Goal: Task Accomplishment & Management: Manage account settings

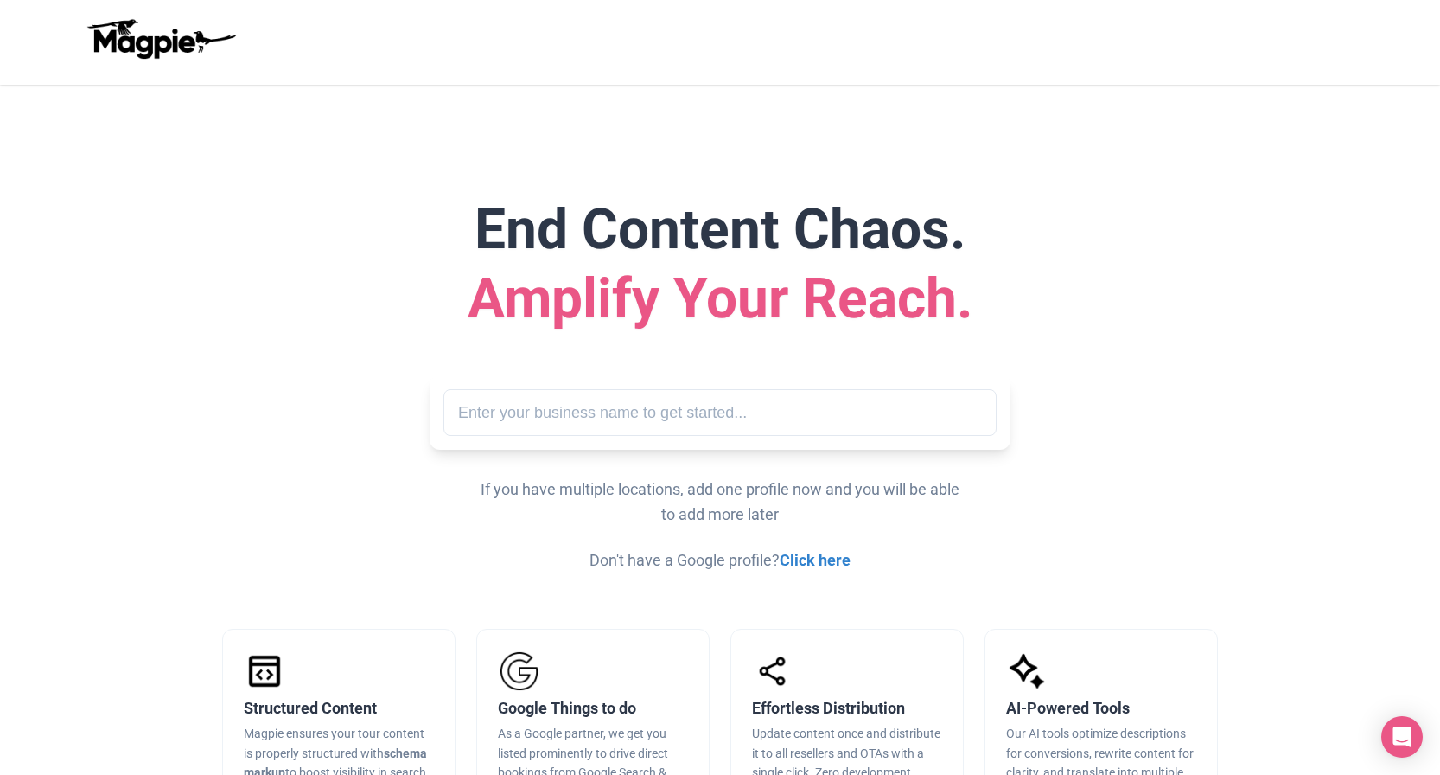
click at [645, 410] on input "text" at bounding box center [720, 413] width 553 height 48
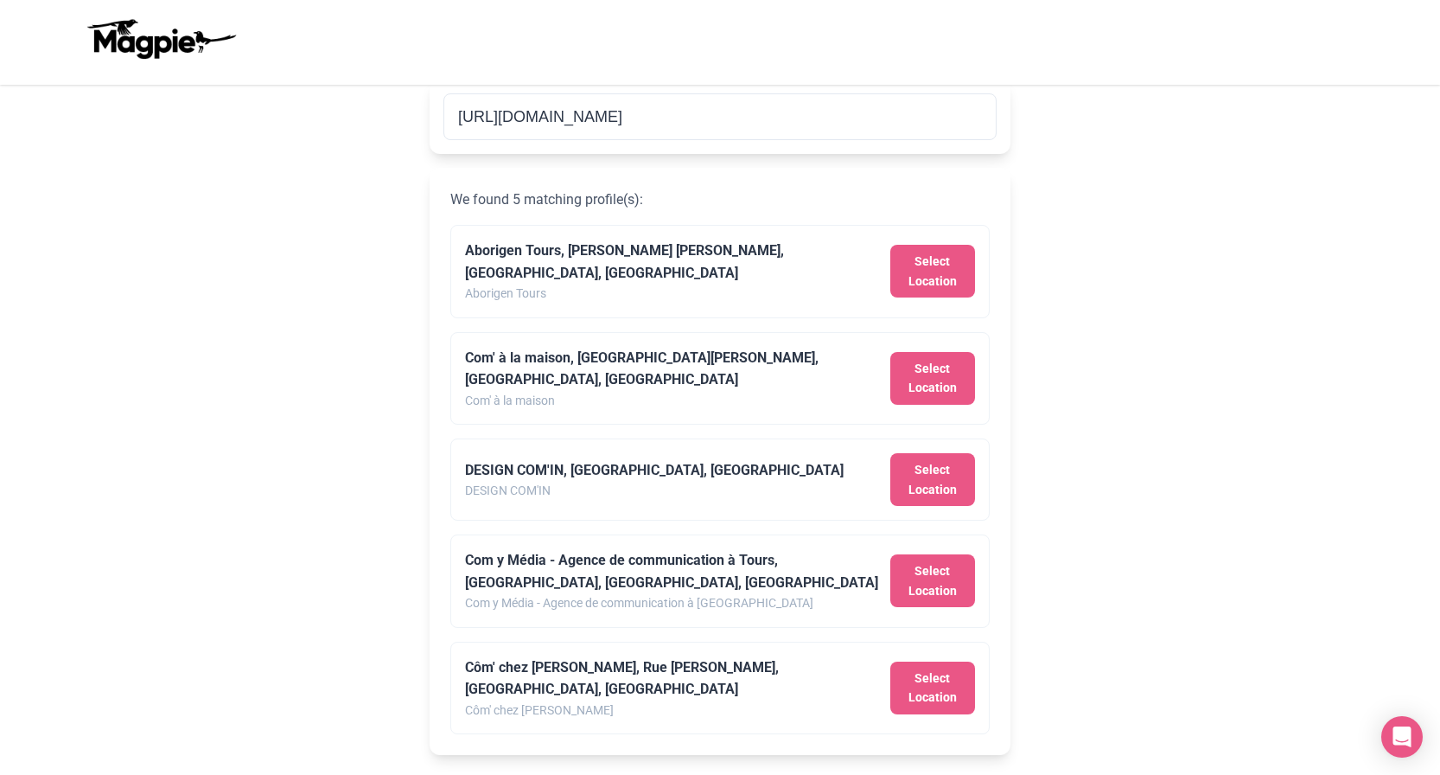
scroll to position [297, 0]
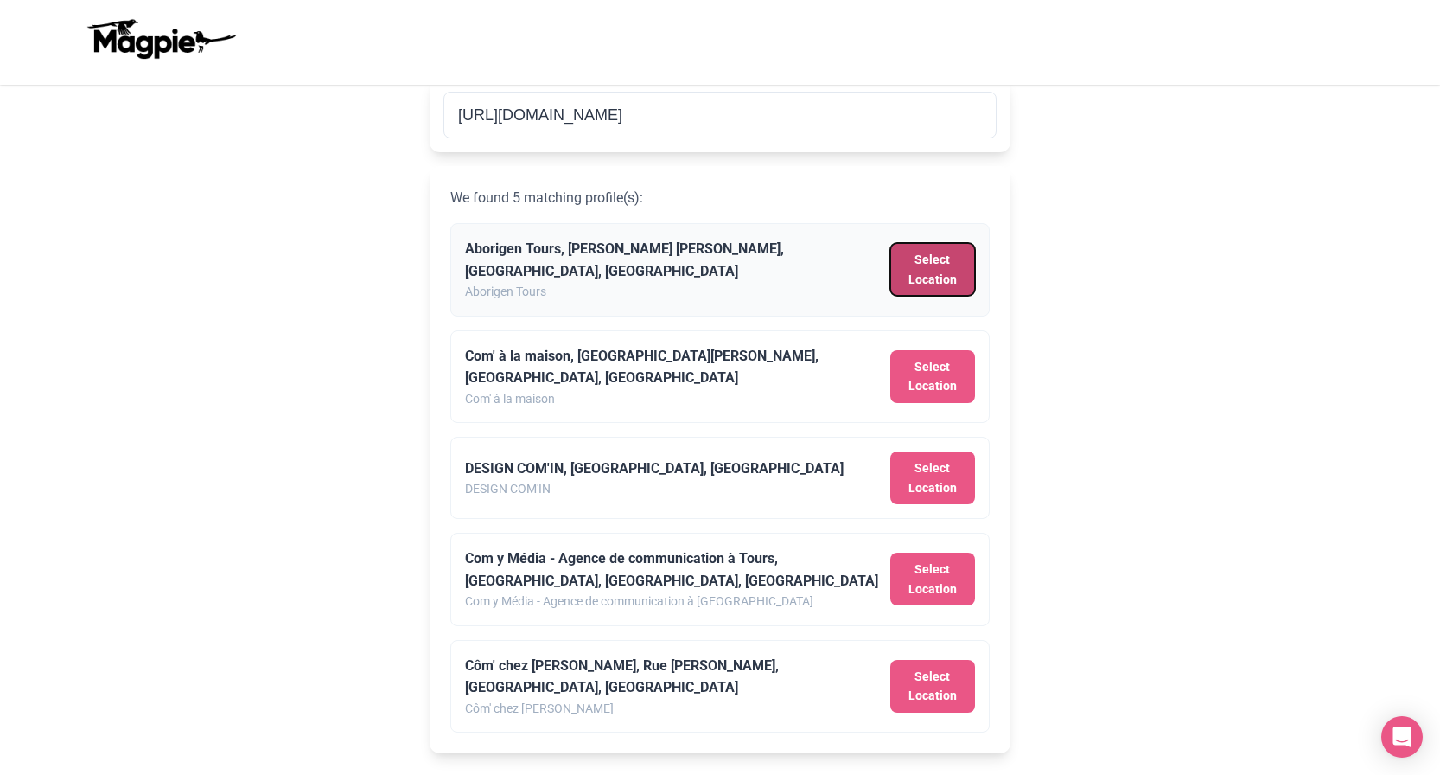
click at [947, 251] on button "Select Location" at bounding box center [933, 269] width 85 height 53
type input "Aborigen Tours, Juan Ramírez de Velasco, Buenos Aires, Argentina"
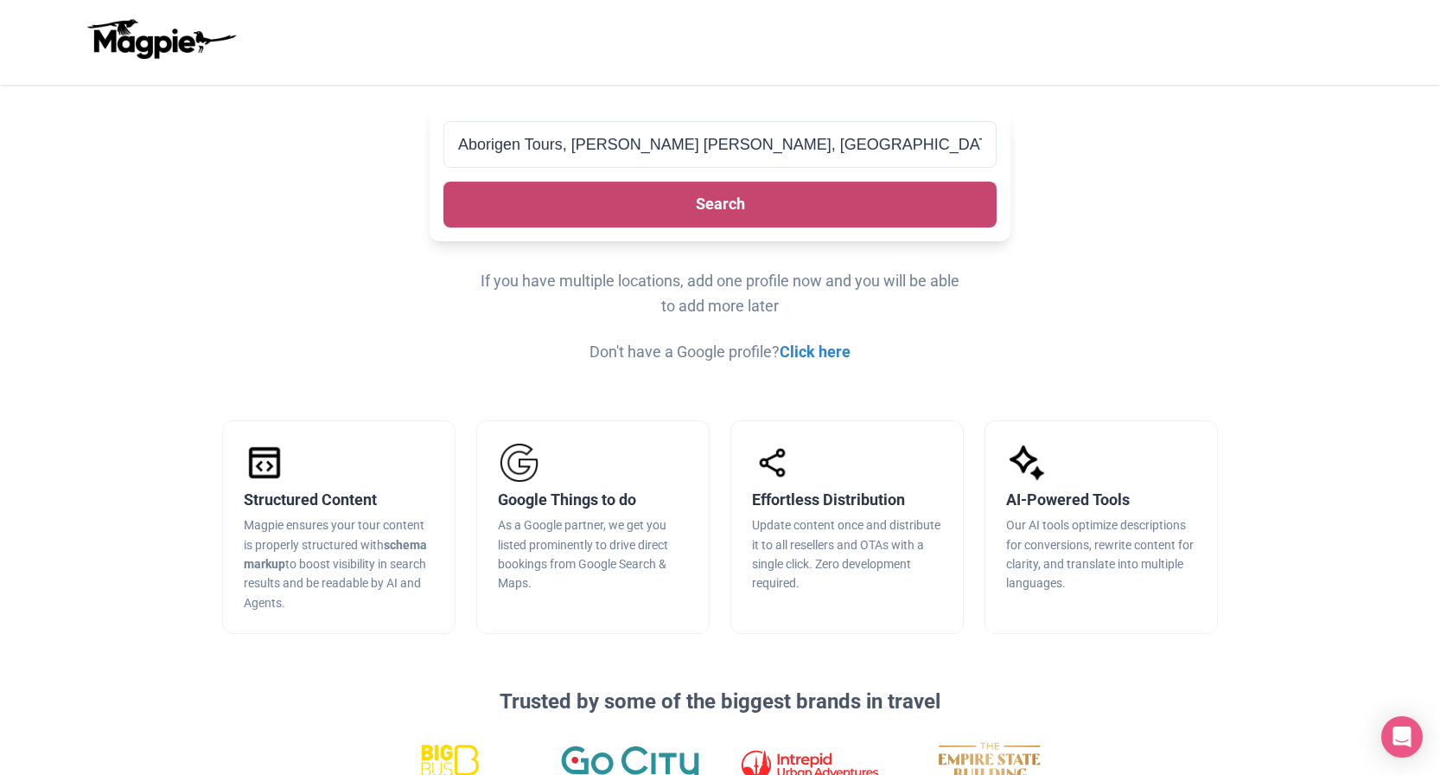
scroll to position [265, 0]
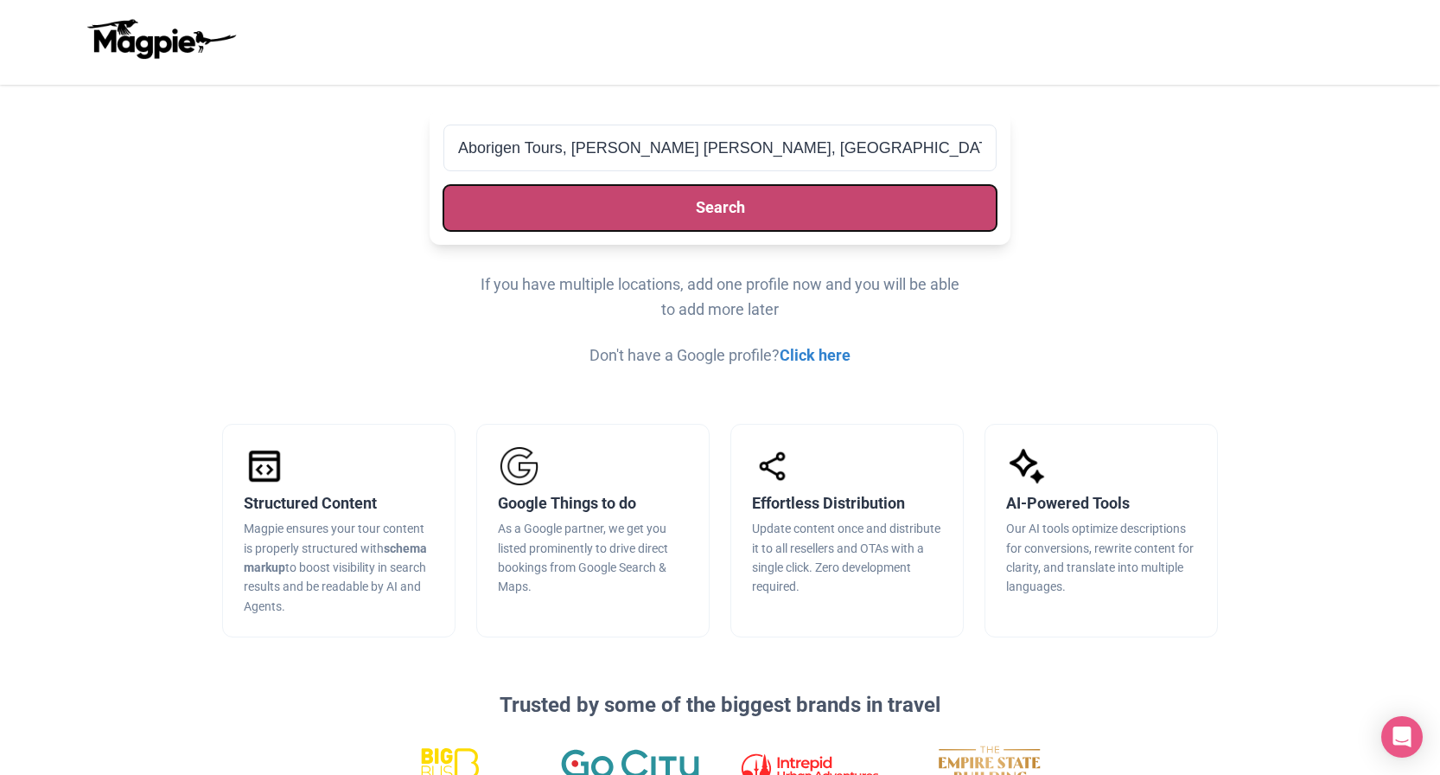
click at [912, 196] on button "Search" at bounding box center [720, 208] width 553 height 46
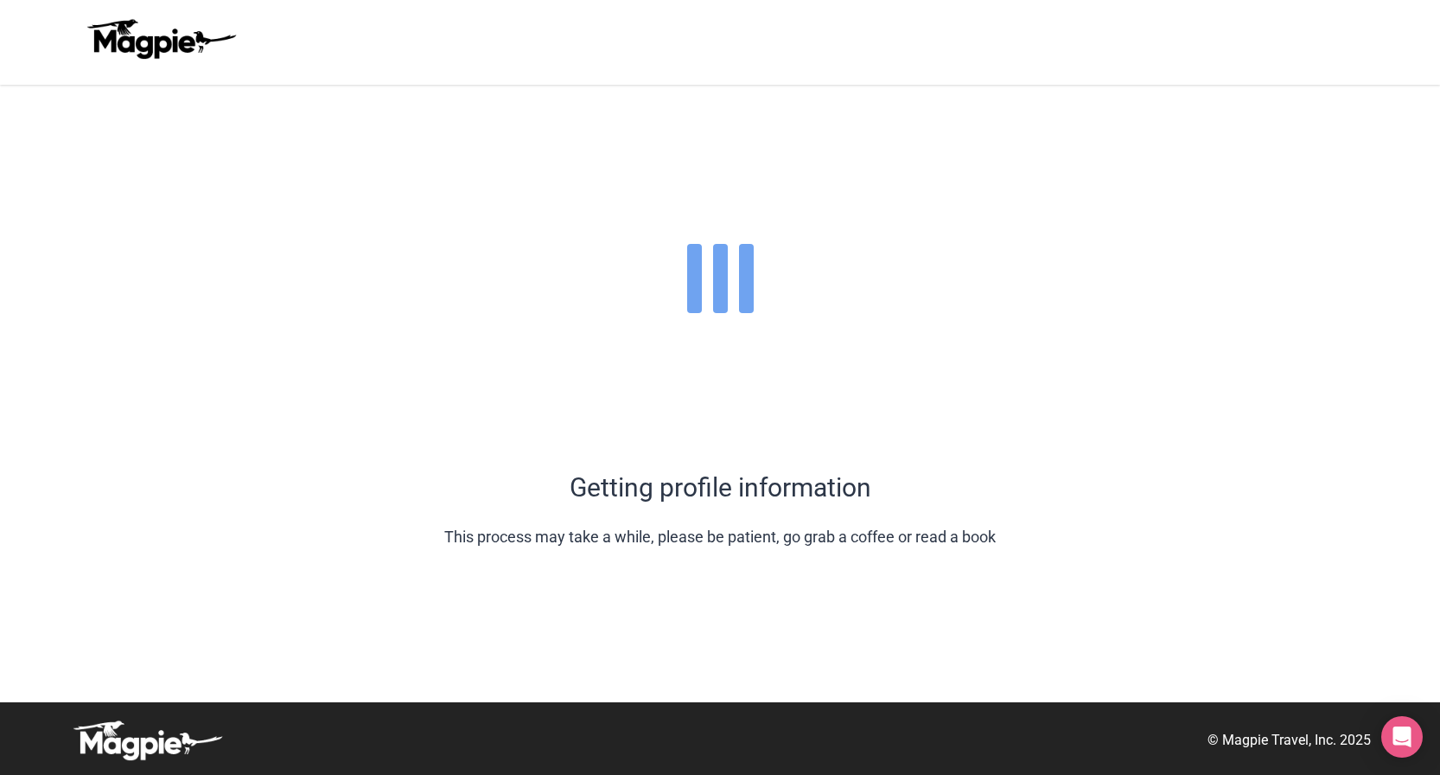
scroll to position [0, 0]
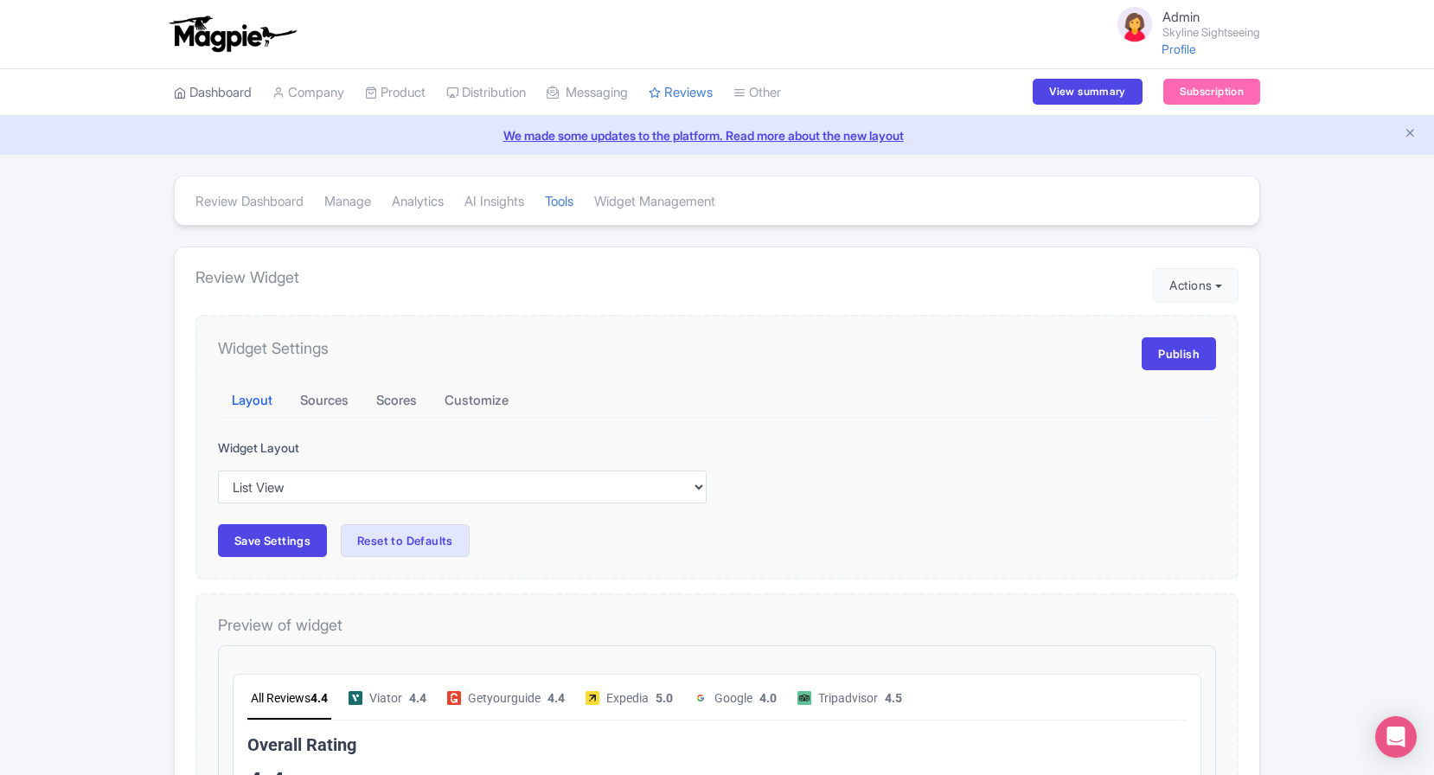
click at [188, 88] on link "Dashboard" at bounding box center [213, 93] width 78 height 48
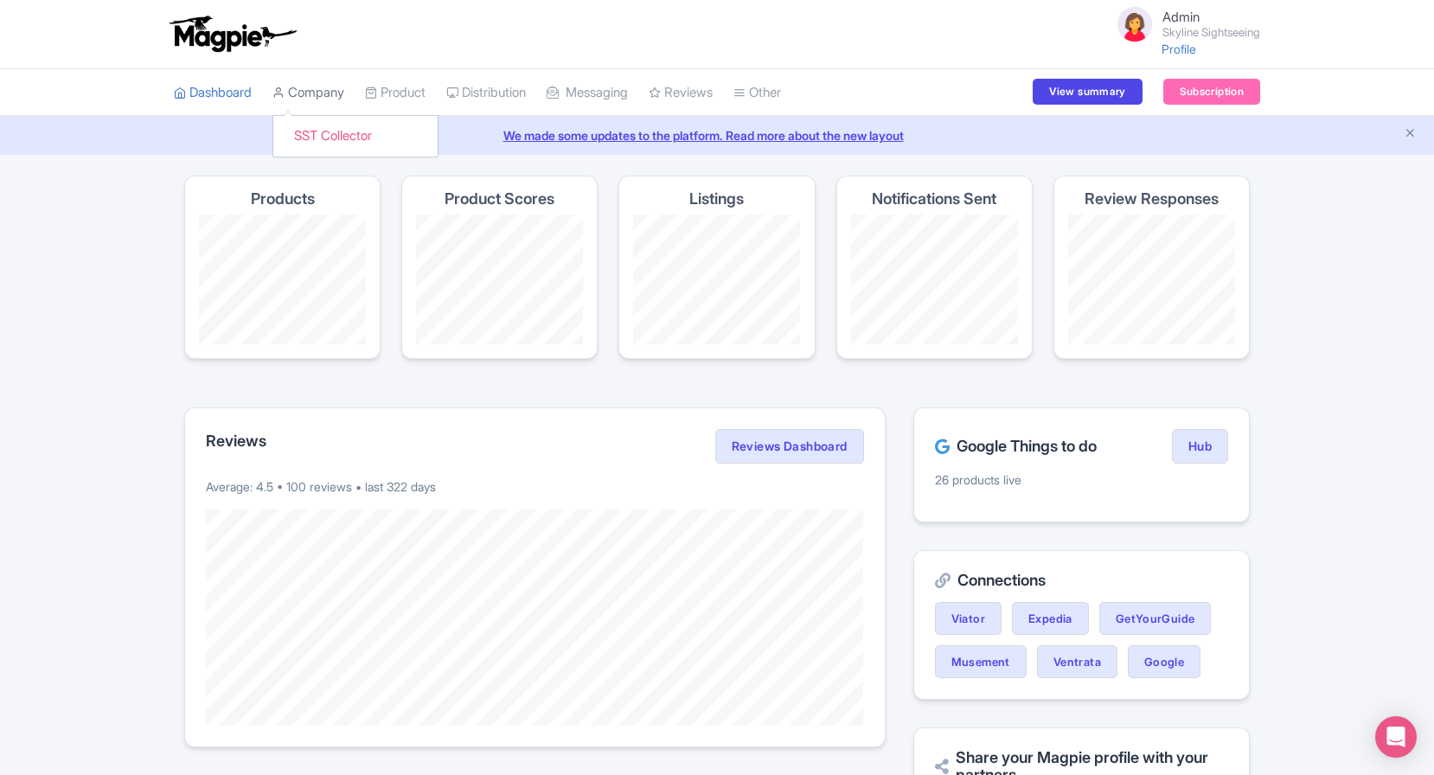
click at [316, 101] on link "Company" at bounding box center [308, 93] width 72 height 48
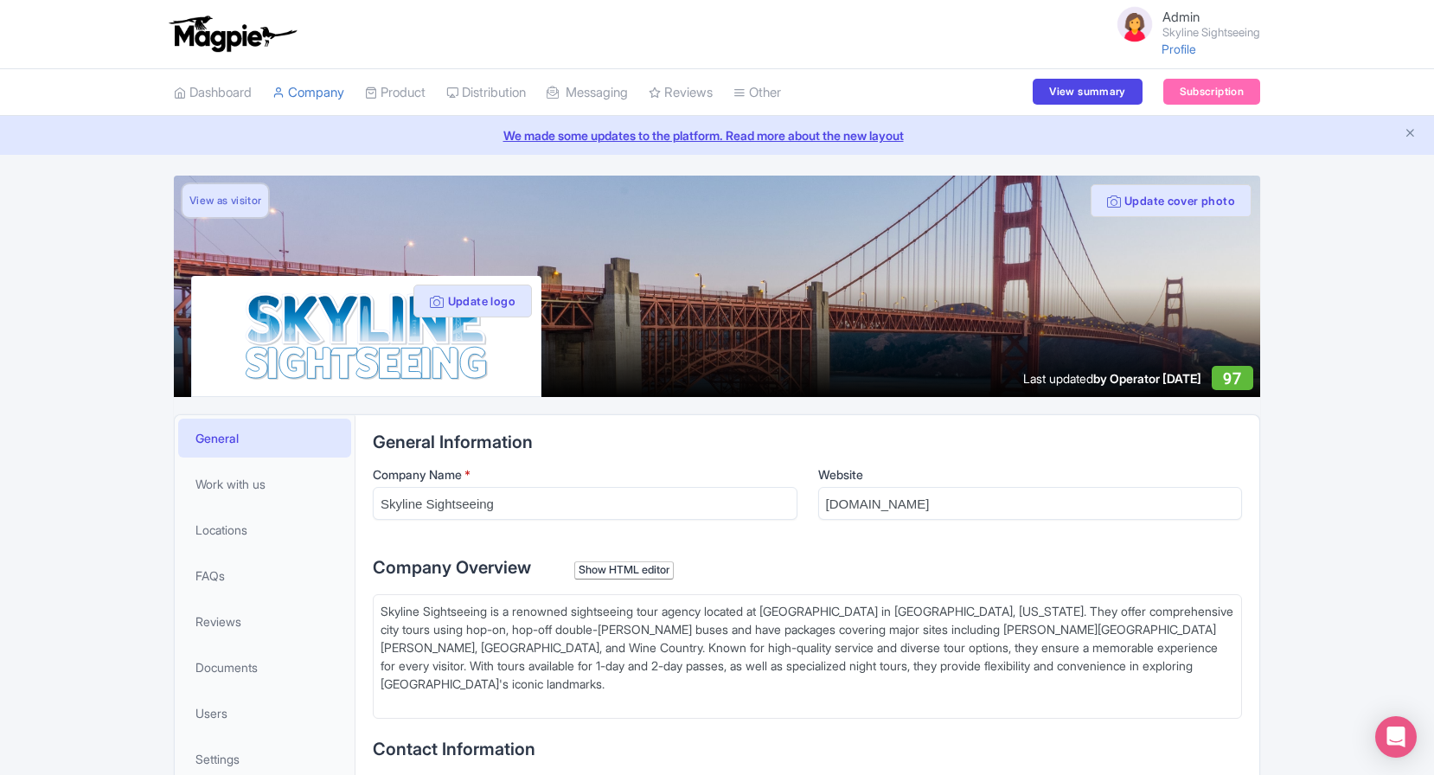
click at [207, 200] on link "View as visitor" at bounding box center [225, 200] width 86 height 33
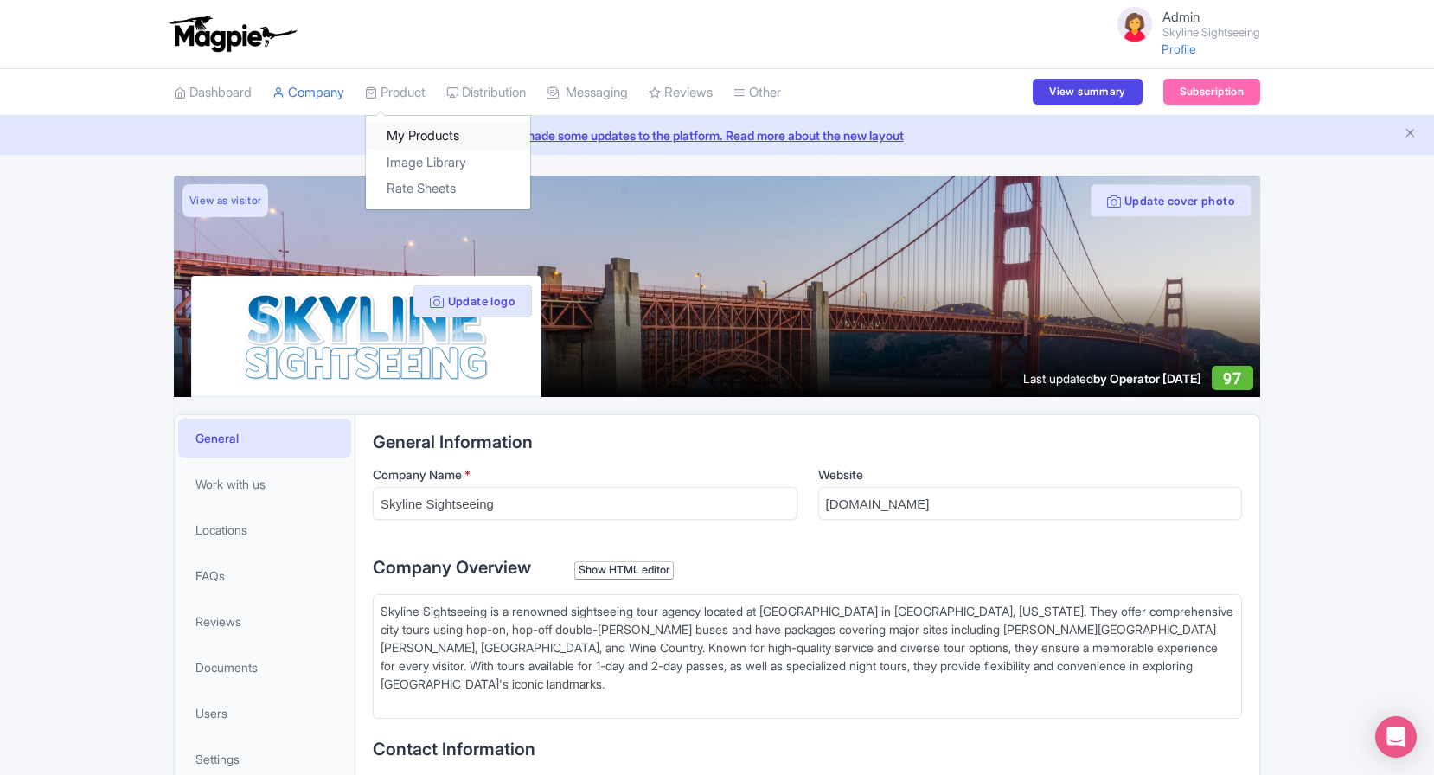
click at [410, 125] on link "My Products" at bounding box center [448, 136] width 164 height 27
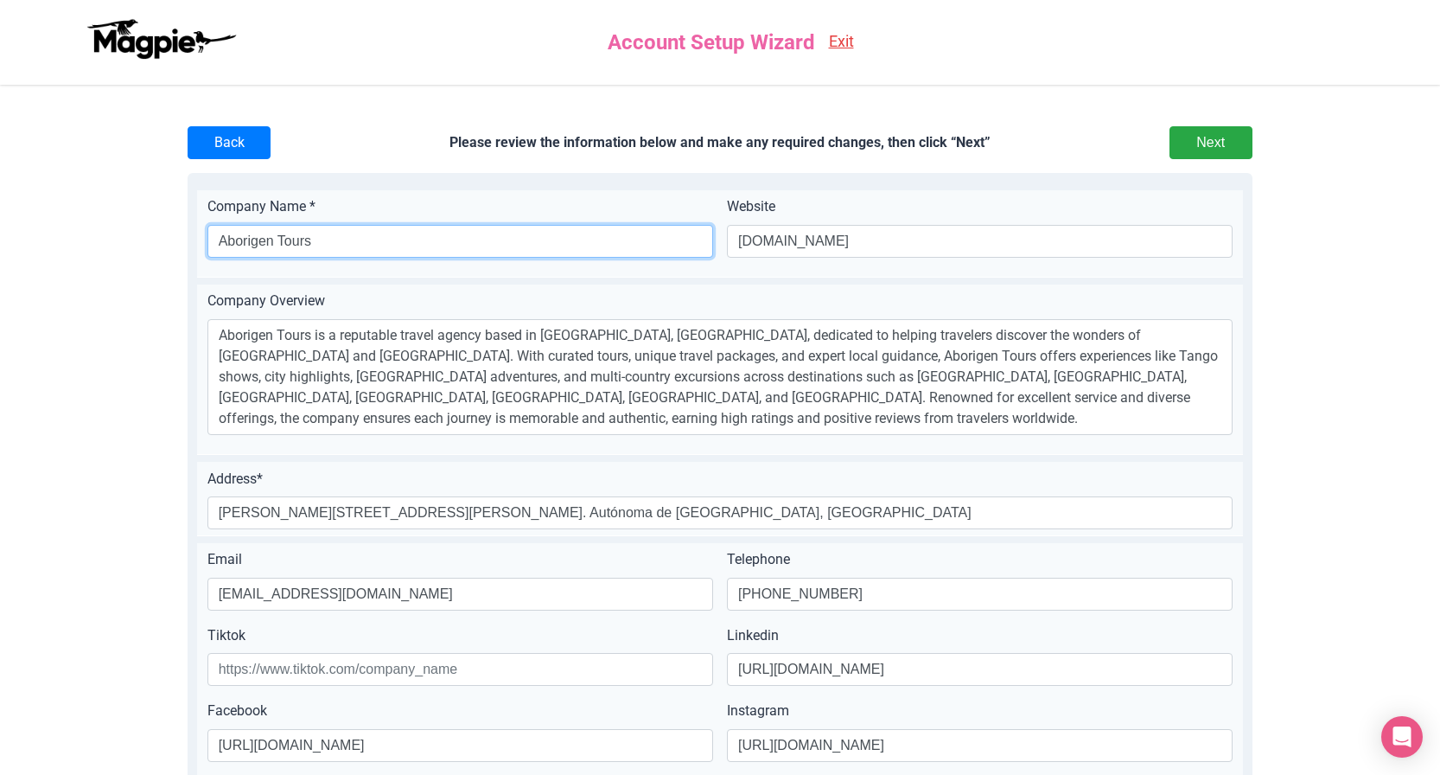
drag, startPoint x: 315, startPoint y: 243, endPoint x: 194, endPoint y: 233, distance: 121.5
click at [194, 233] on div "Company Name * Aborigen Tours Website aborigentours.com.ar Company Overview Abo…" at bounding box center [720, 660] width 1065 height 975
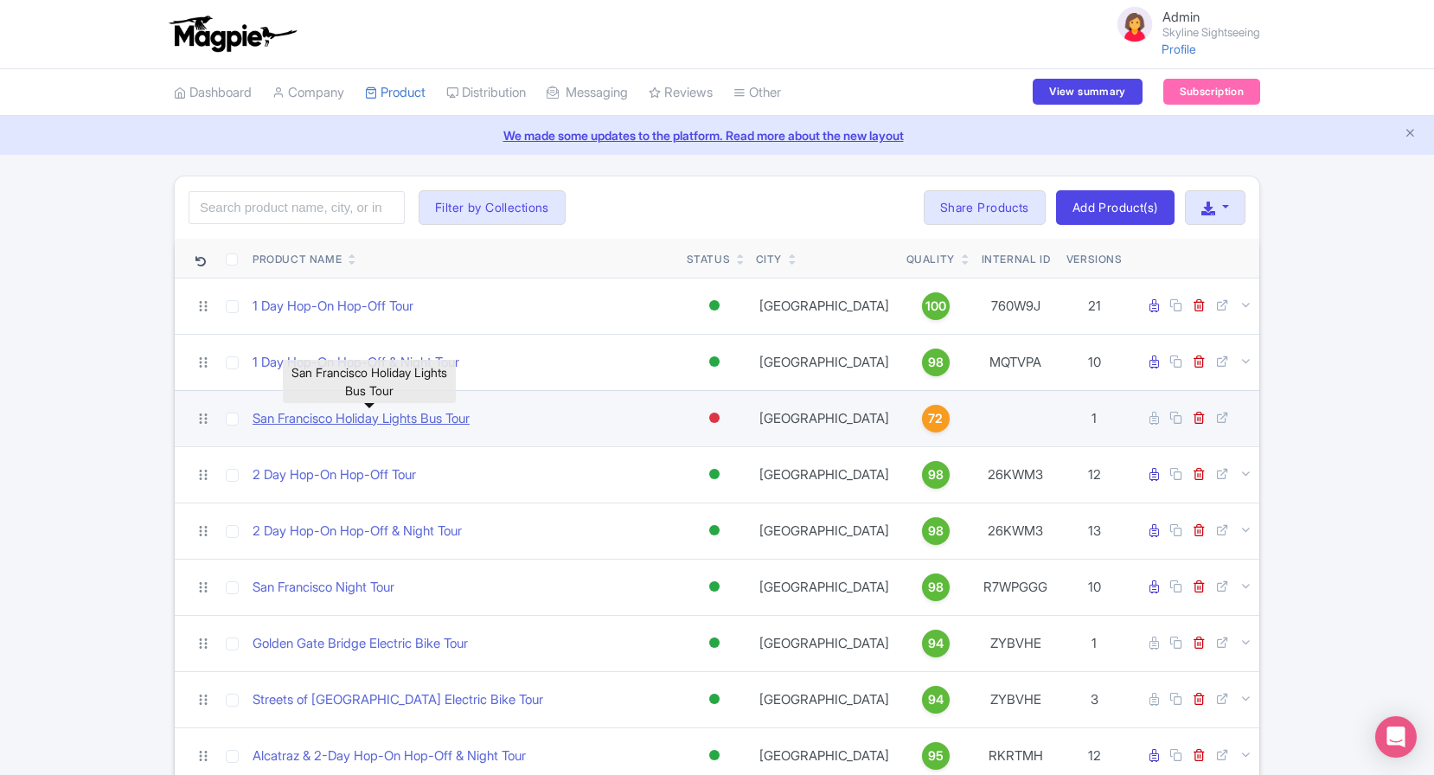
click at [440, 420] on link "San Francisco Holiday Lights Bus Tour" at bounding box center [360, 419] width 217 height 20
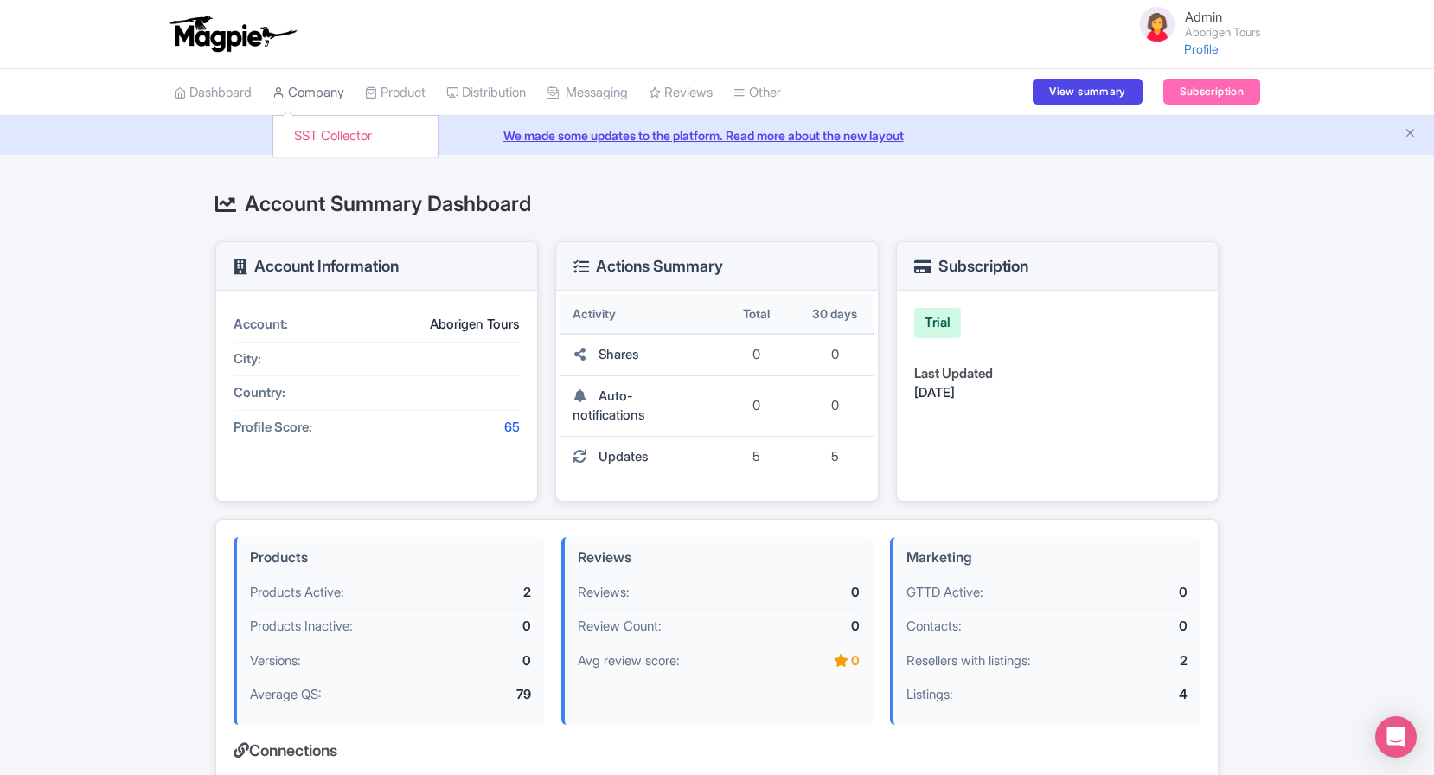
click at [329, 98] on link "Company" at bounding box center [308, 93] width 72 height 48
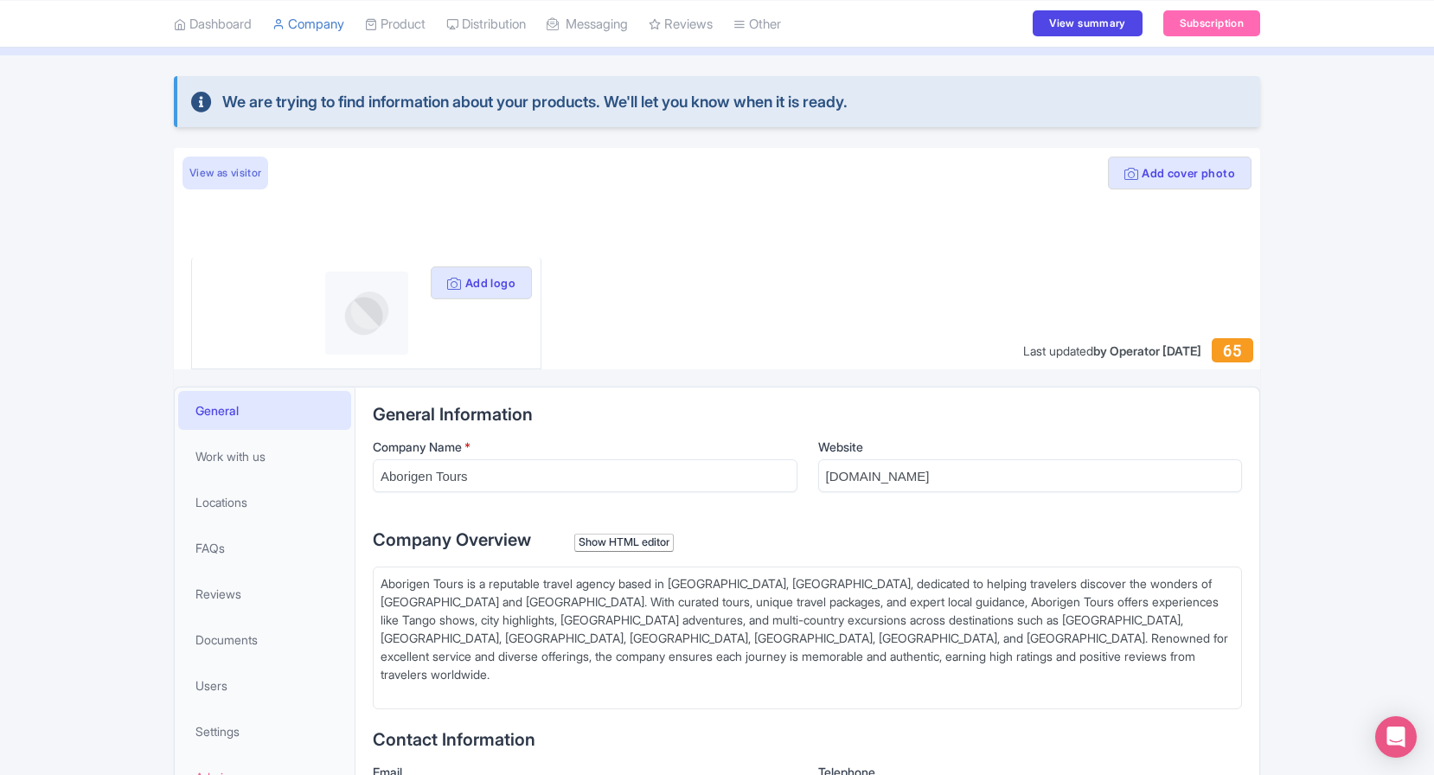
scroll to position [60, 0]
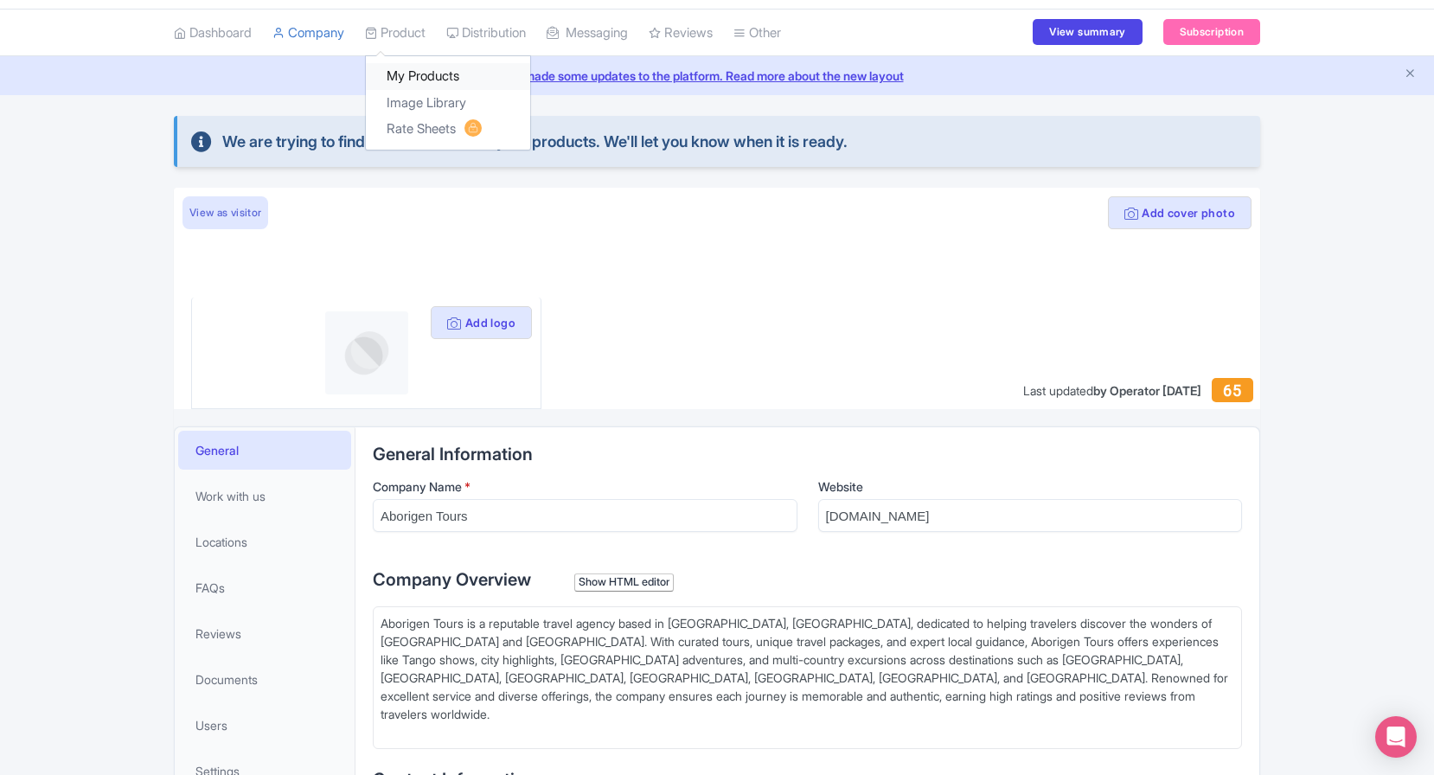
click at [420, 71] on link "My Products" at bounding box center [448, 76] width 164 height 27
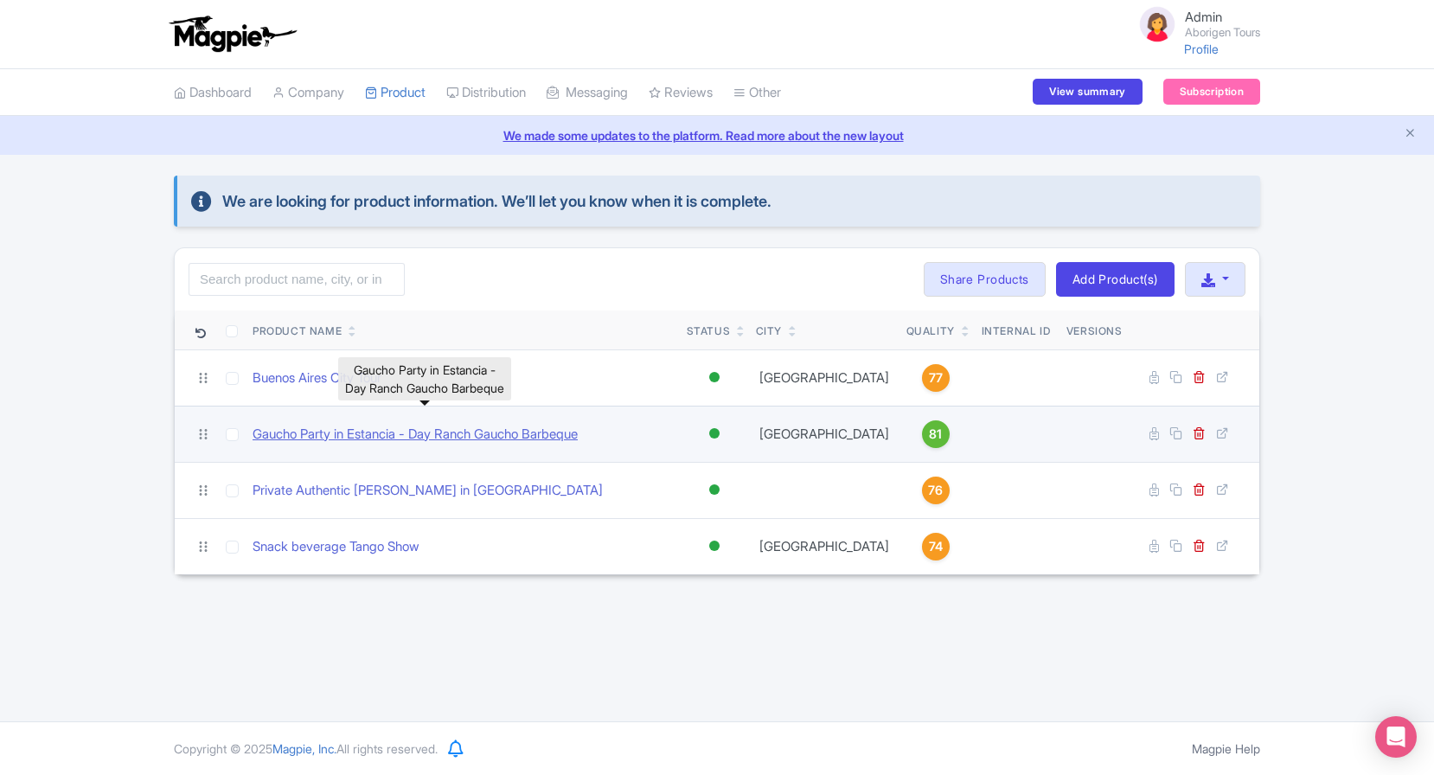
click at [316, 437] on link "Gaucho Party in Estancia - Day Ranch Gaucho Barbeque" at bounding box center [414, 435] width 325 height 20
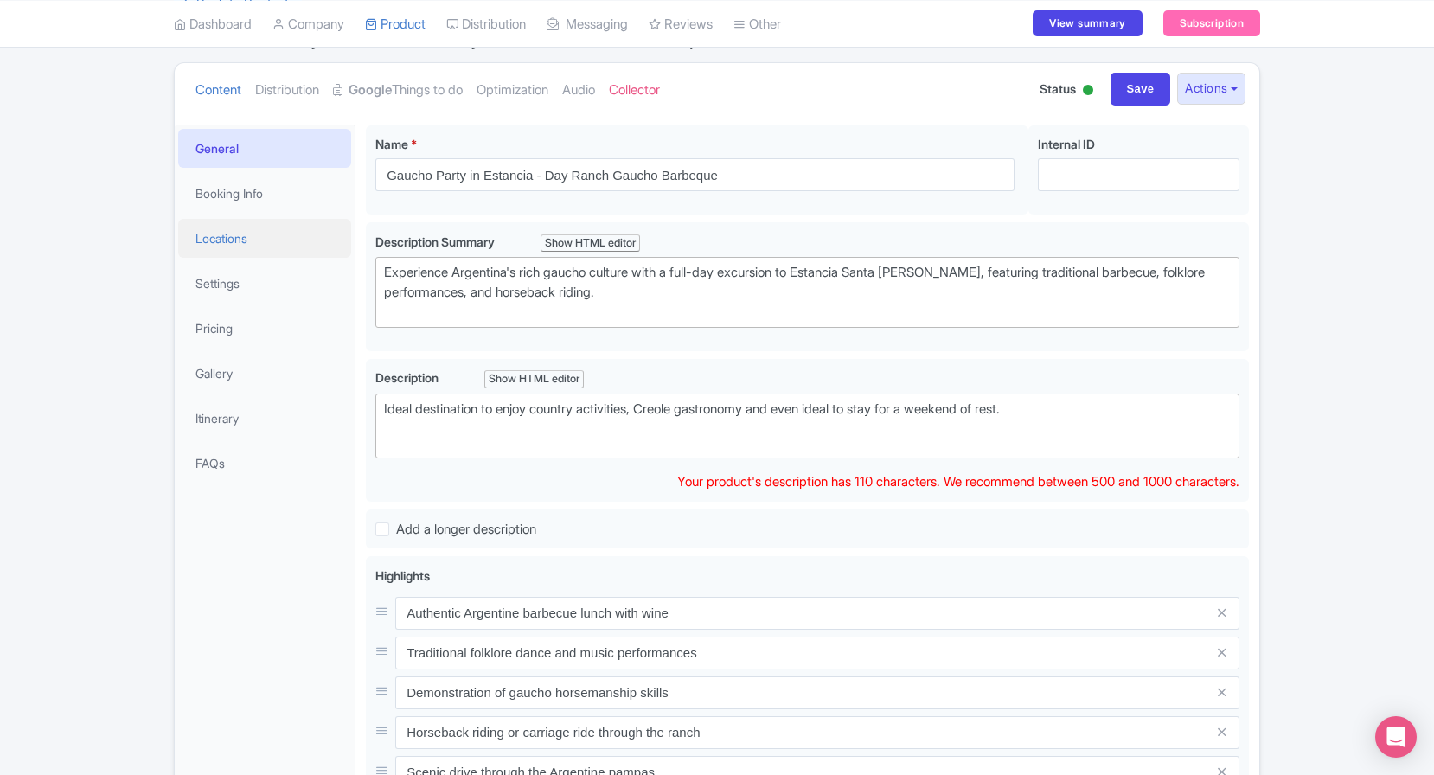
scroll to position [169, 0]
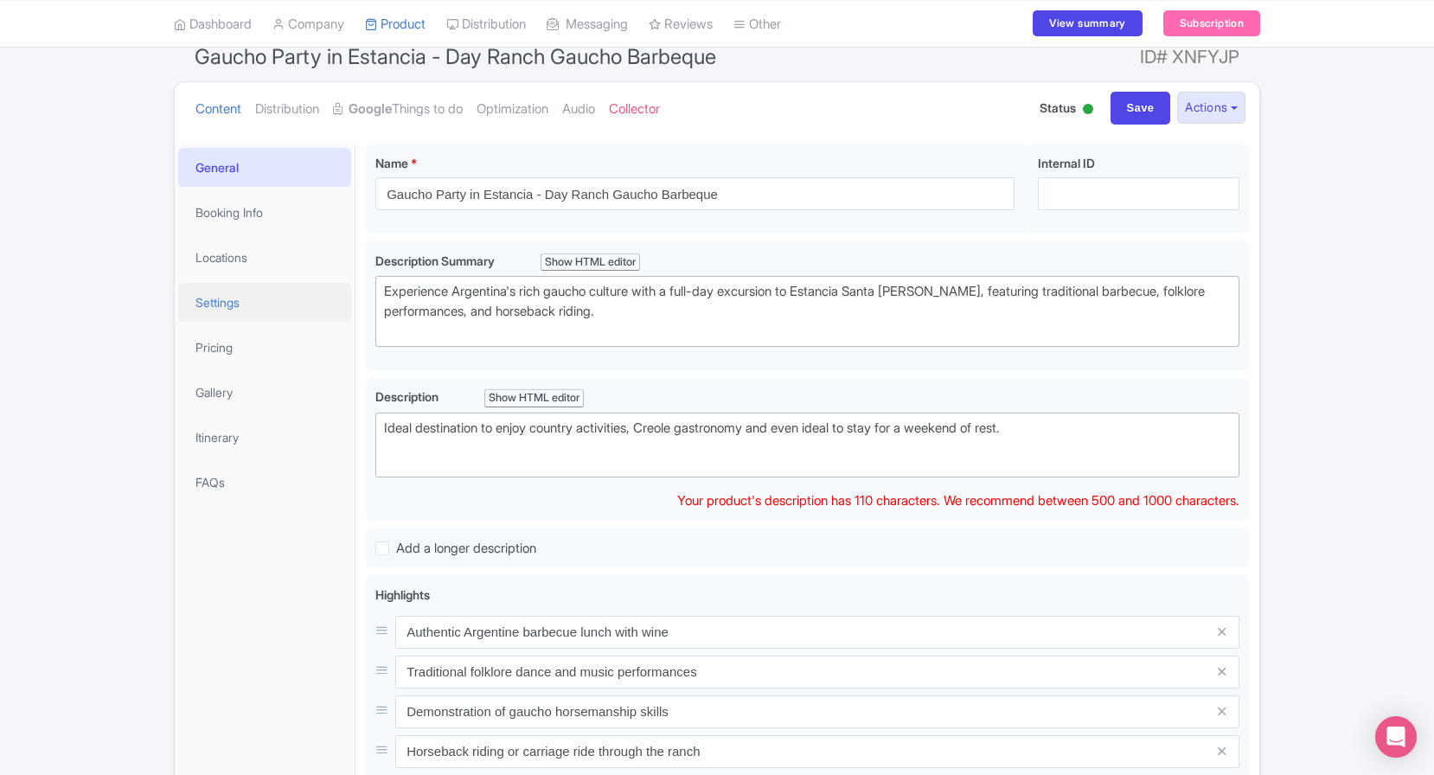
click at [252, 304] on link "Settings" at bounding box center [264, 302] width 173 height 39
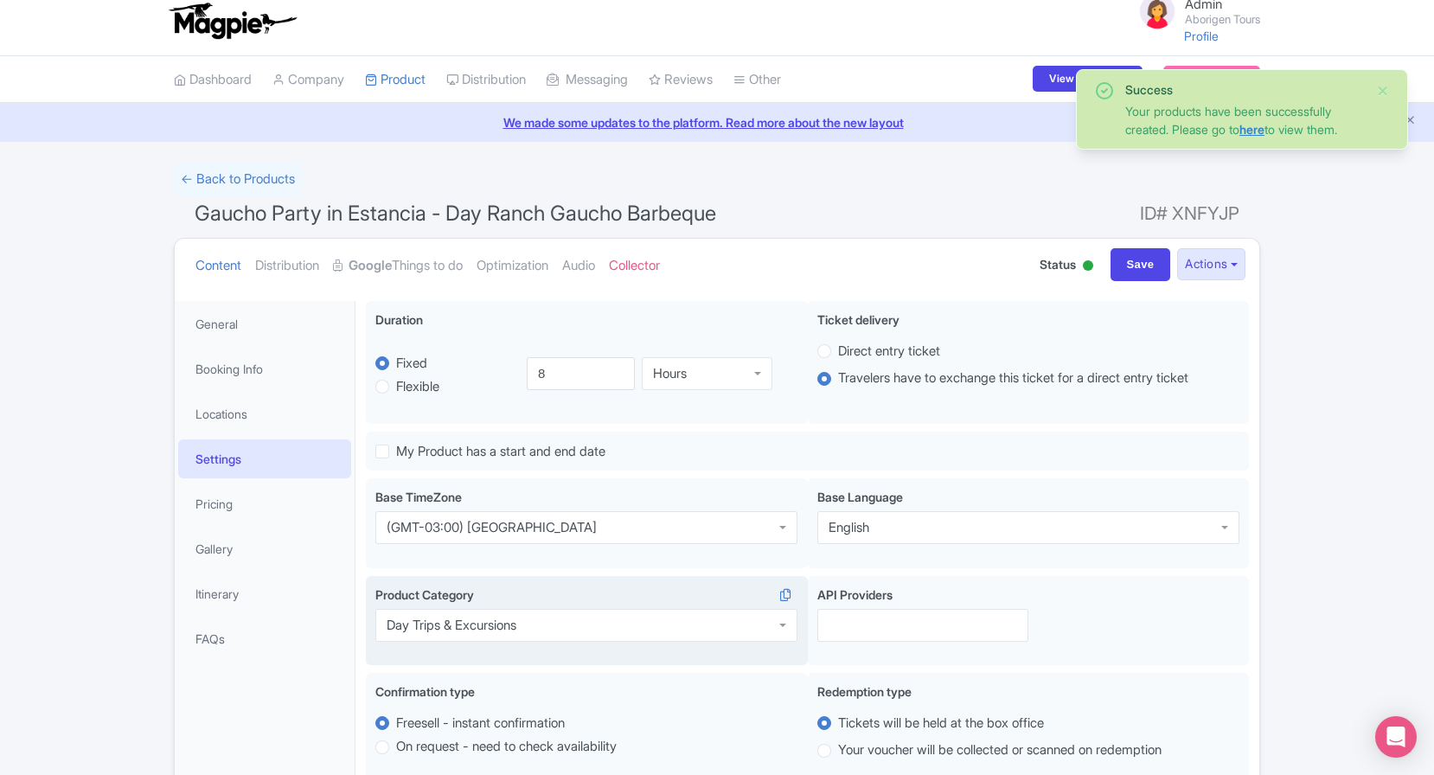
scroll to position [0, 0]
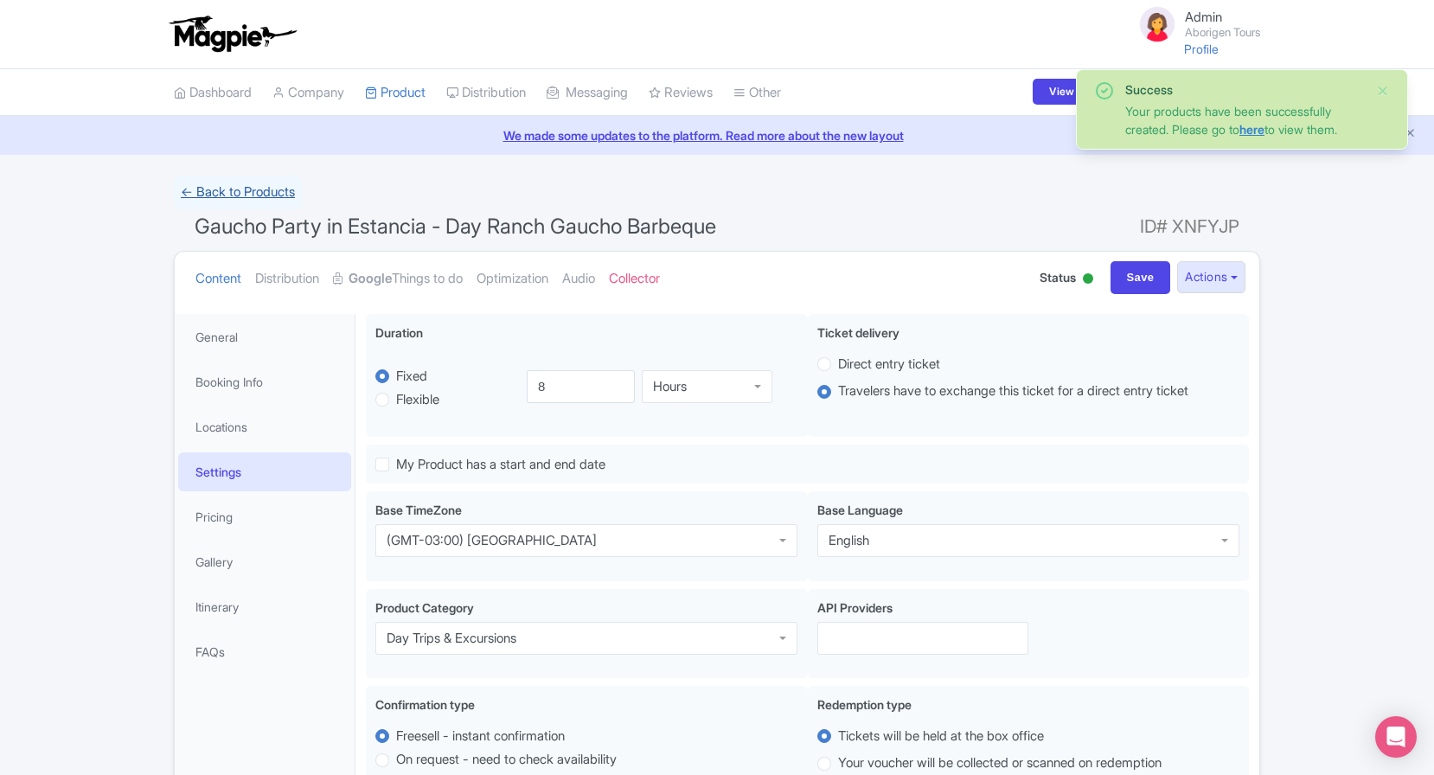
click at [242, 185] on link "← Back to Products" at bounding box center [238, 193] width 128 height 34
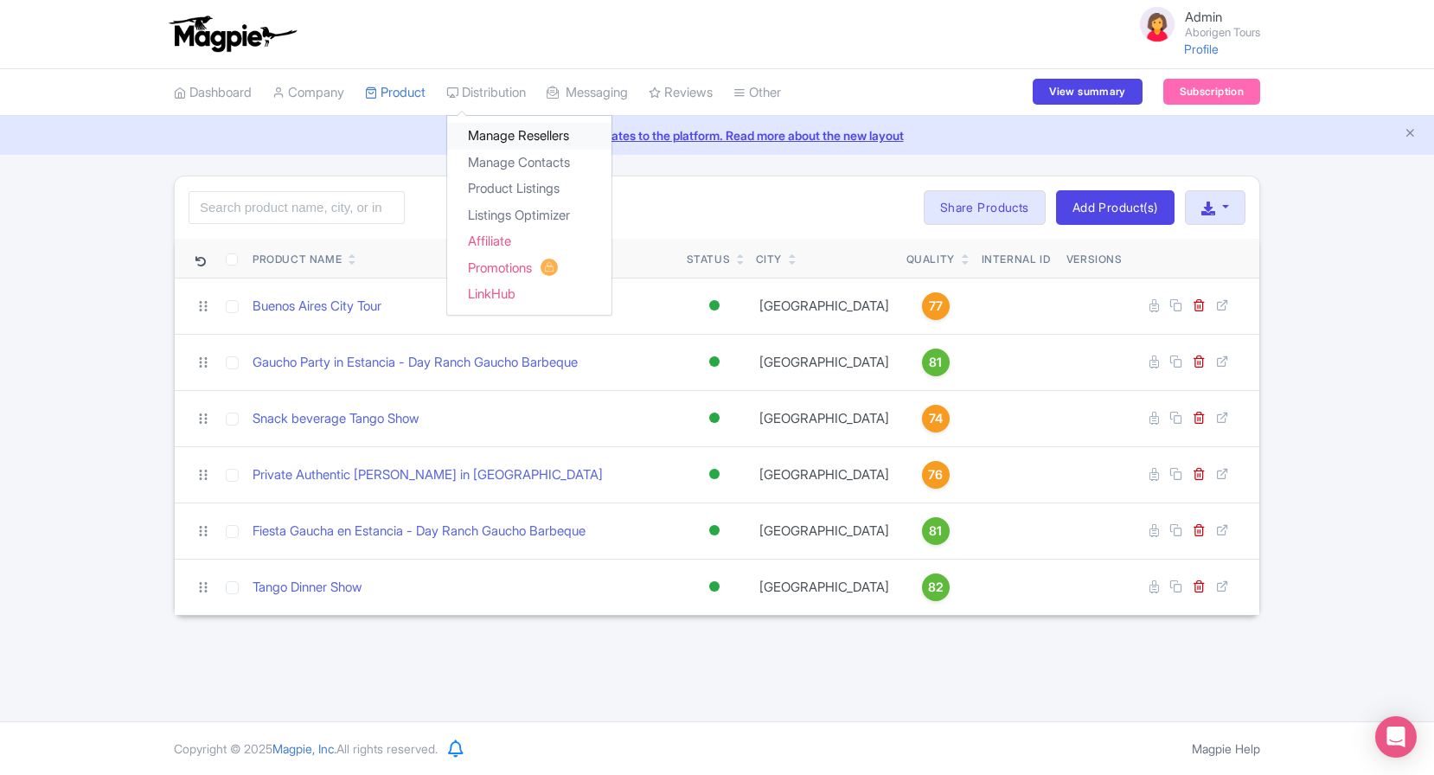
click at [514, 141] on link "Manage Resellers" at bounding box center [529, 136] width 164 height 27
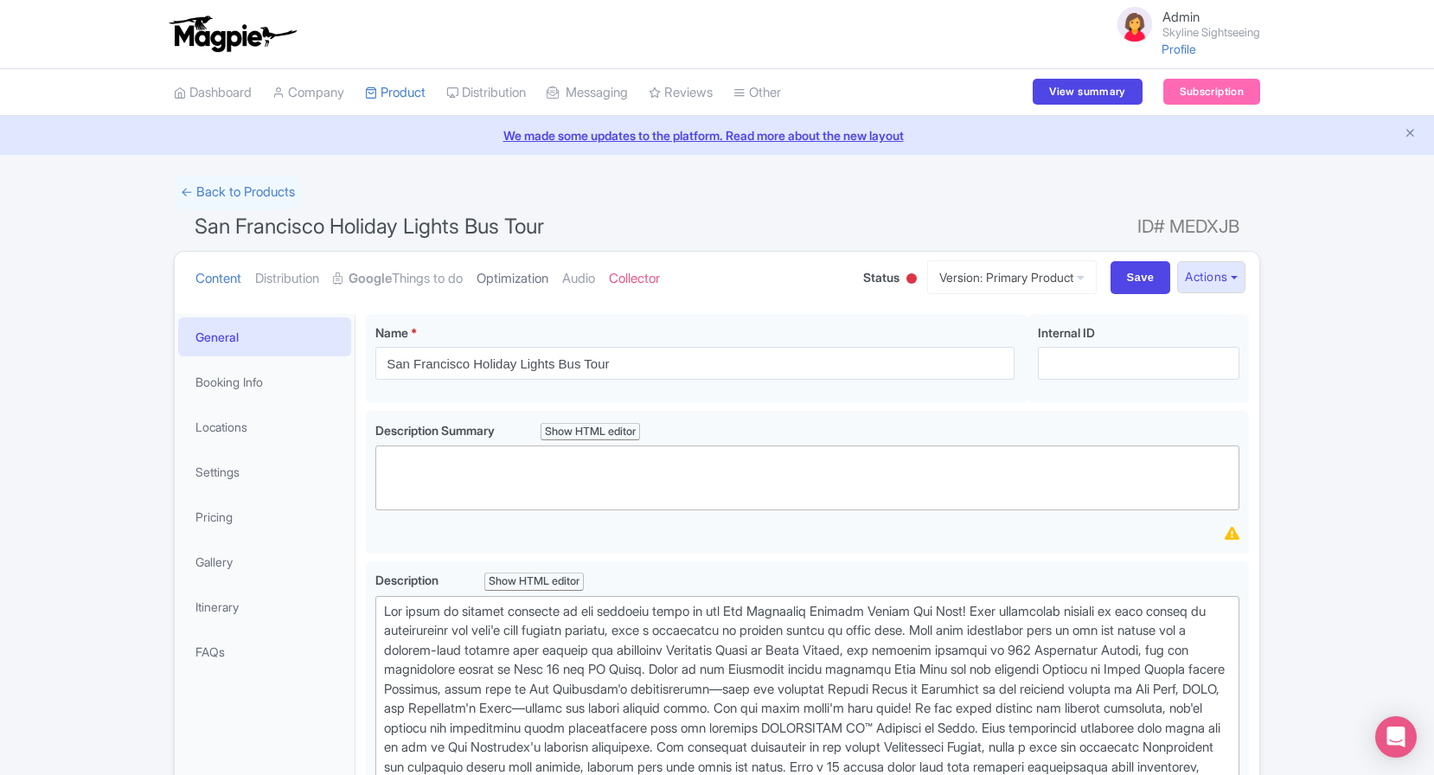
click at [548, 279] on link "Optimization" at bounding box center [512, 279] width 72 height 54
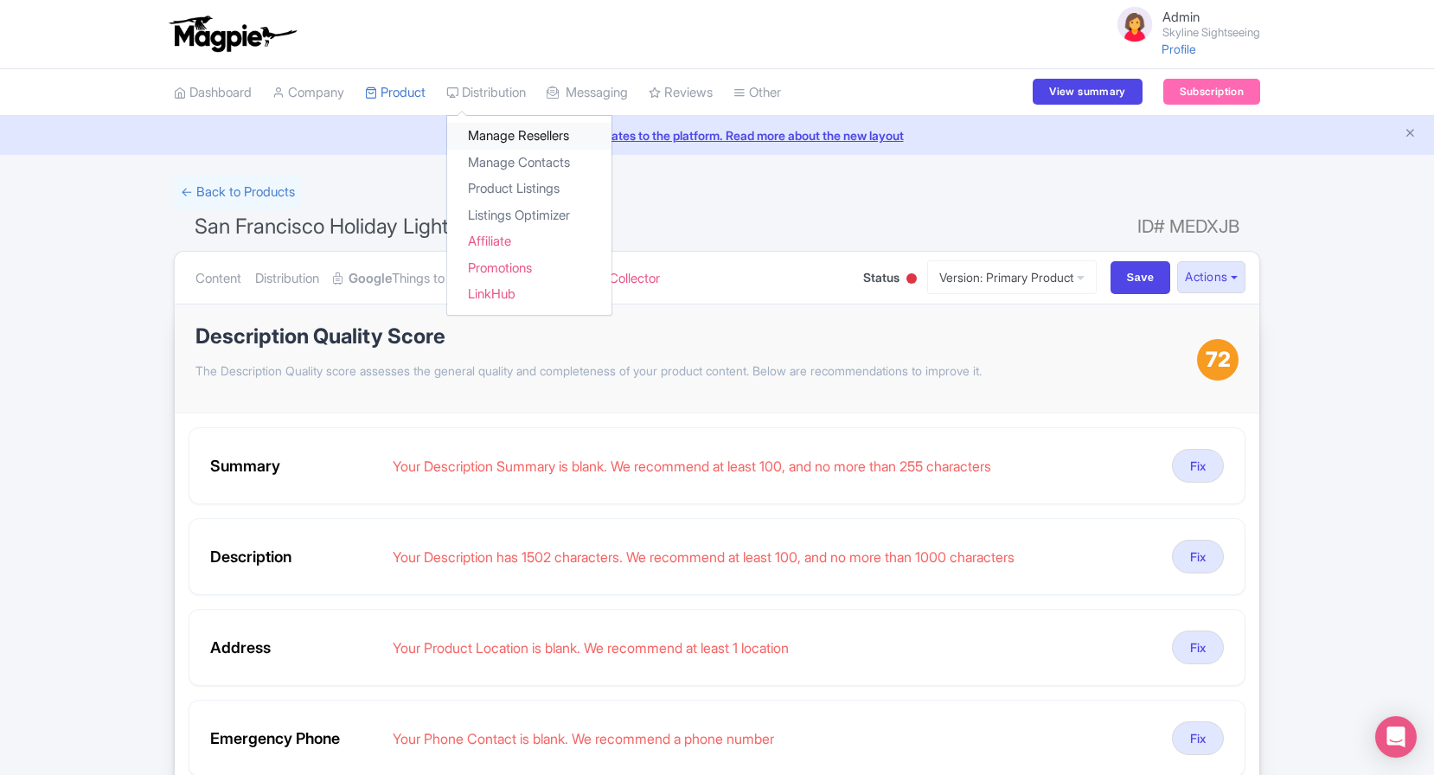
click at [524, 136] on link "Manage Resellers" at bounding box center [529, 136] width 164 height 27
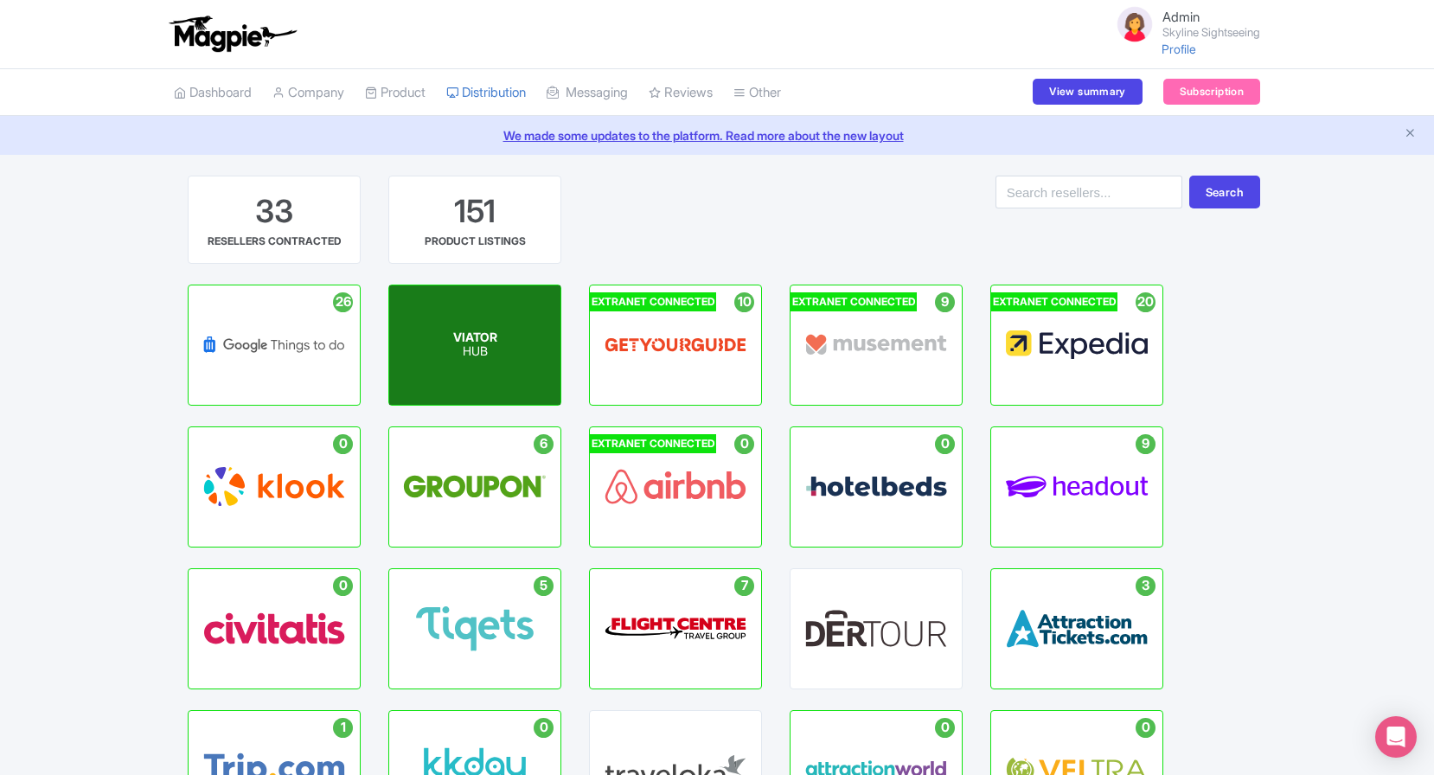
click at [469, 356] on p "HUB" at bounding box center [475, 352] width 44 height 15
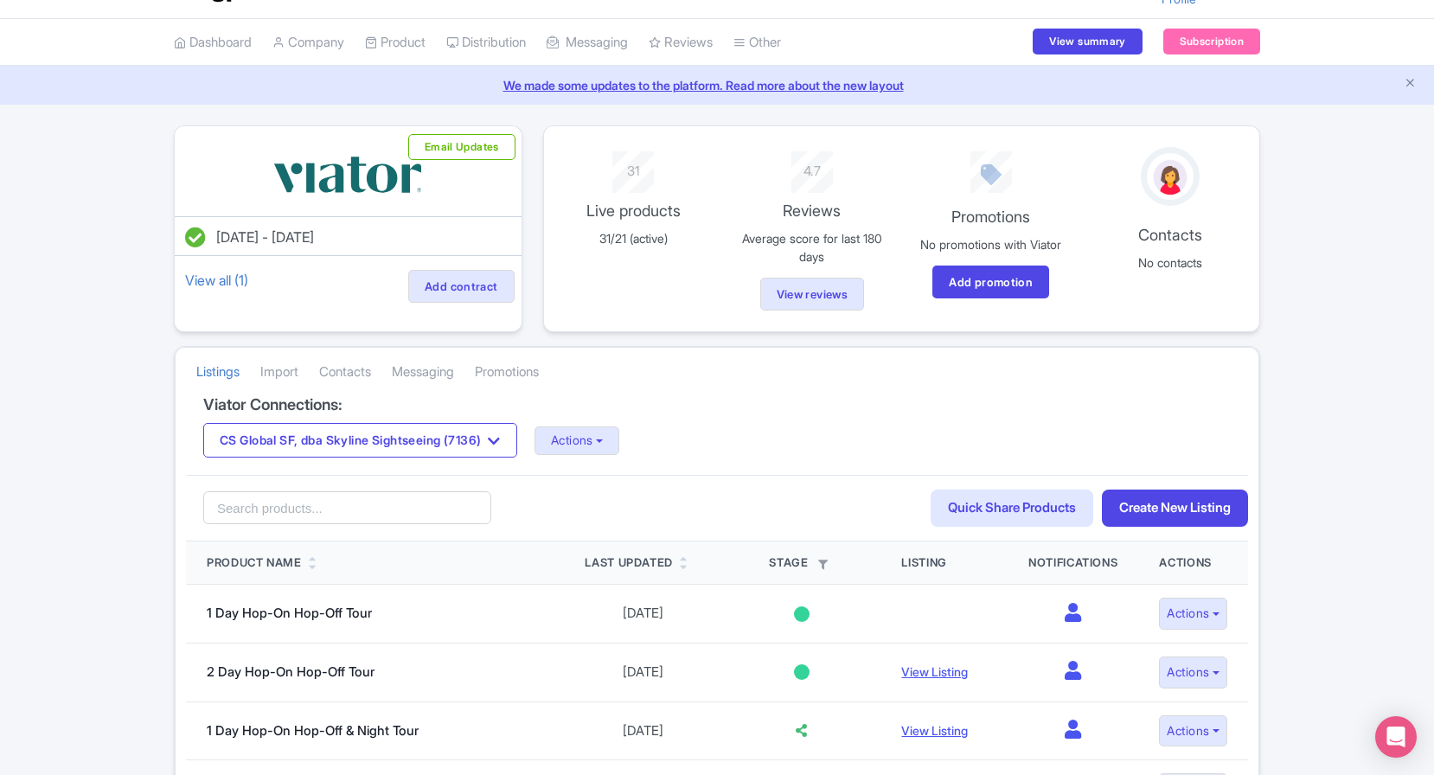
scroll to position [9, 0]
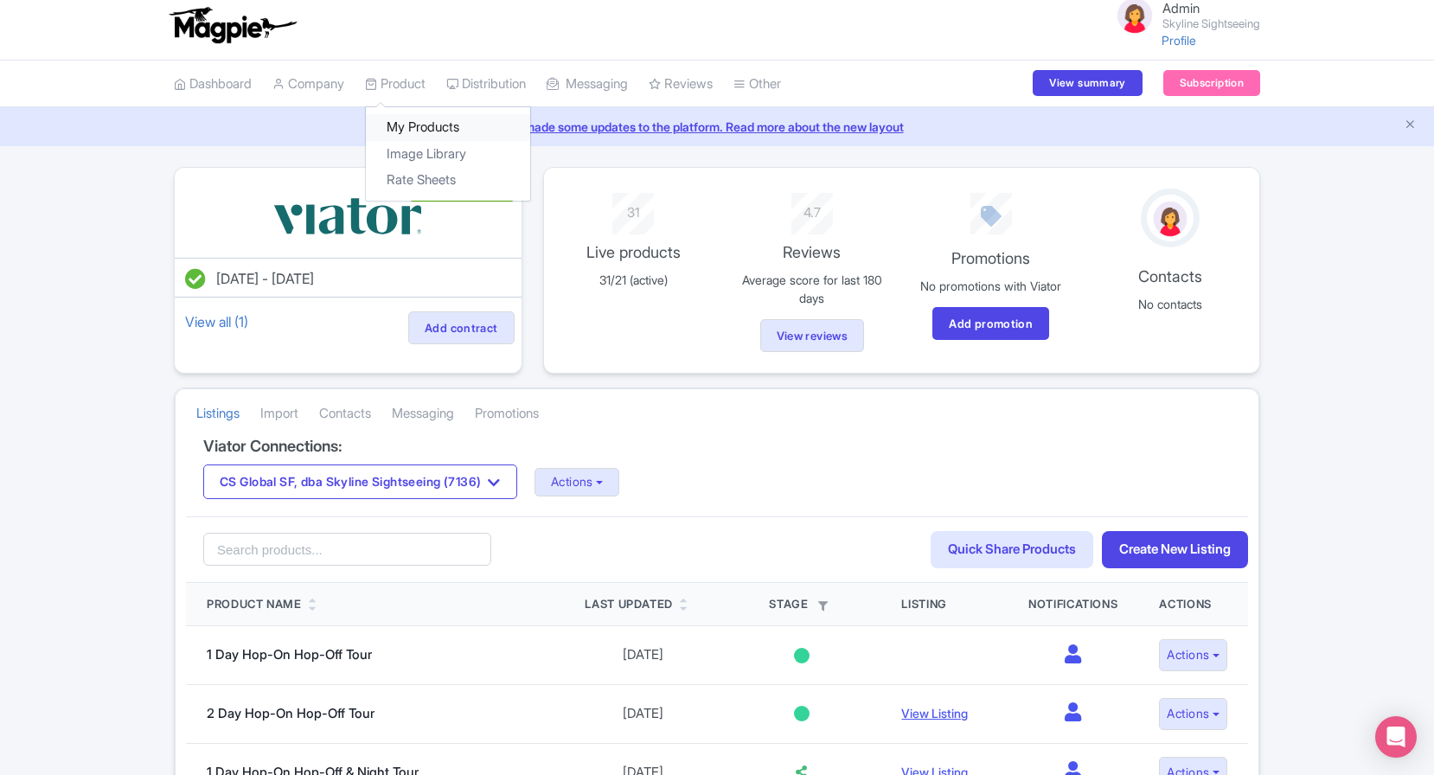
click at [411, 124] on link "My Products" at bounding box center [448, 127] width 164 height 27
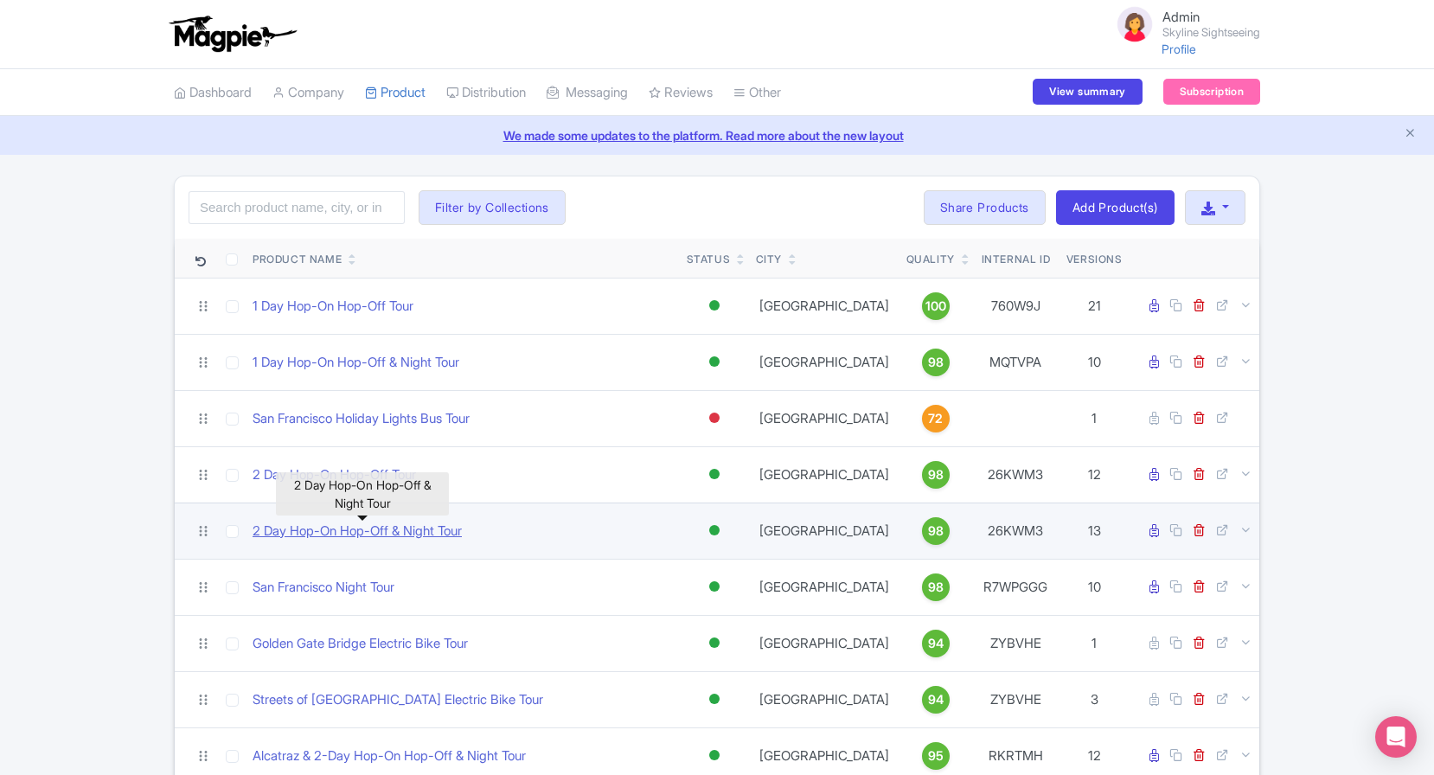
click at [377, 533] on link "2 Day Hop-On Hop-Off & Night Tour" at bounding box center [356, 531] width 209 height 20
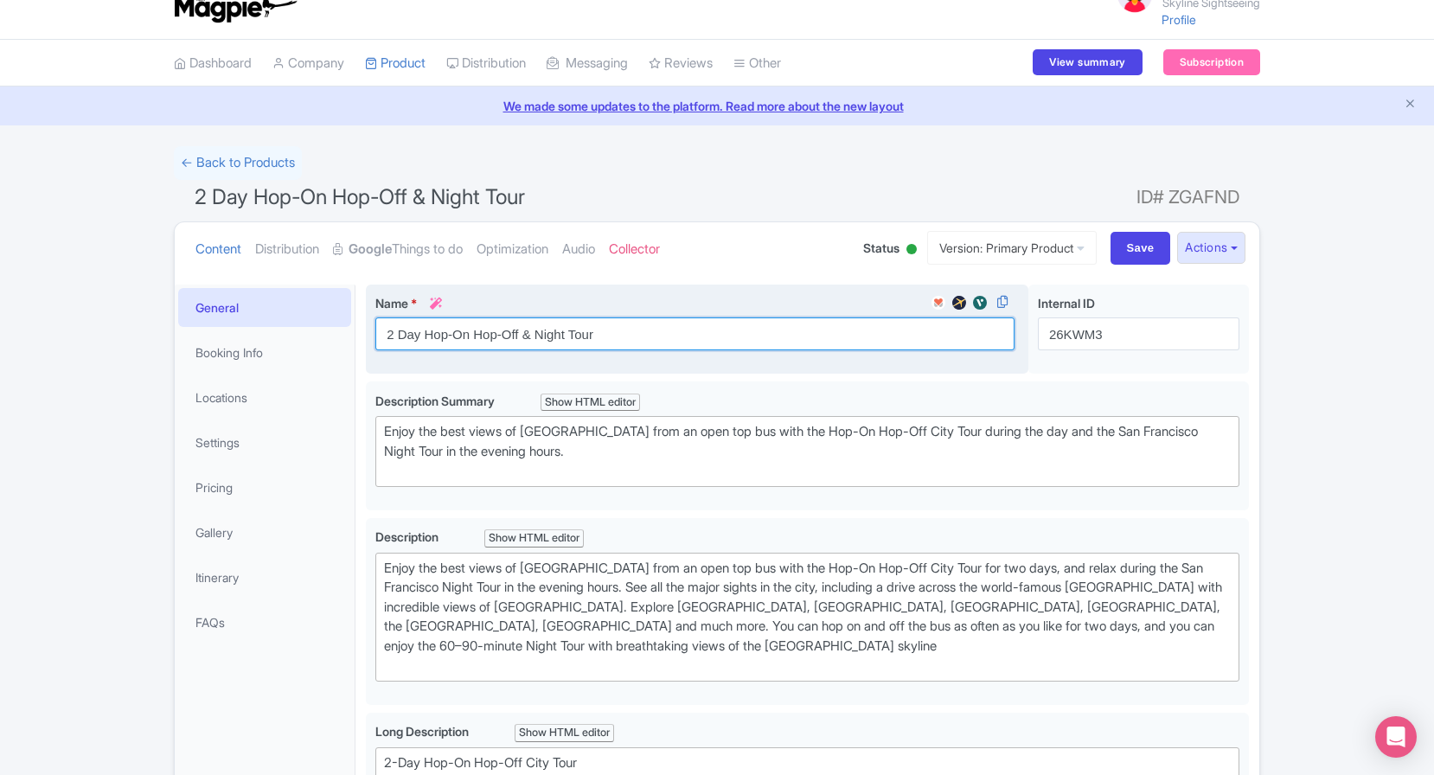
scroll to position [48, 0]
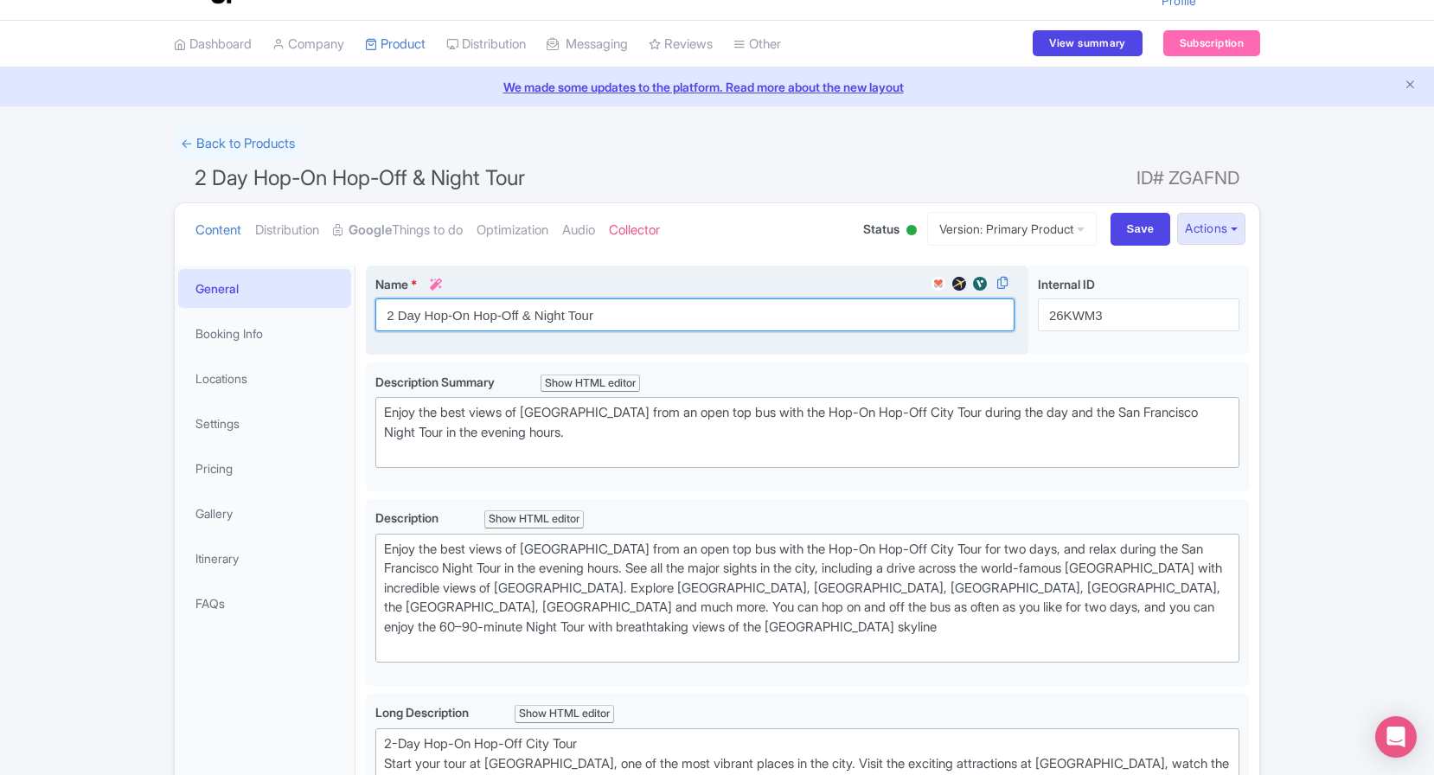
click at [631, 328] on input "2 Day Hop-On Hop-Off & Night Tour" at bounding box center [694, 314] width 639 height 33
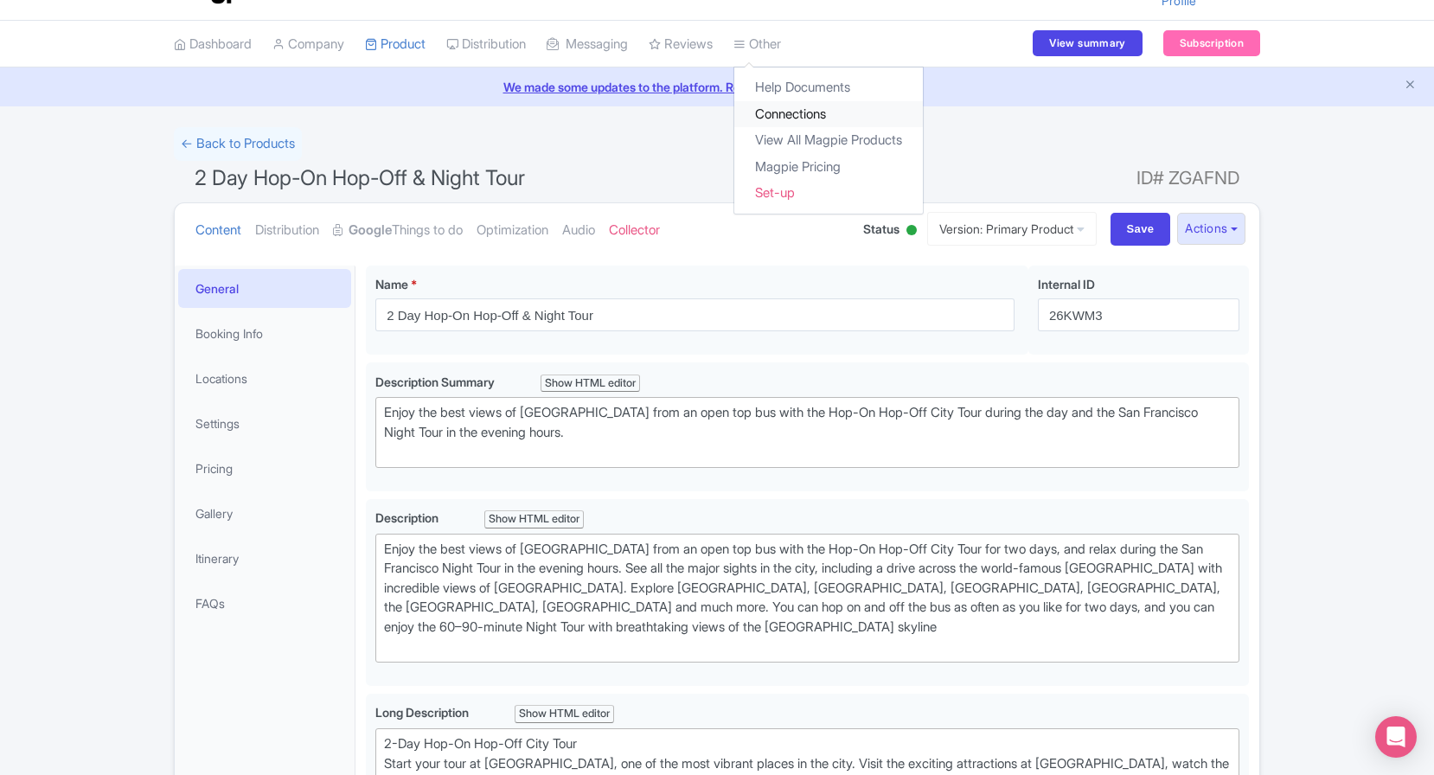
click at [789, 105] on link "Connections" at bounding box center [828, 114] width 188 height 27
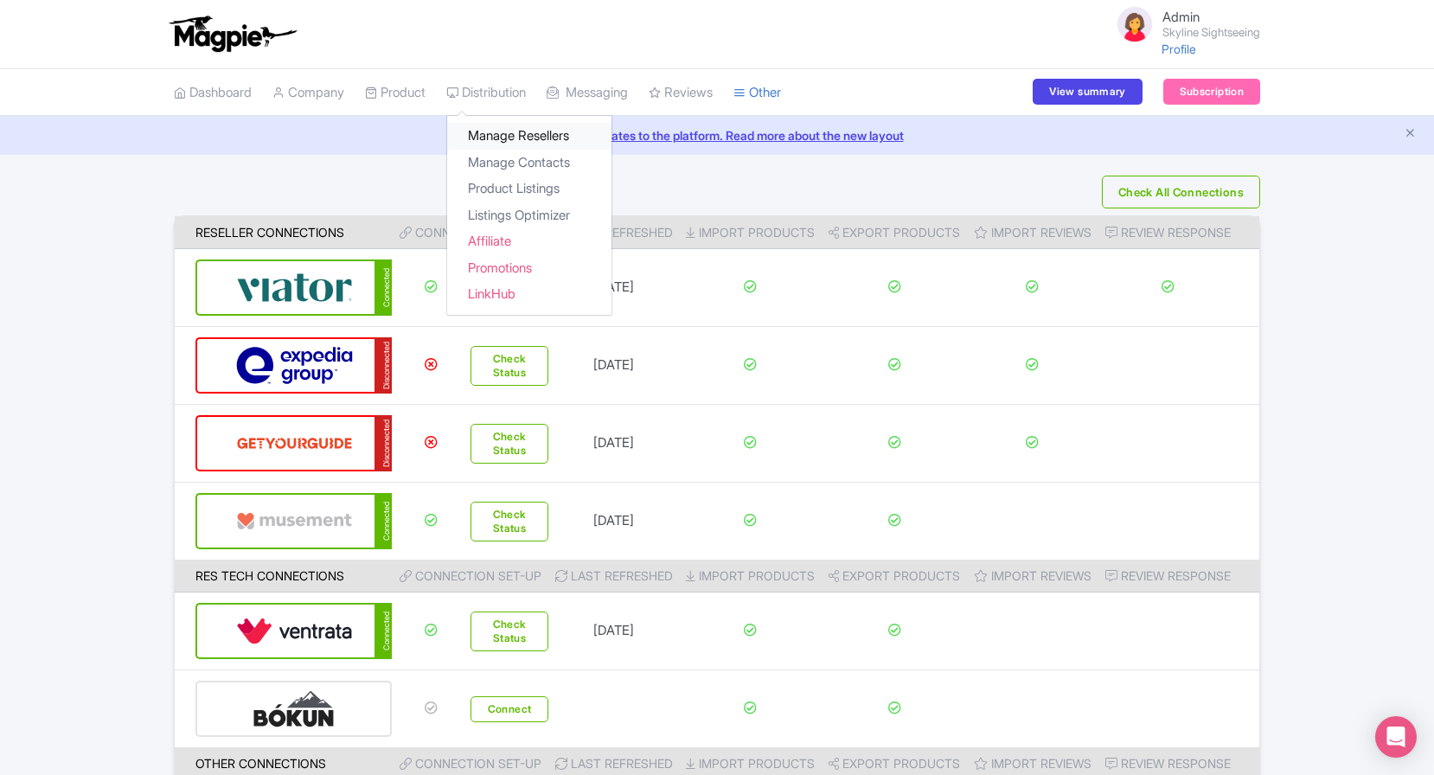
click at [523, 127] on link "Manage Resellers" at bounding box center [529, 136] width 164 height 27
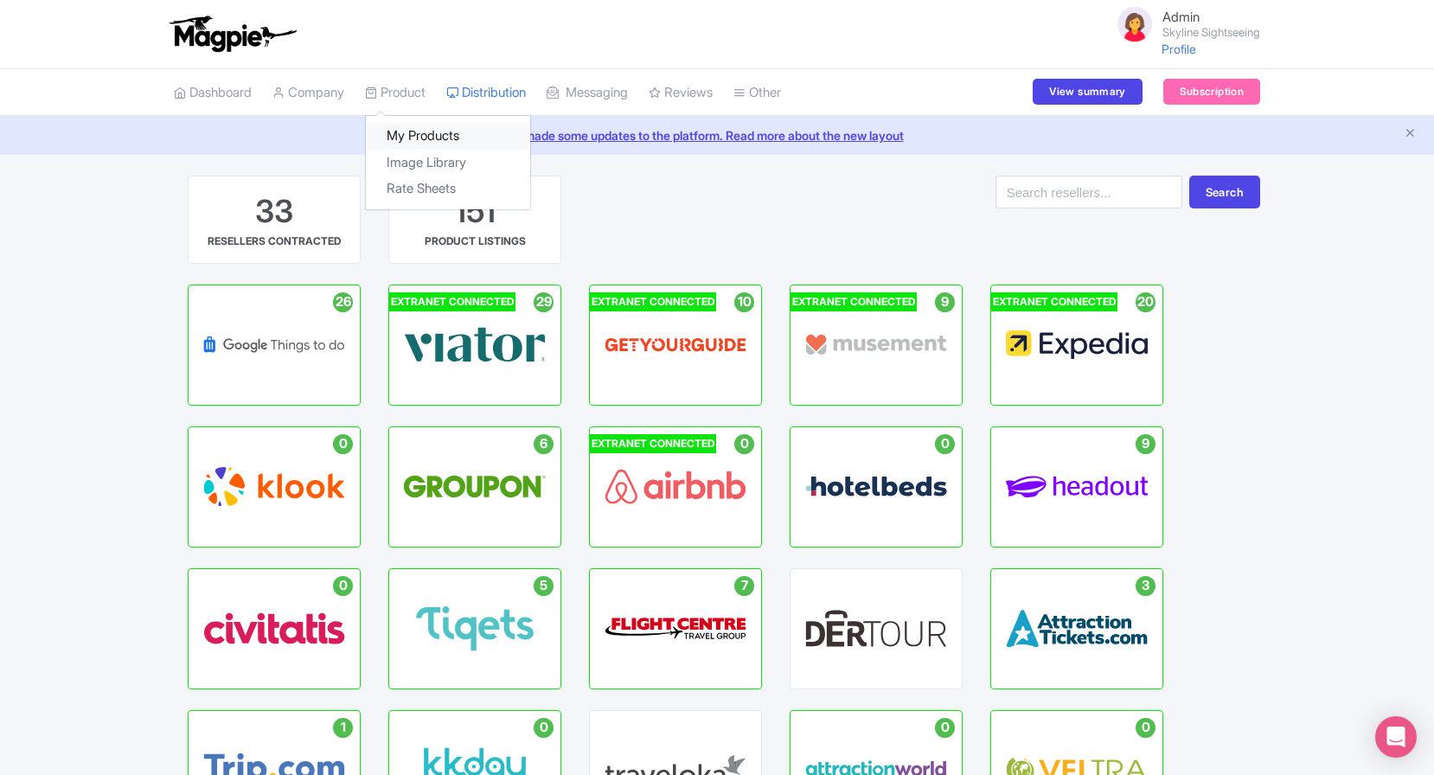
click at [411, 148] on link "My Products" at bounding box center [448, 136] width 164 height 27
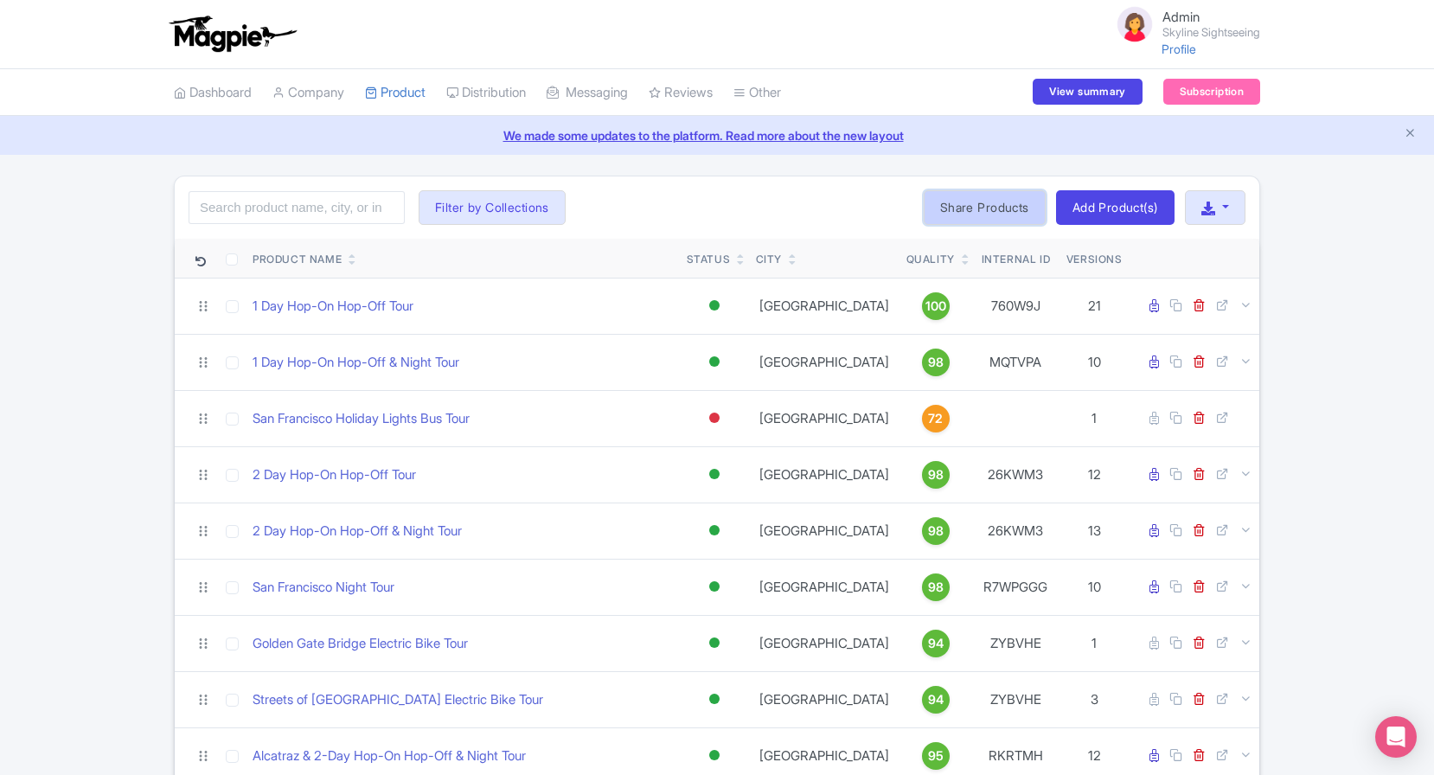
click at [988, 211] on link "Share Products" at bounding box center [984, 207] width 122 height 35
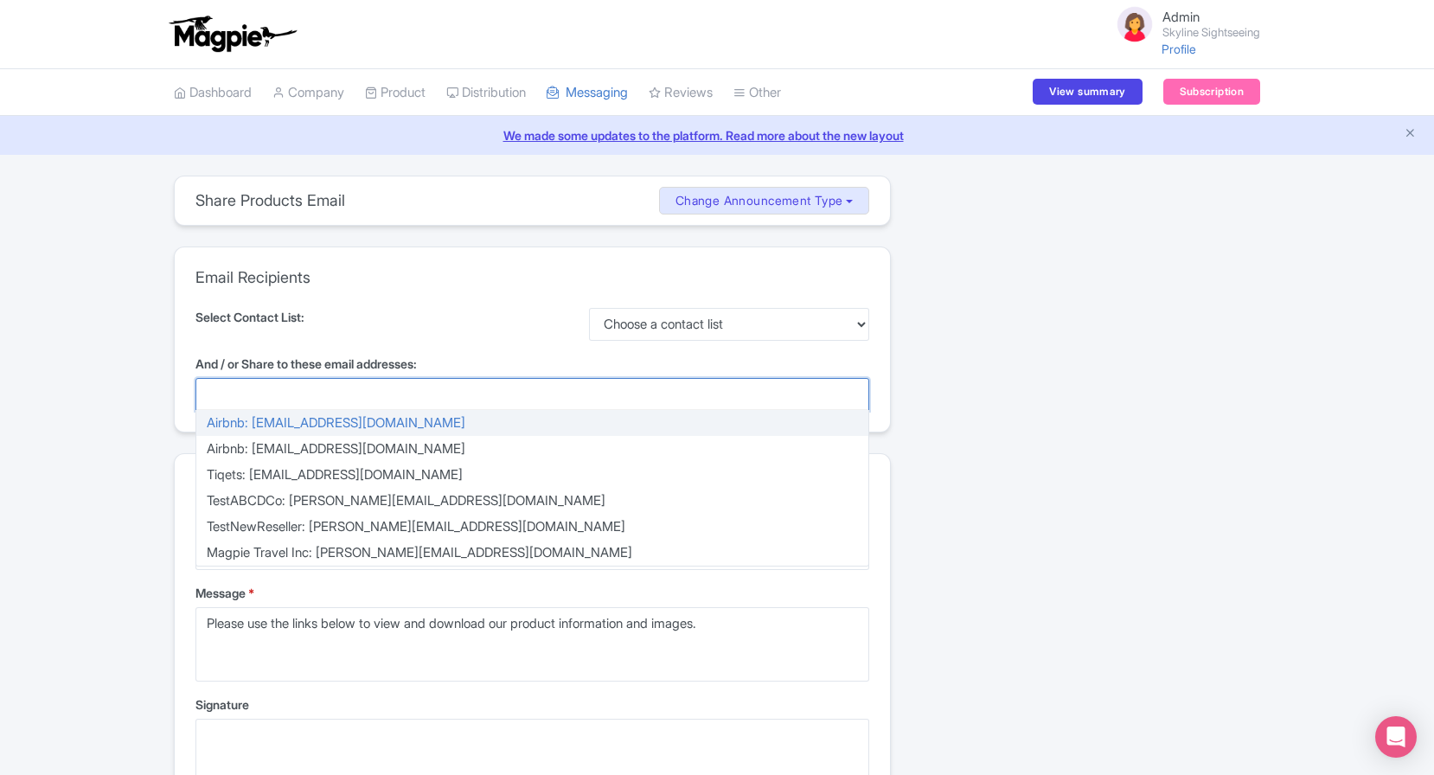
click at [478, 390] on div at bounding box center [532, 394] width 674 height 33
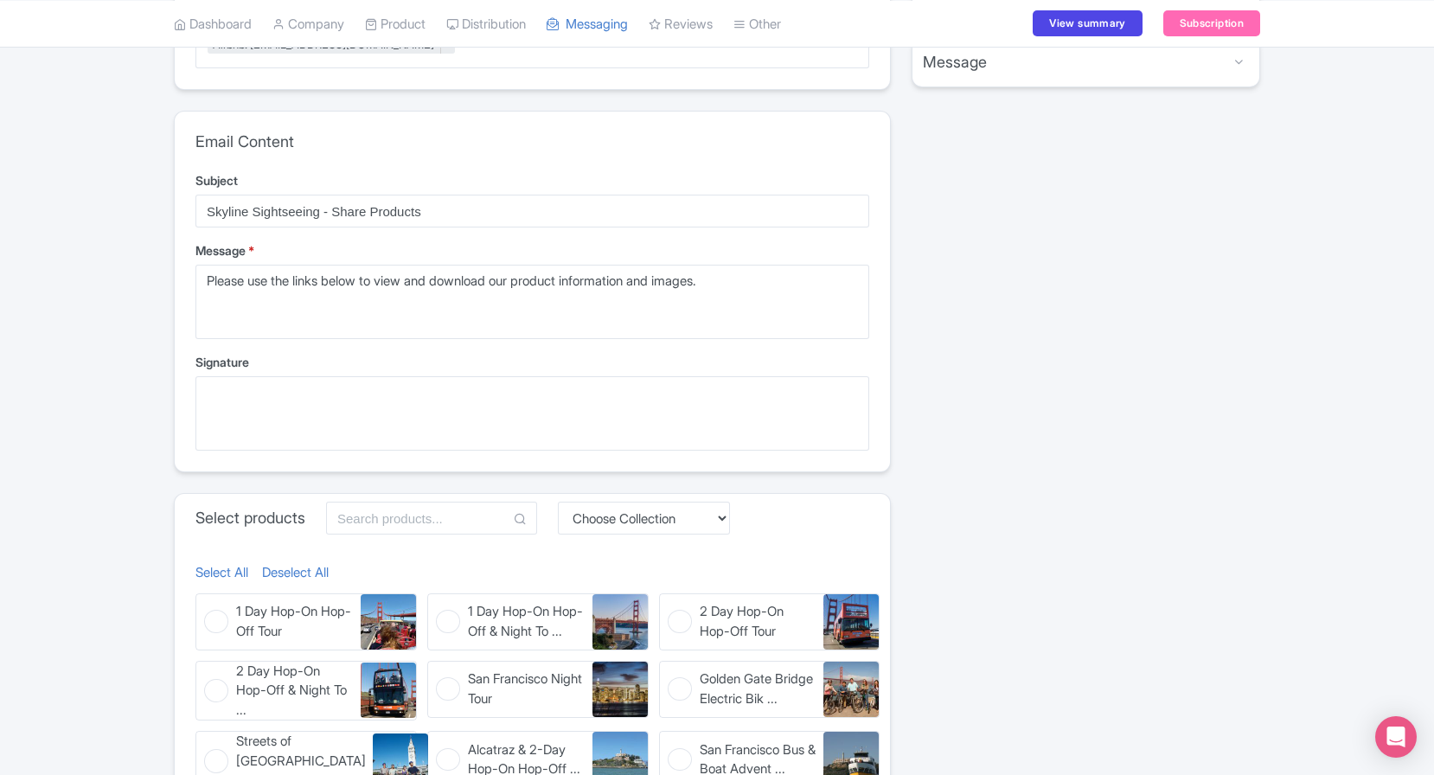
scroll to position [384, 0]
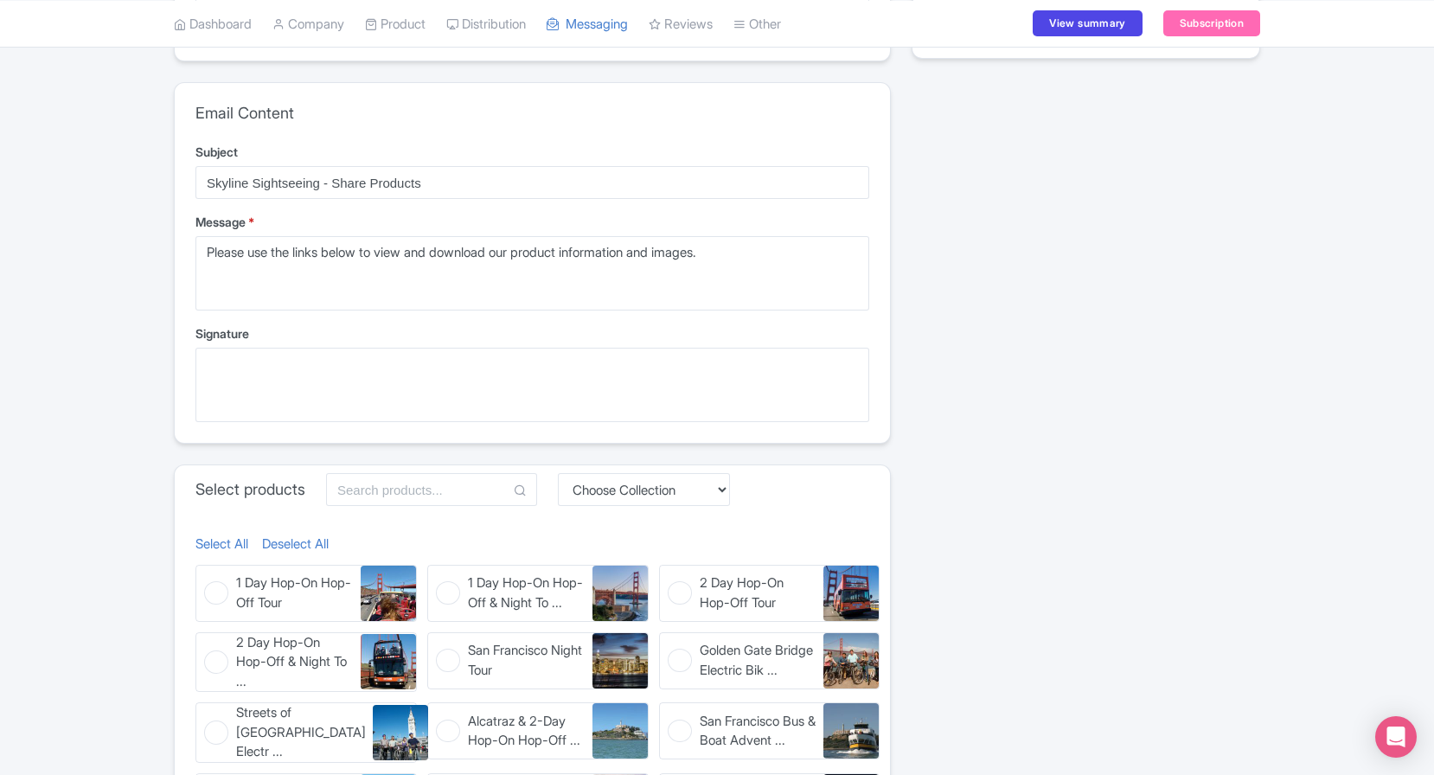
click at [235, 579] on figure "1 Day Hop-On Hop-Off Tour 1 Day Hop-On Hop-Off Tour" at bounding box center [305, 593] width 221 height 57
click at [207, 576] on input "1 Day Hop-On Hop-Off Tour 1 Day Hop-On Hop-Off Tour" at bounding box center [200, 570] width 11 height 11
checkbox input "true"
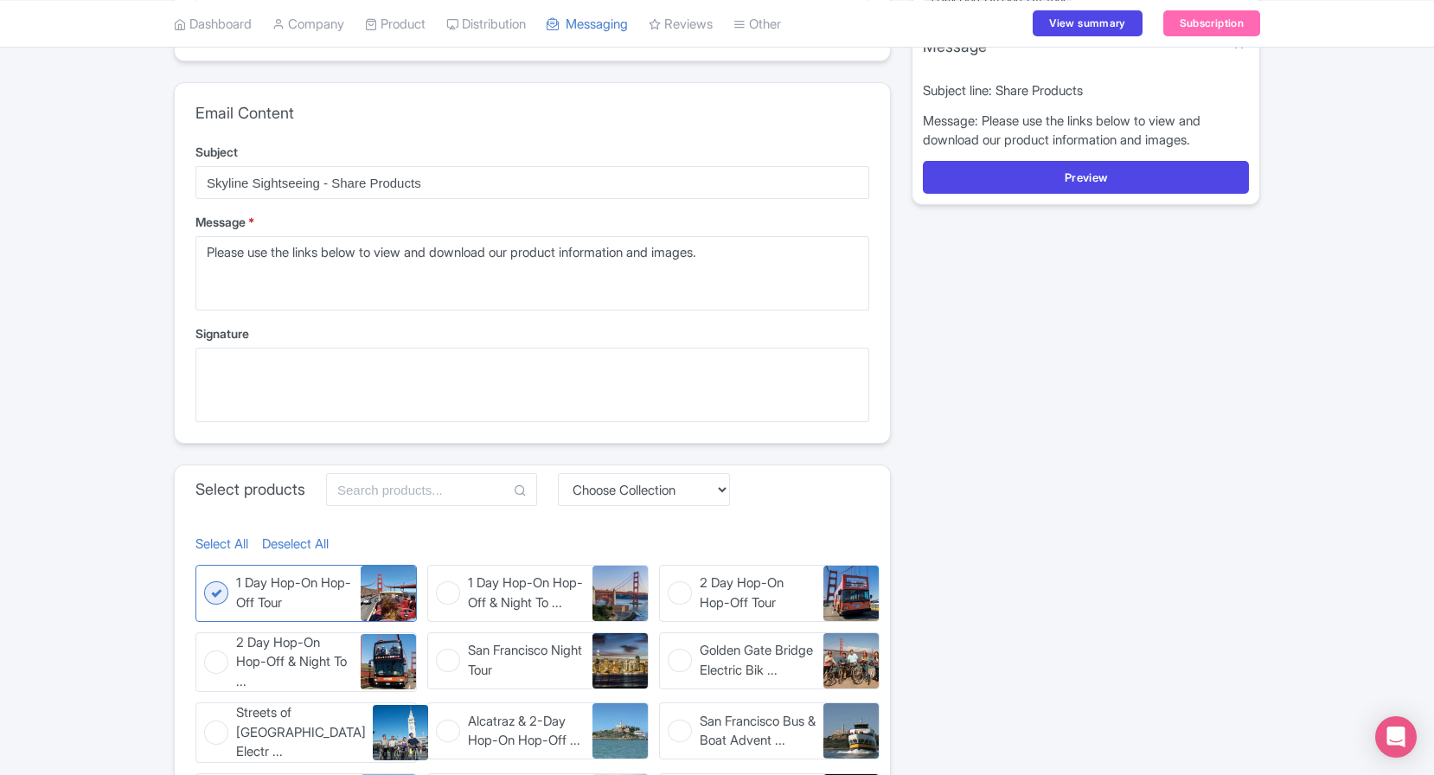
click at [221, 671] on figure "2 Day Hop-On Hop-Off & Night To ... 2 Day Hop-On Hop-Off & Night Tour" at bounding box center [305, 662] width 221 height 61
click at [207, 643] on input "2 Day Hop-On Hop-Off & Night To ... 2 Day Hop-On Hop-Off & Night Tour" at bounding box center [200, 637] width 11 height 11
checkbox input "true"
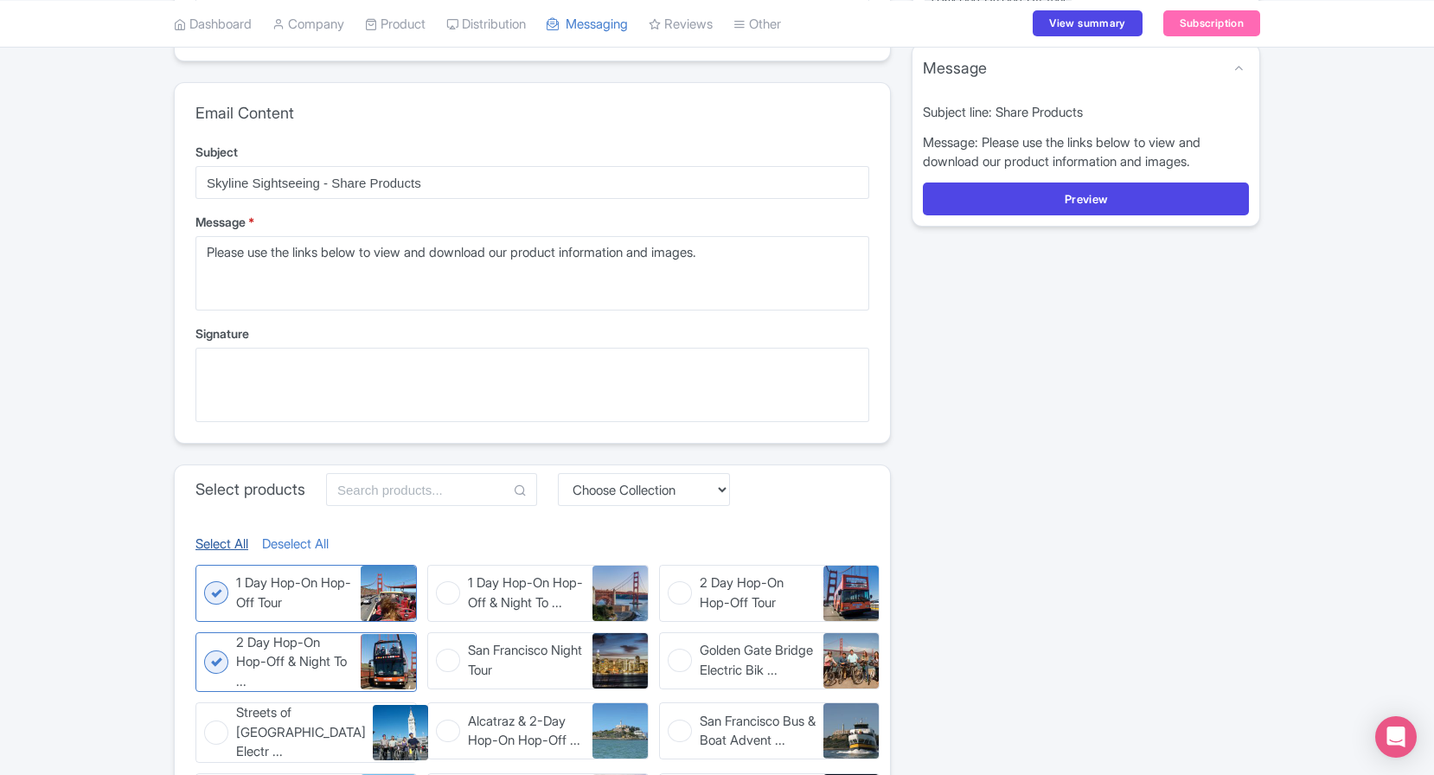
click at [221, 546] on link "Select All" at bounding box center [221, 544] width 53 height 20
checkbox input "true"
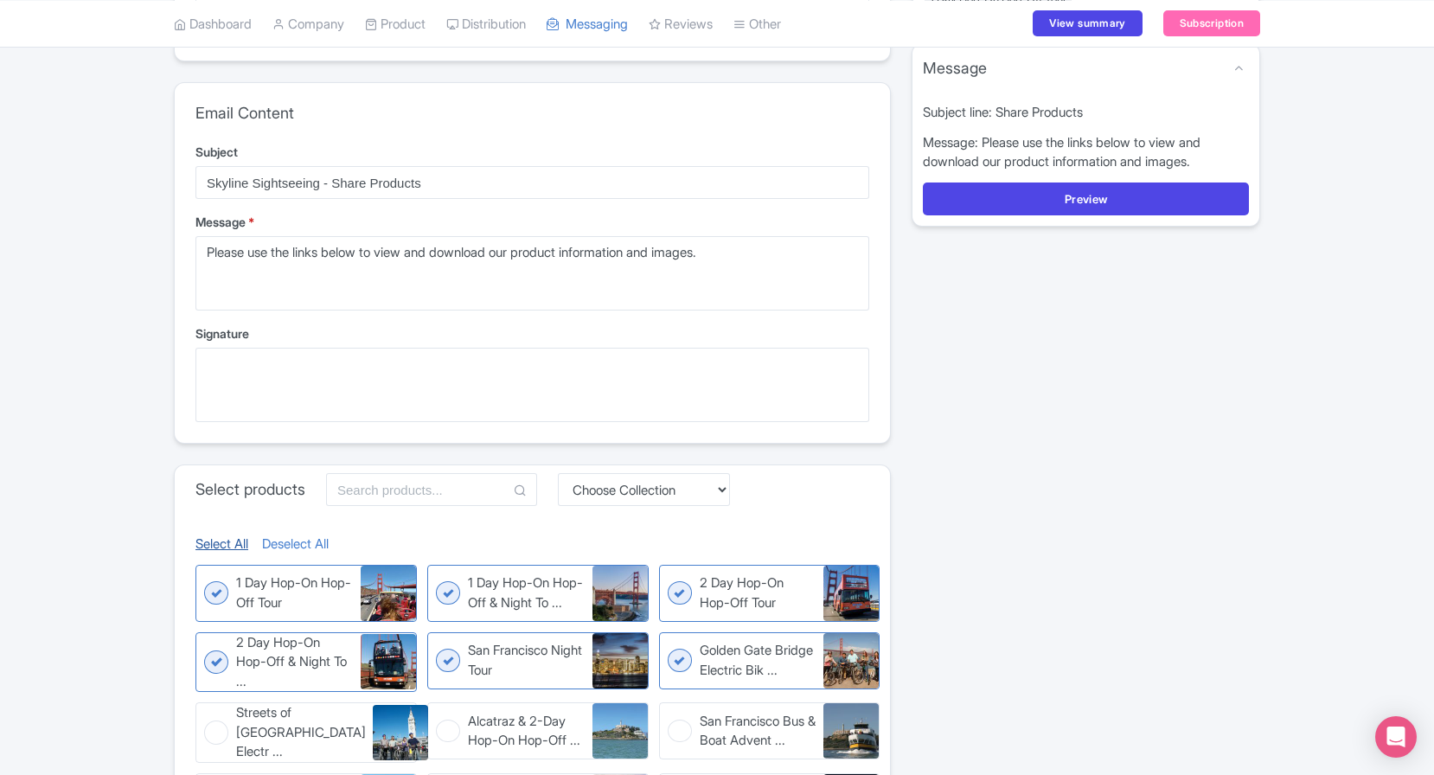
checkbox input "true"
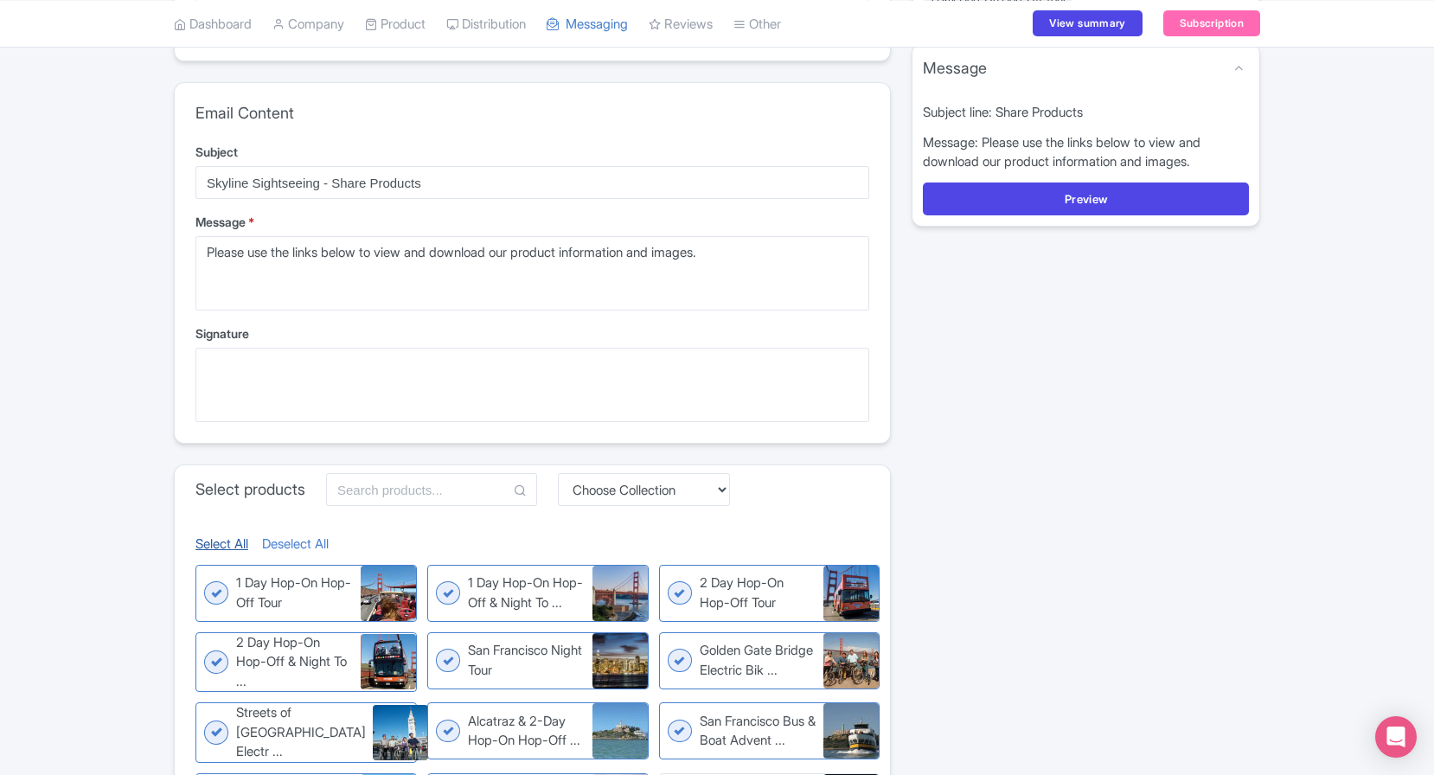
checkbox input "true"
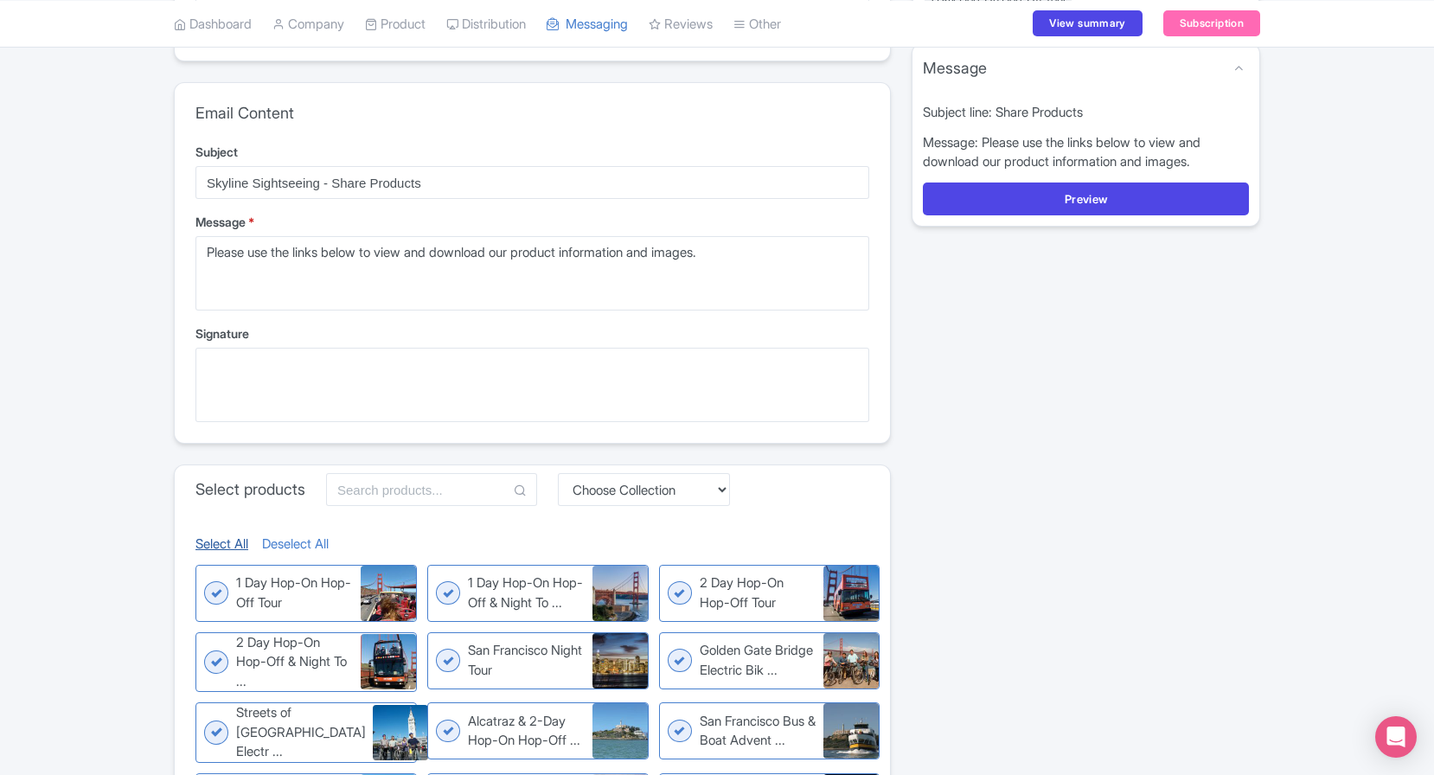
checkbox input "true"
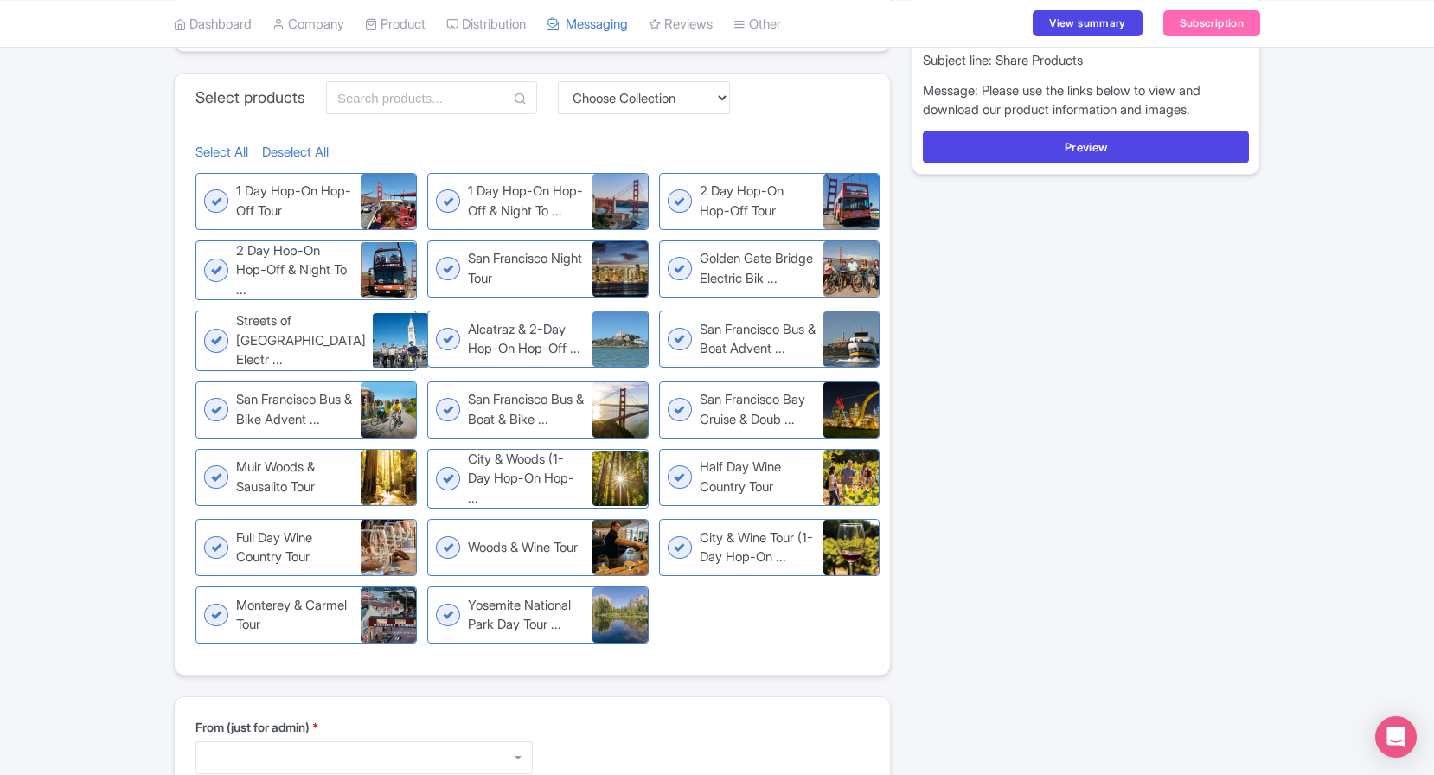
scroll to position [908, 0]
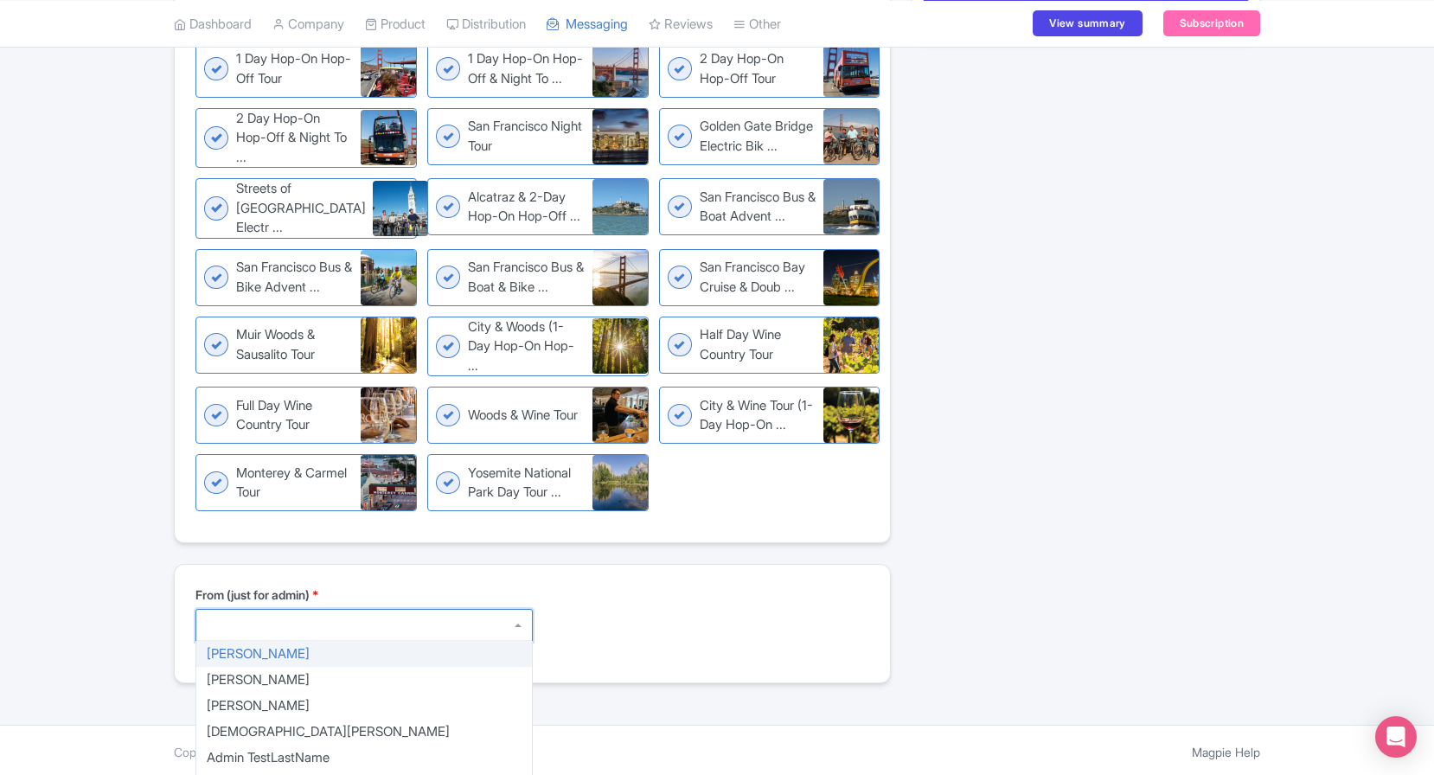
click at [360, 616] on div at bounding box center [363, 625] width 337 height 33
type textarea "Sarah Nielsen sarah+skyline@magpie.travel"
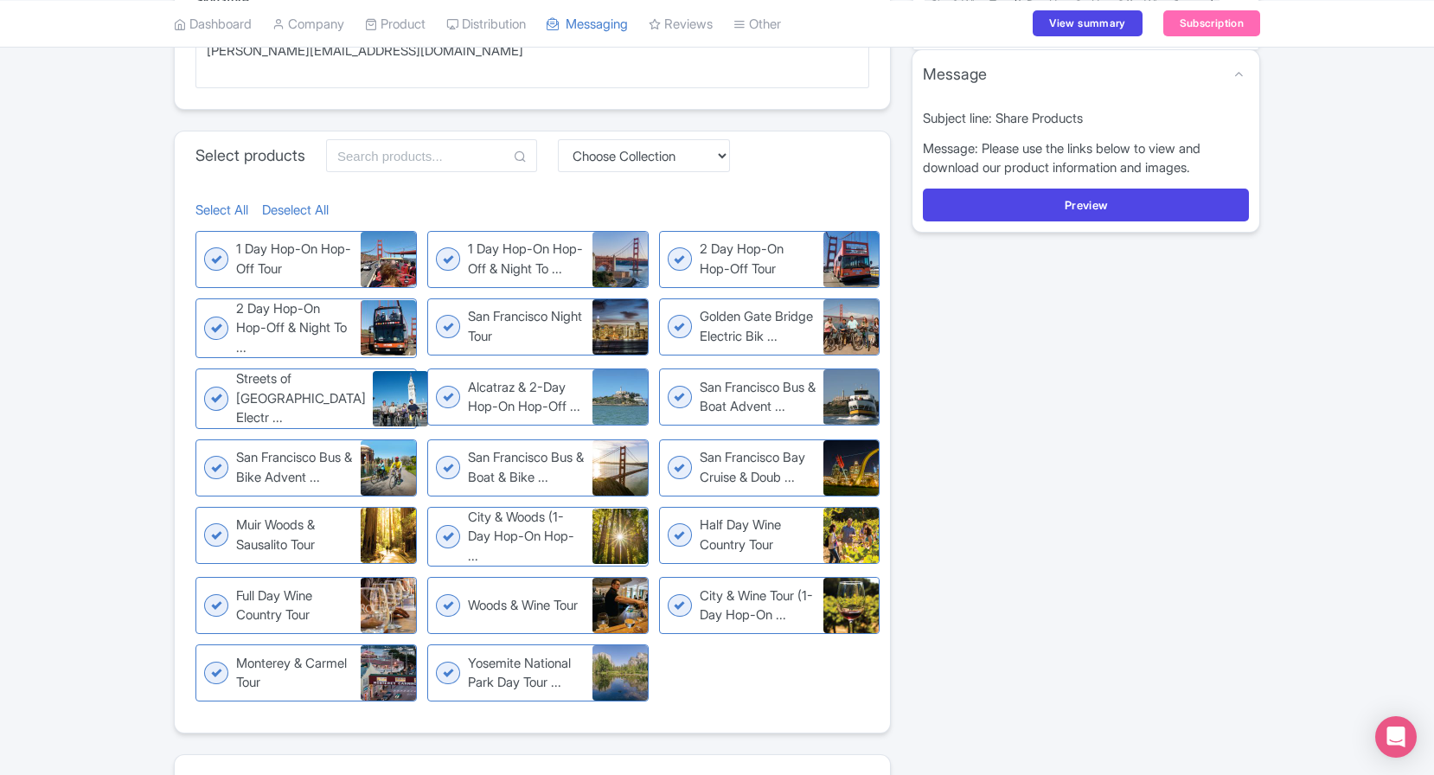
scroll to position [595, 0]
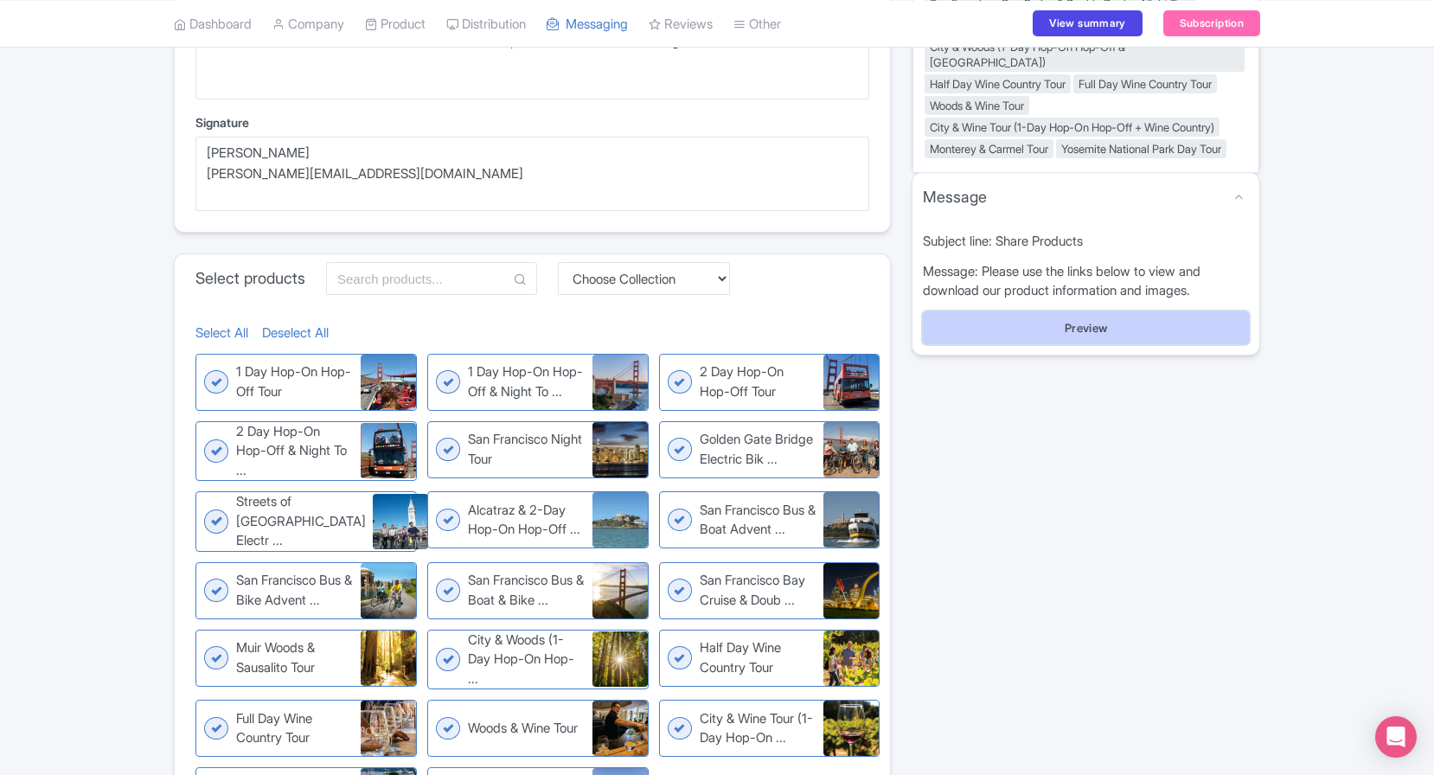
click at [1069, 344] on button "Preview" at bounding box center [1086, 327] width 326 height 33
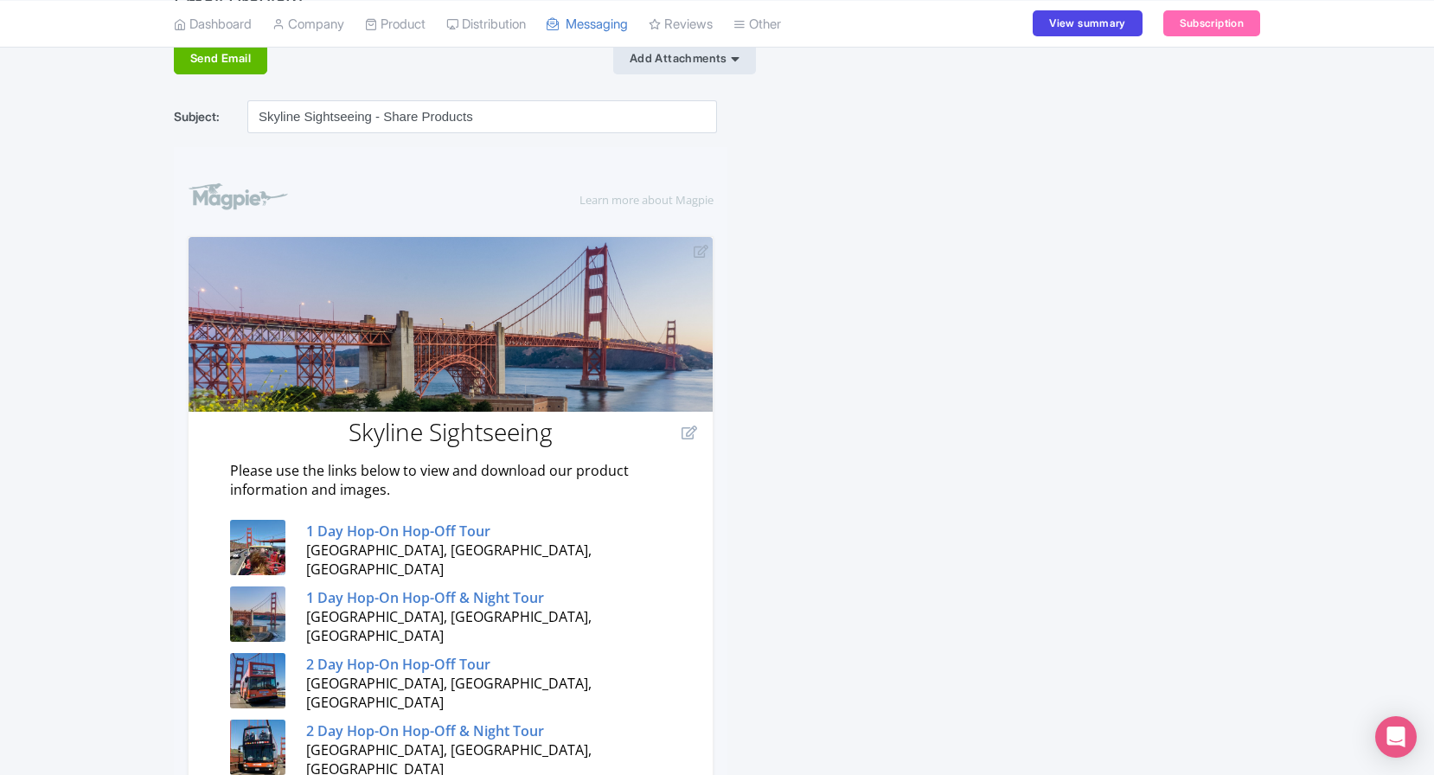
scroll to position [301, 0]
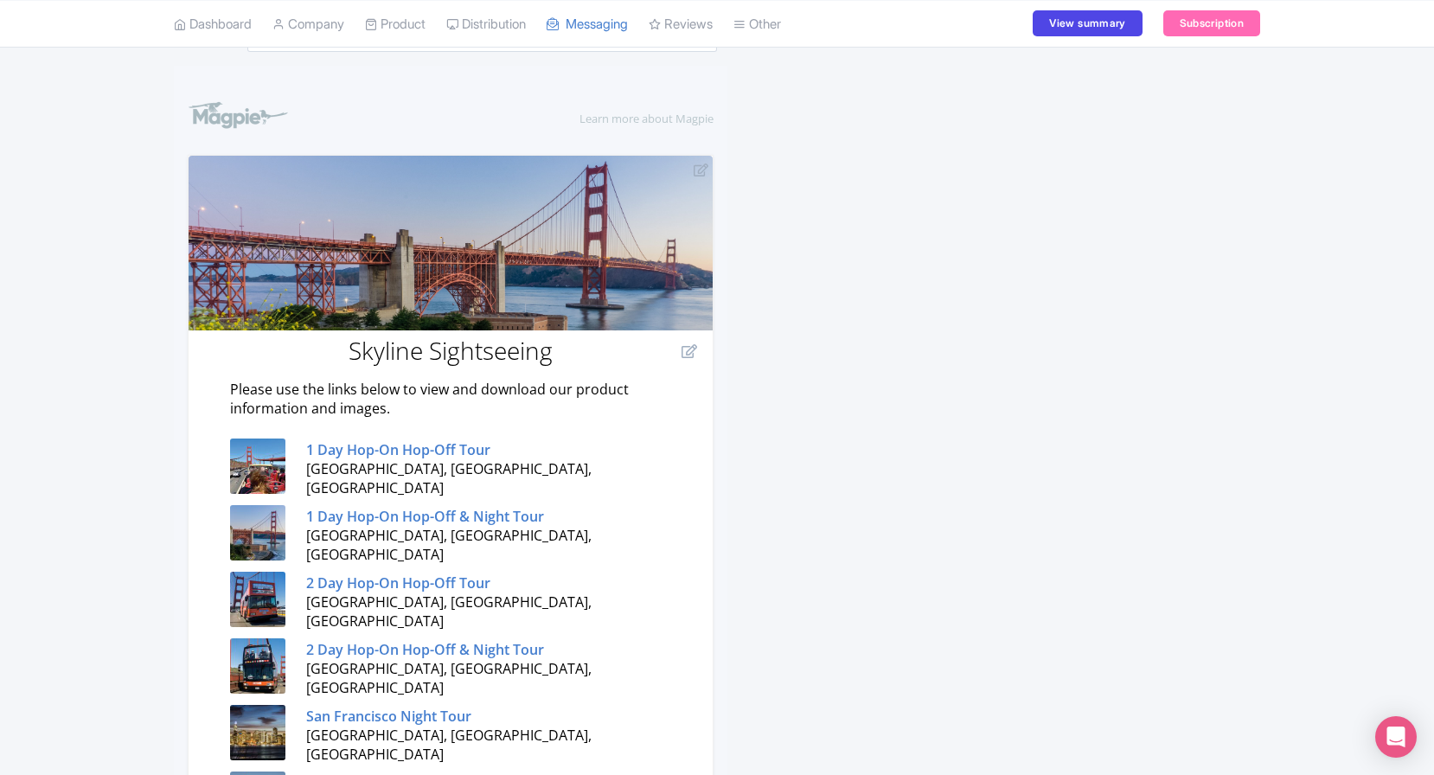
click at [448, 455] on strong "1 Day Hop-On Hop-Off Tour" at bounding box center [398, 448] width 184 height 19
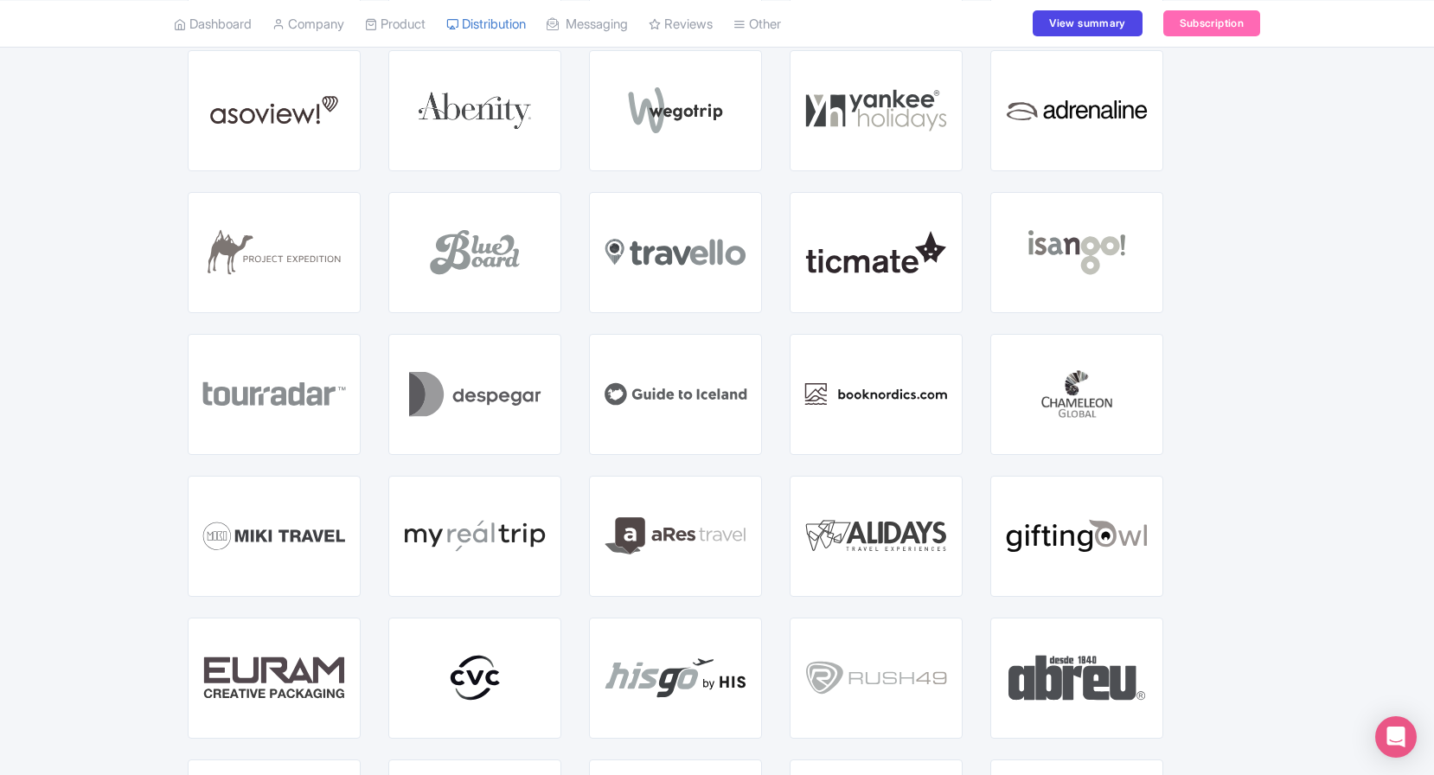
scroll to position [950, 0]
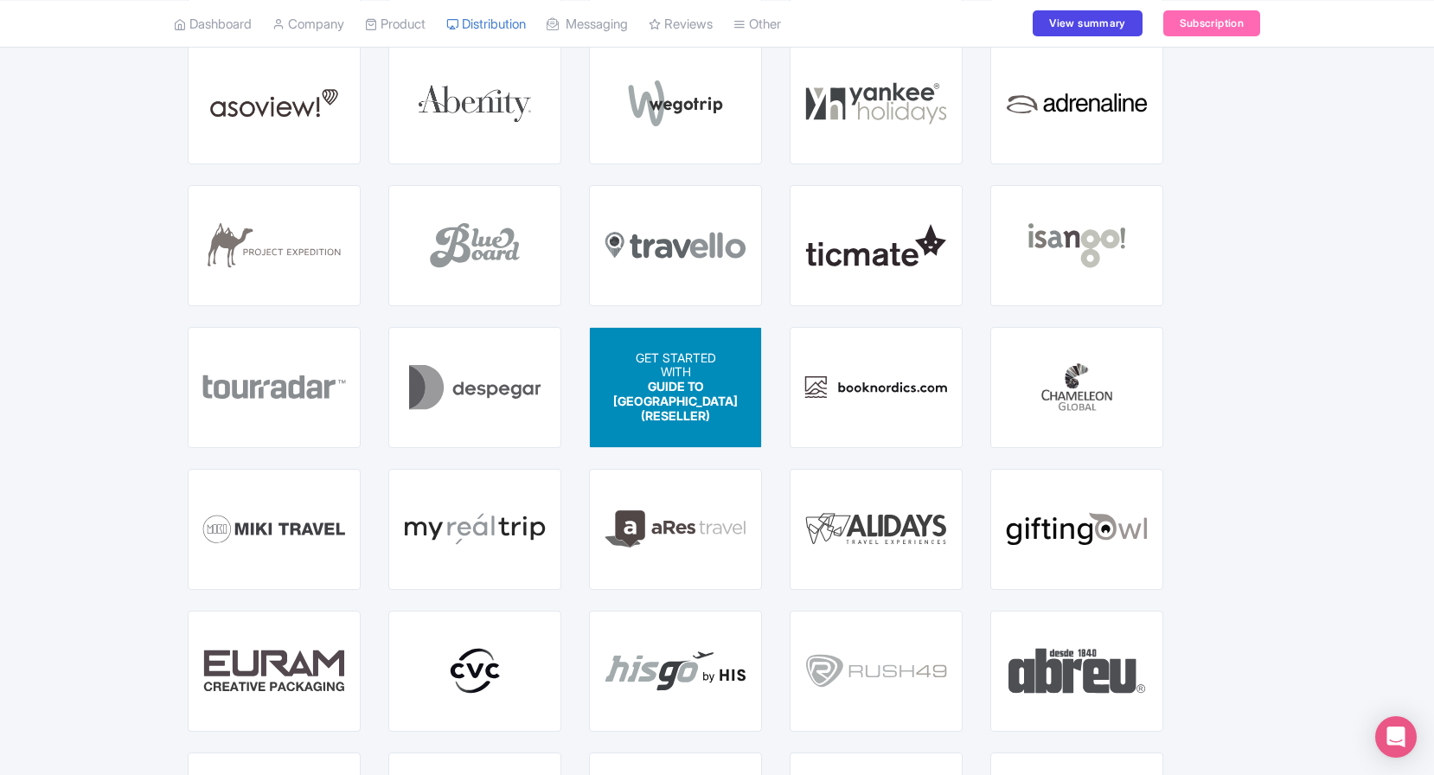
click at [712, 398] on div "GET STARTED WITH GUIDE TO ICELAND (RESELLER)" at bounding box center [675, 387] width 125 height 73
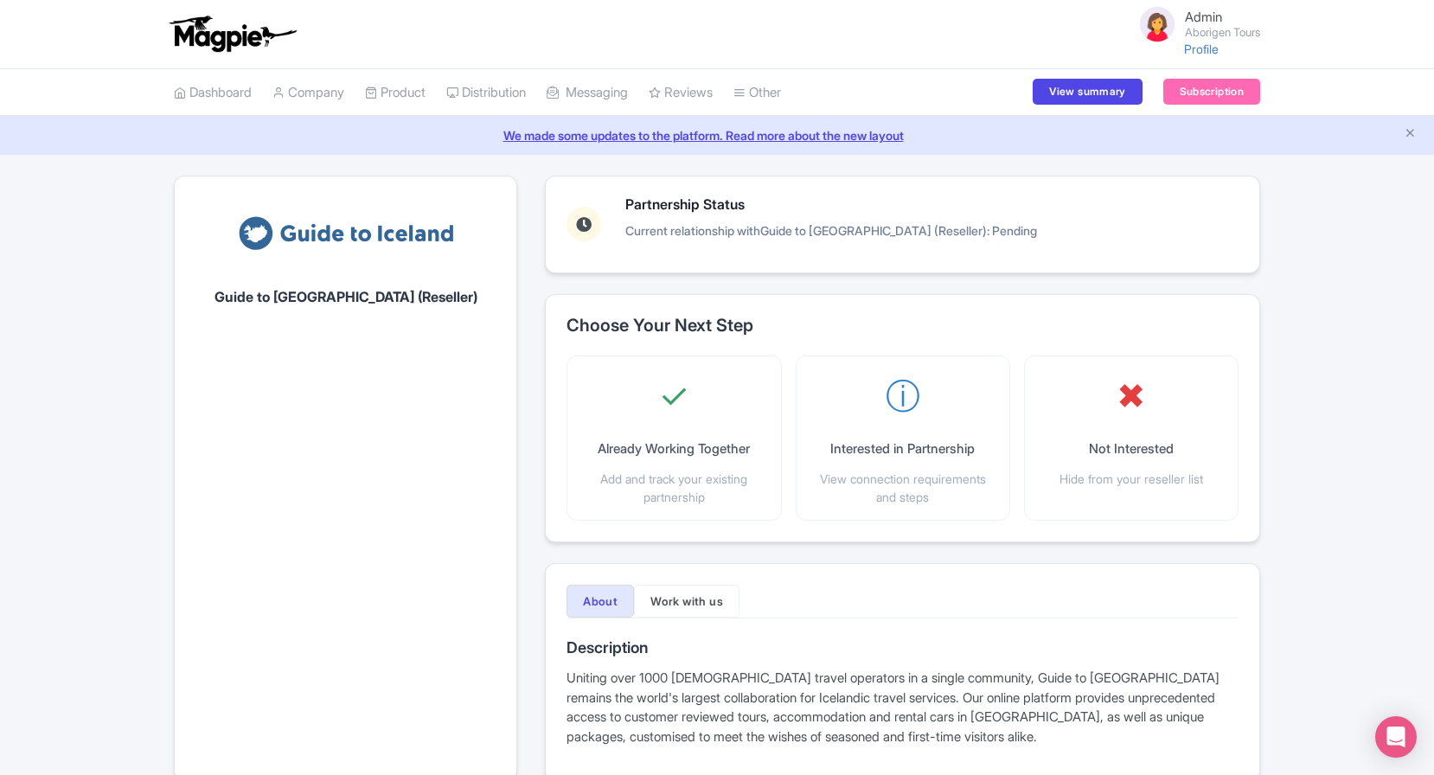
scroll to position [101, 0]
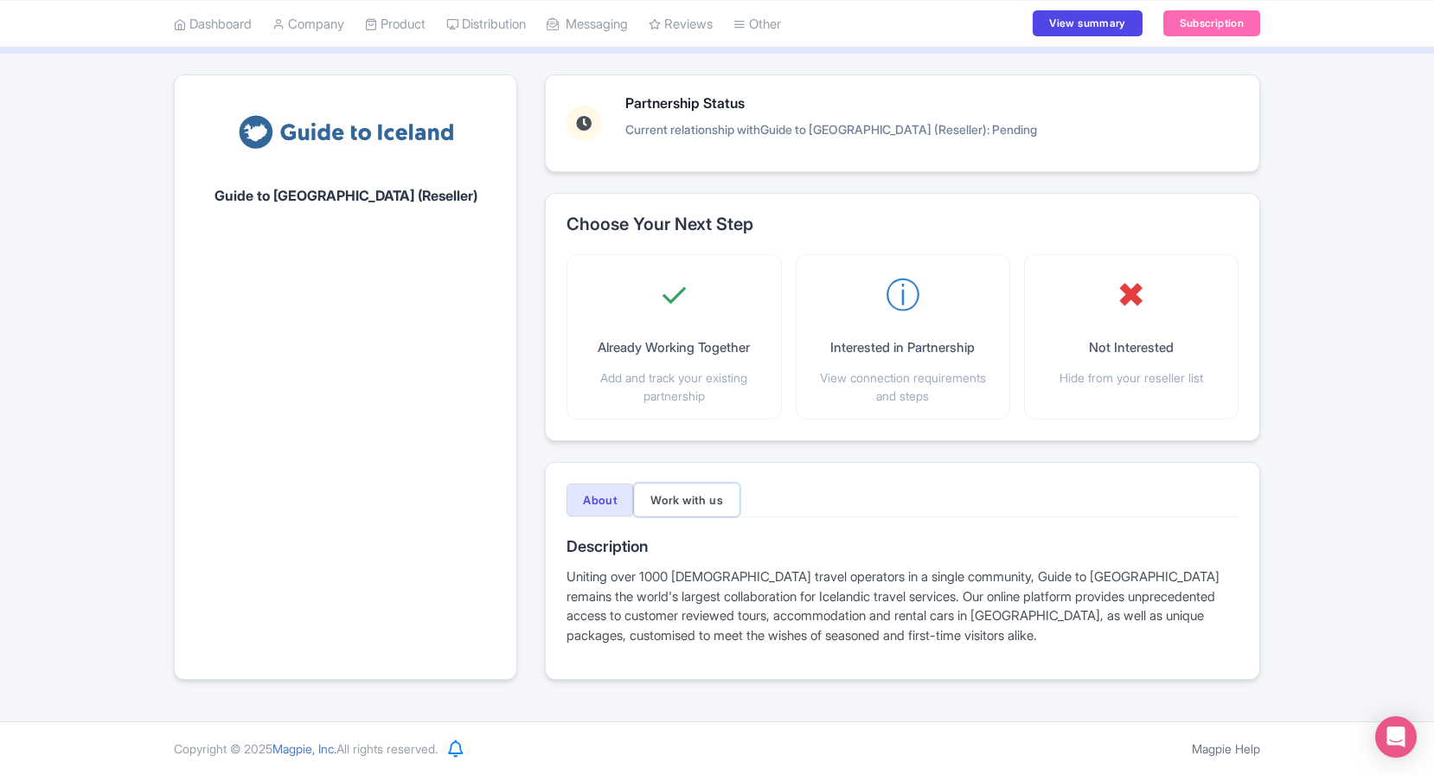
click at [678, 501] on button "Work with us" at bounding box center [686, 499] width 105 height 33
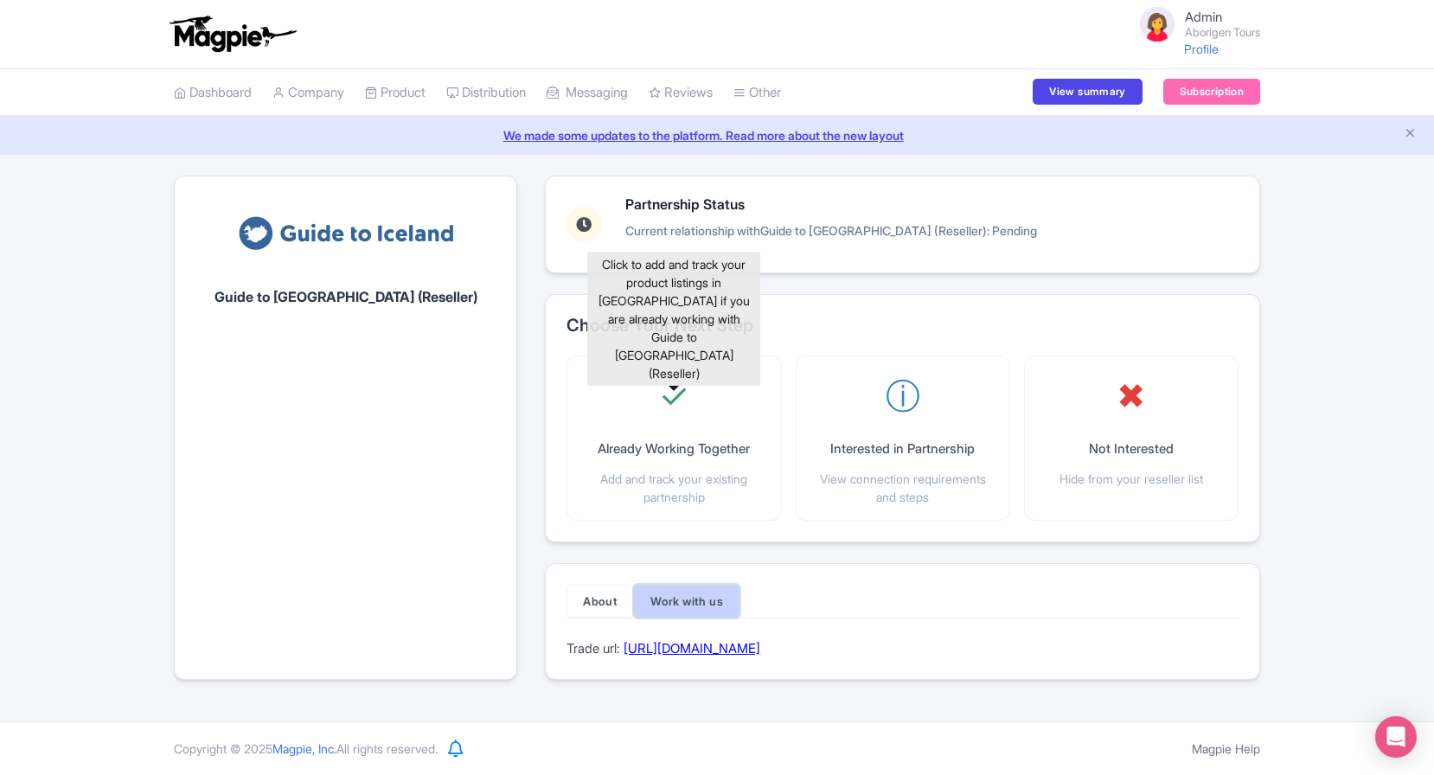
scroll to position [0, 0]
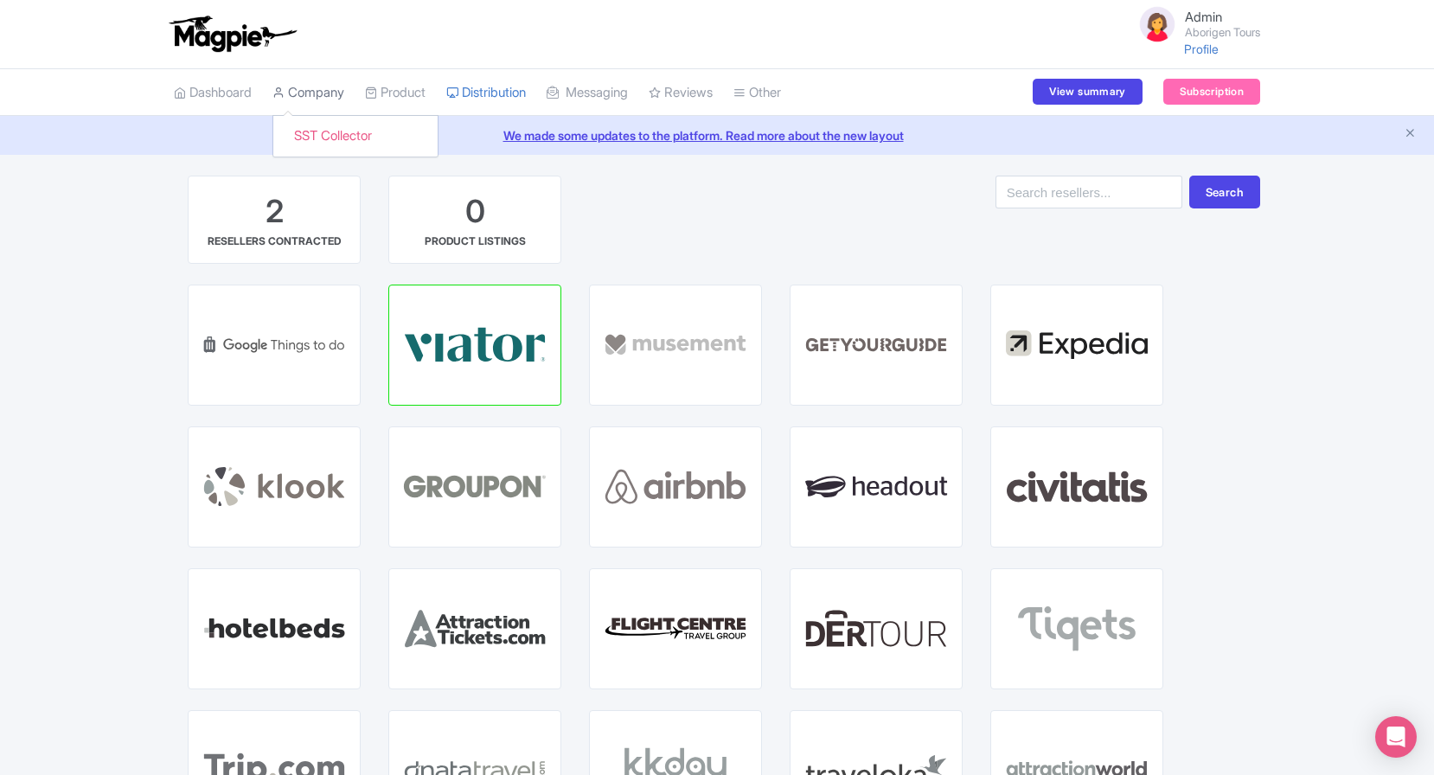
click at [320, 104] on link "Company" at bounding box center [308, 93] width 72 height 48
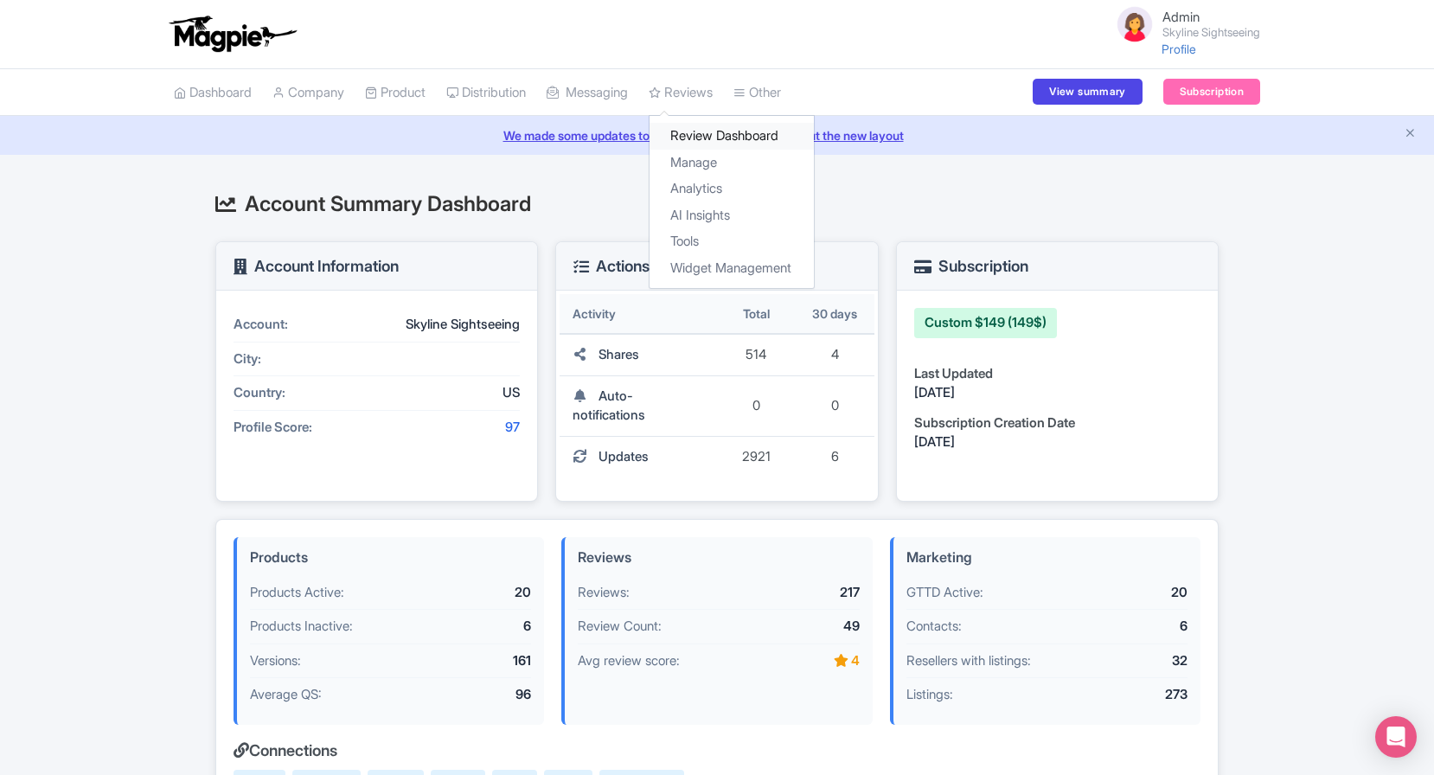
click at [719, 130] on link "Review Dashboard" at bounding box center [731, 136] width 164 height 27
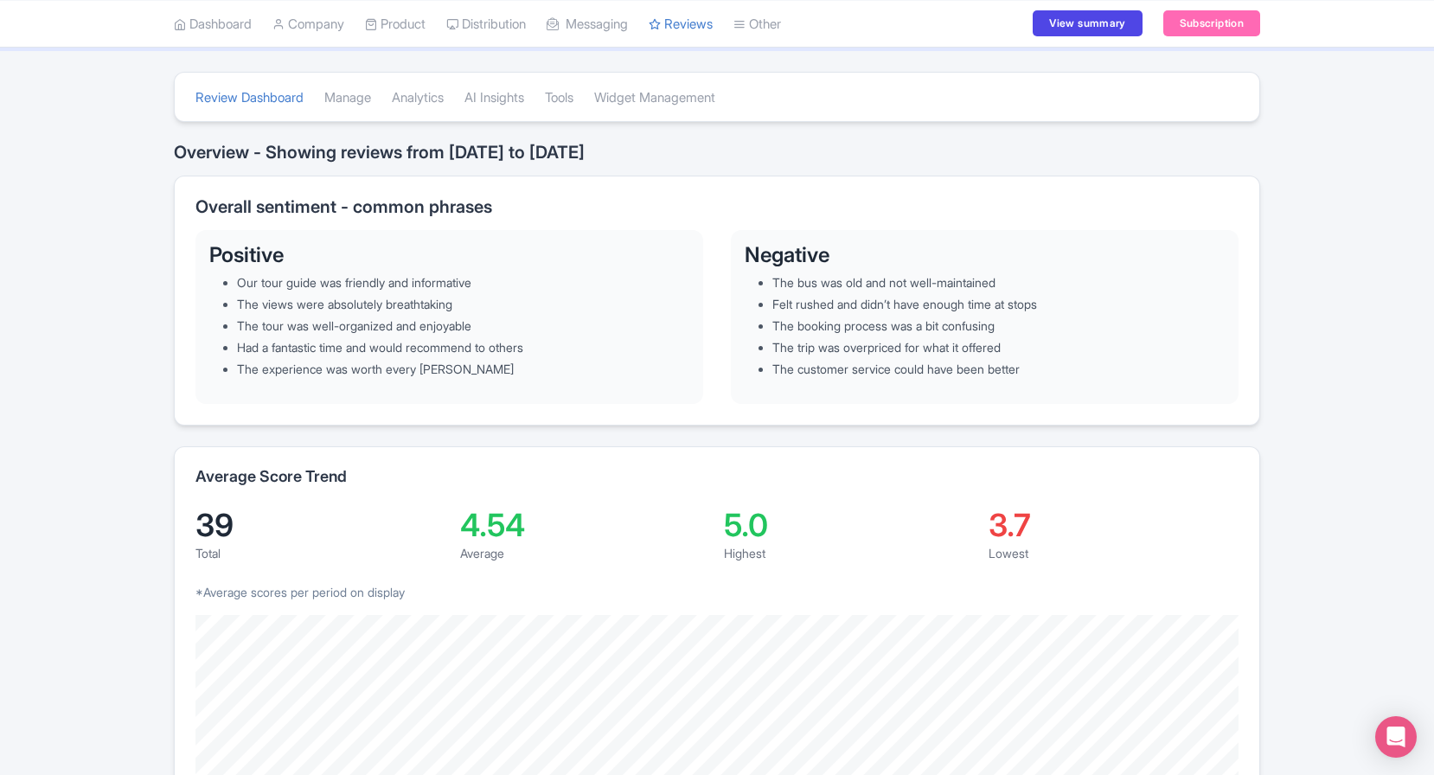
scroll to position [5, 0]
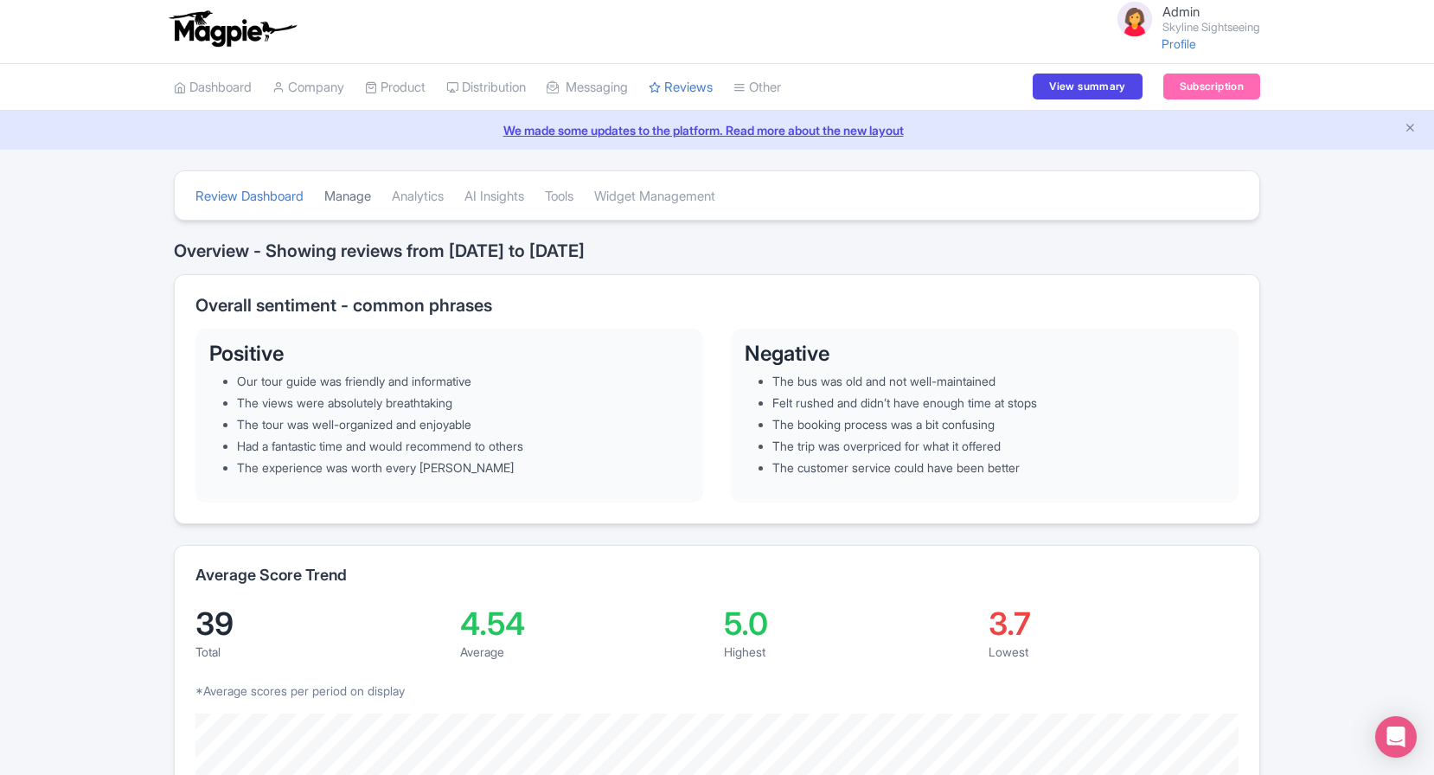
click at [359, 205] on link "Manage" at bounding box center [347, 197] width 47 height 48
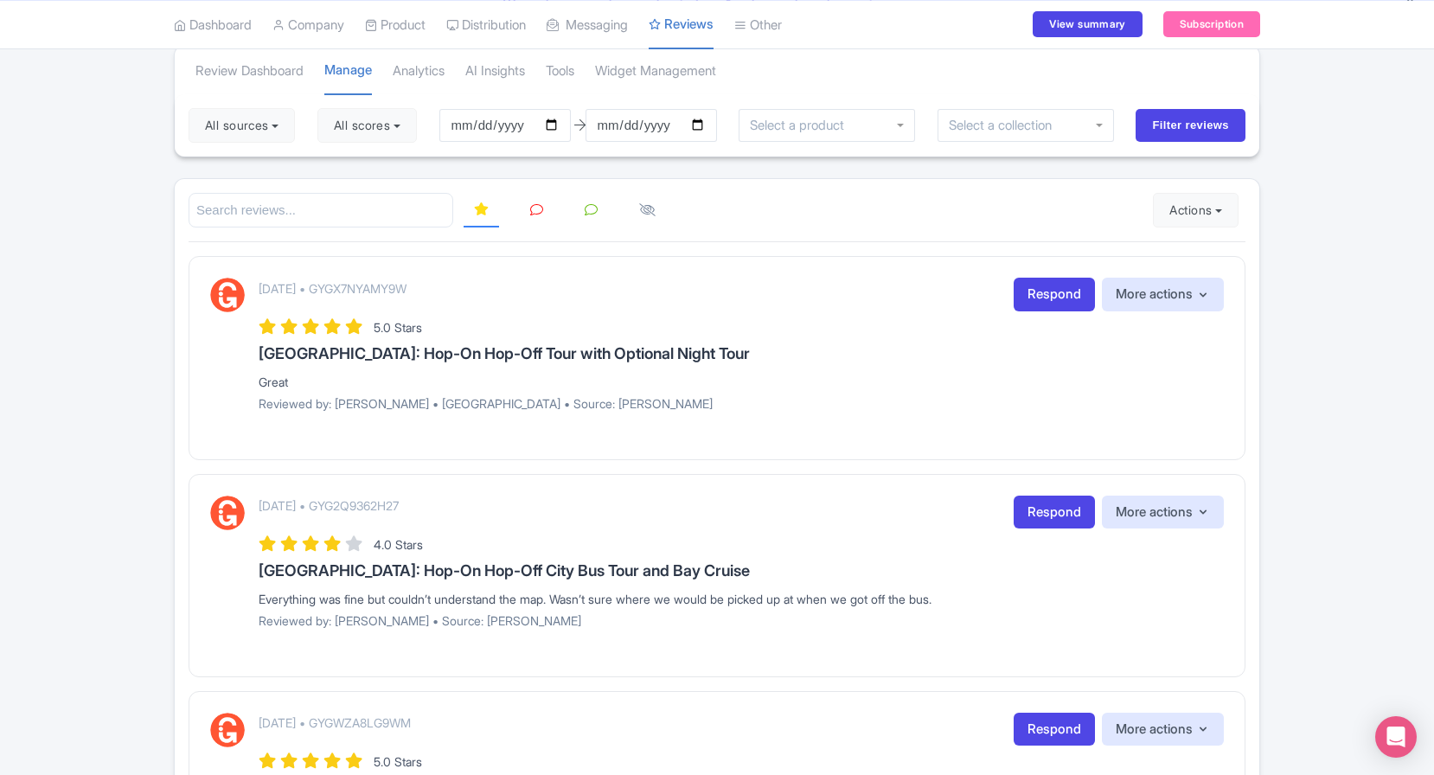
scroll to position [136, 0]
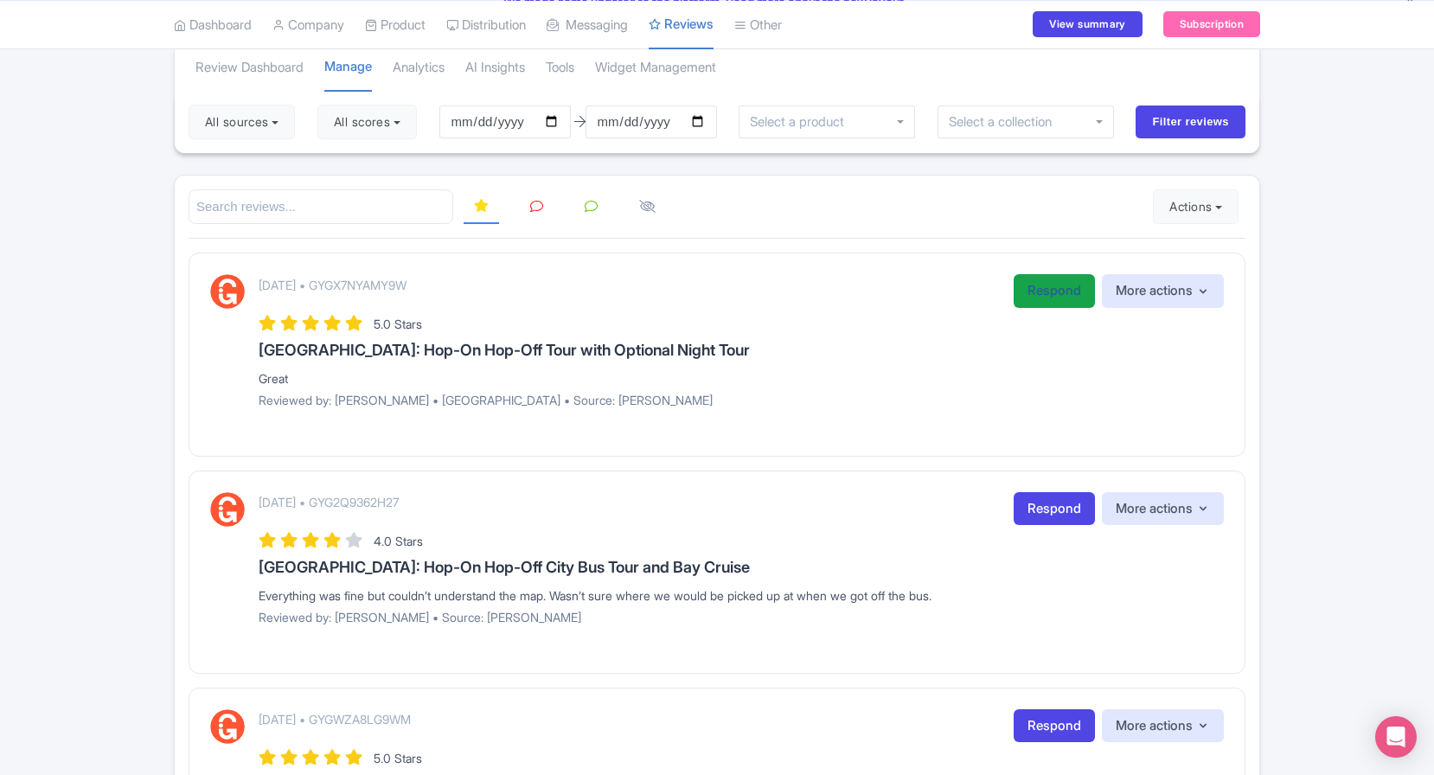
click at [1032, 301] on link "Respond" at bounding box center [1053, 291] width 81 height 34
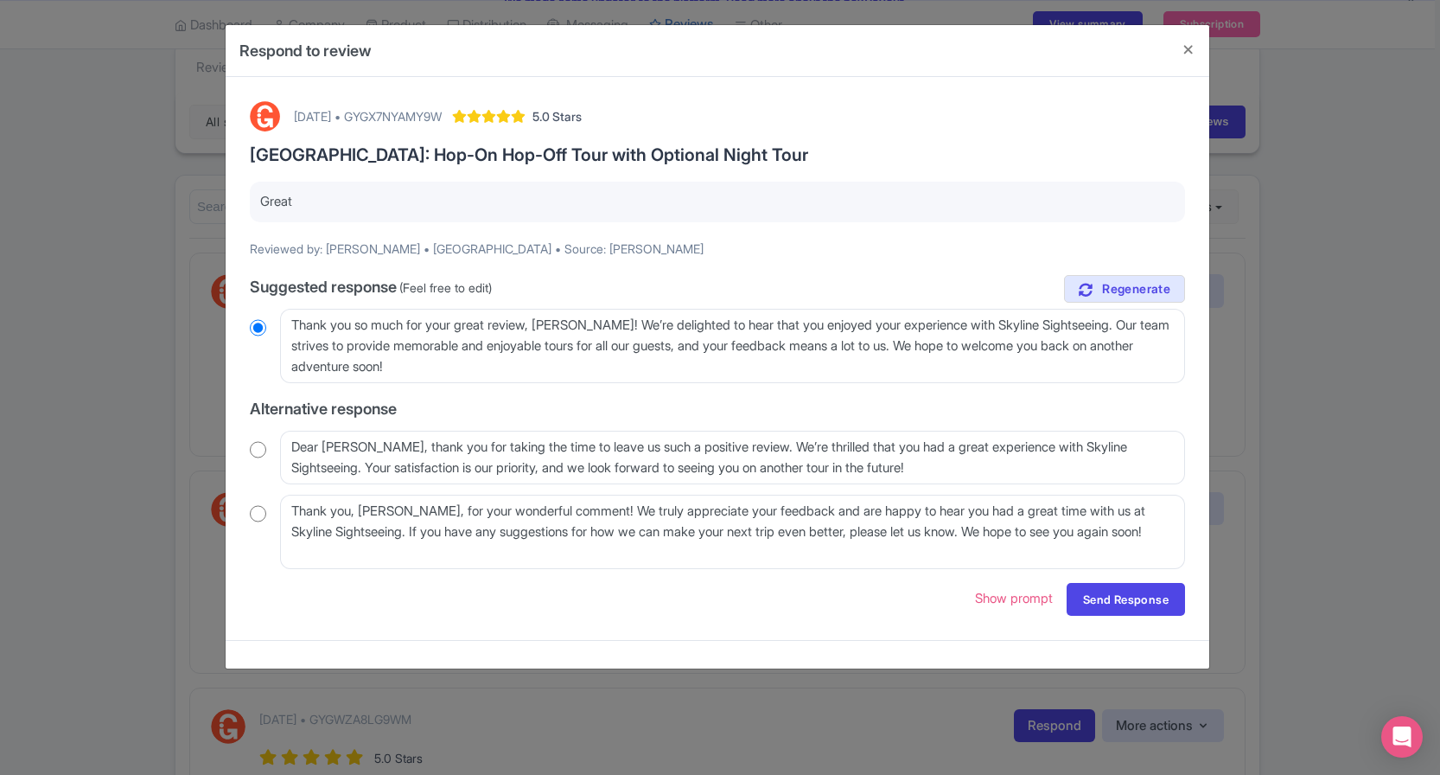
click at [260, 446] on input "radio" at bounding box center [258, 449] width 16 height 17
radio input "true"
click at [1182, 49] on button "Close" at bounding box center [1189, 49] width 42 height 49
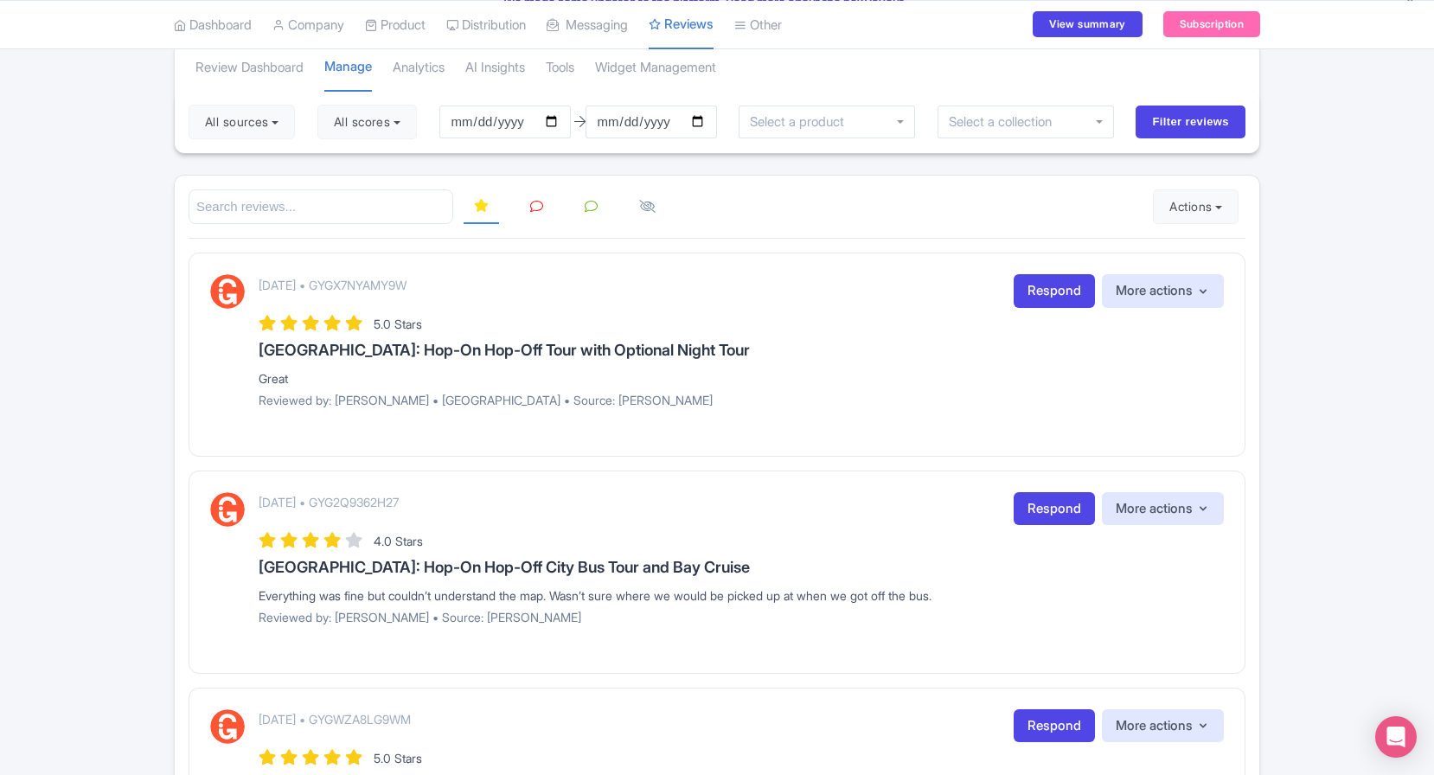
click at [597, 213] on link at bounding box center [591, 207] width 34 height 34
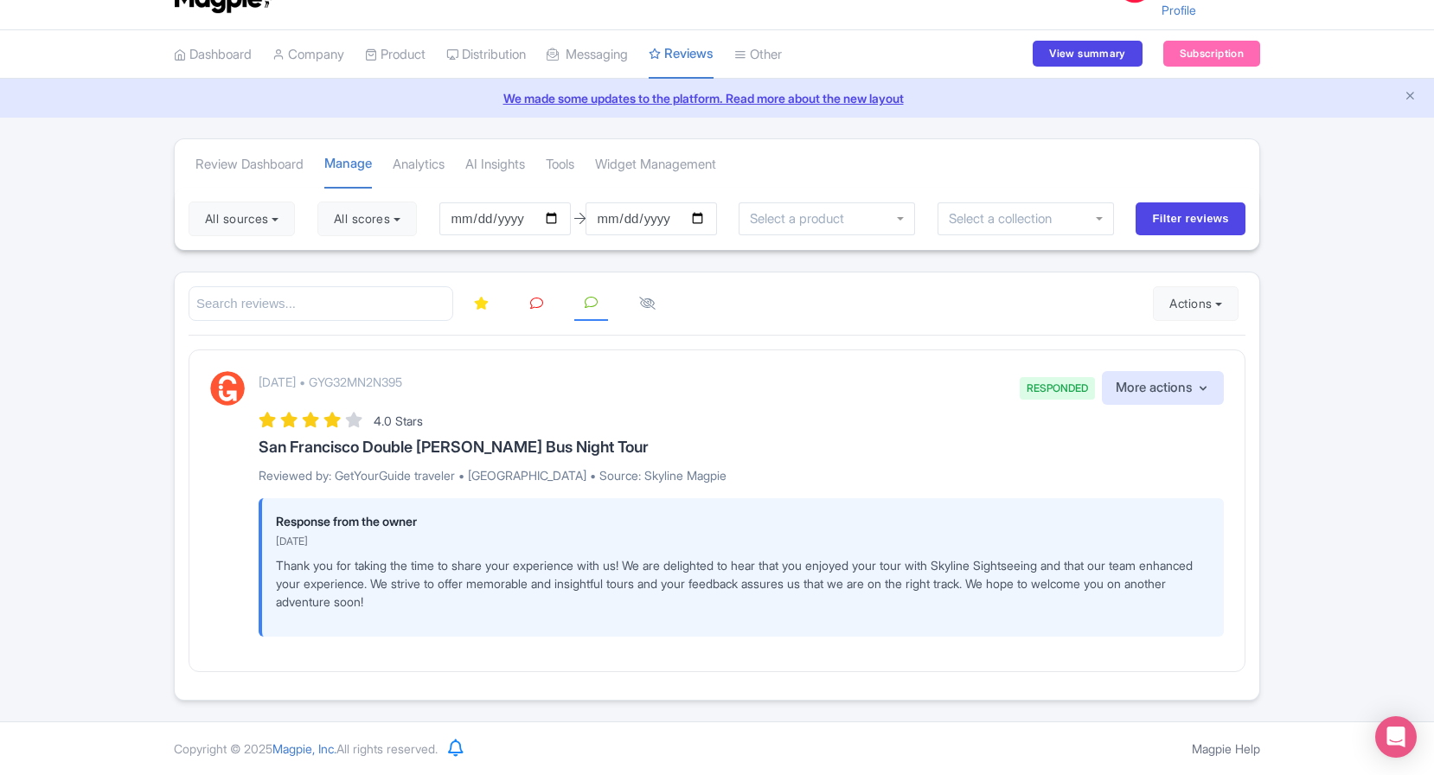
scroll to position [38, 0]
click at [411, 158] on link "Analytics" at bounding box center [419, 166] width 52 height 48
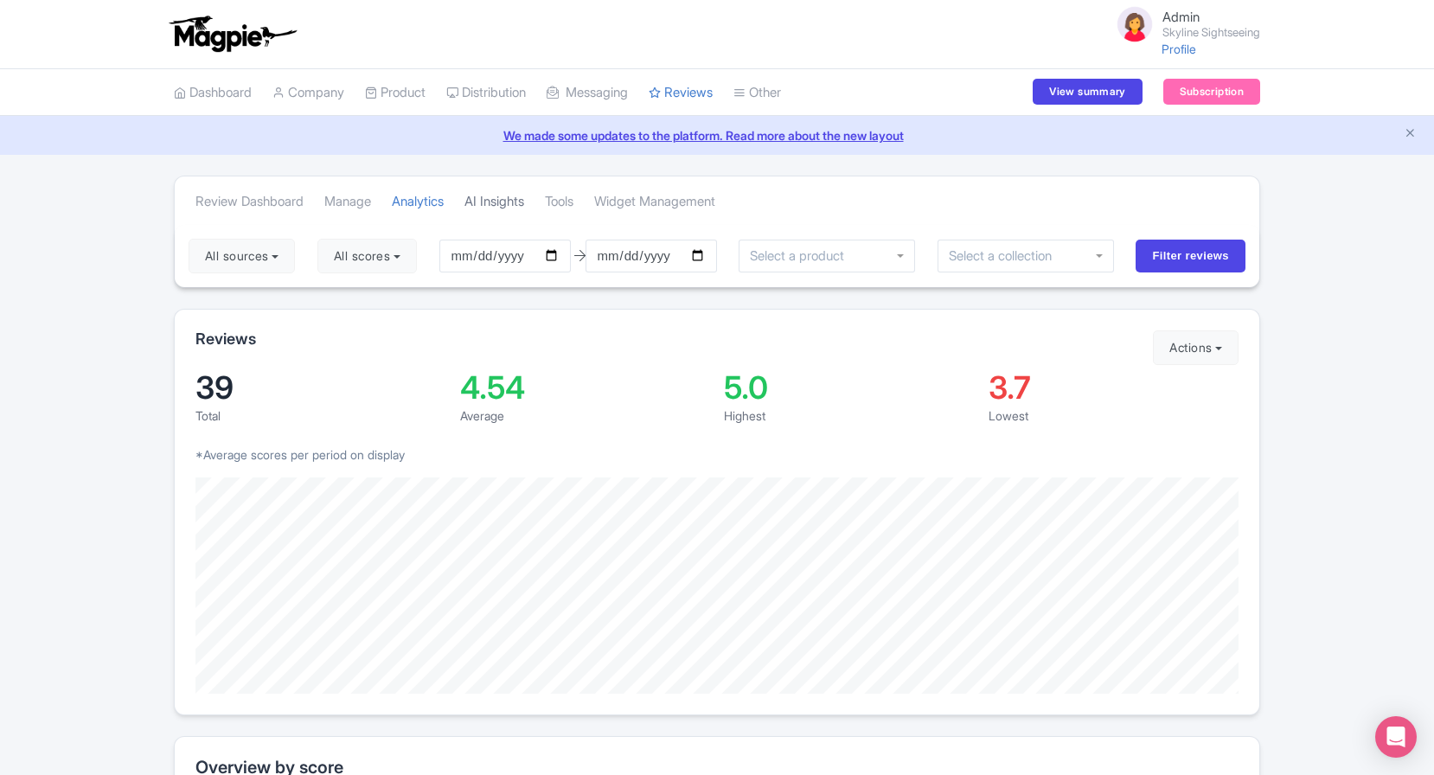
click at [507, 206] on link "AI Insights" at bounding box center [494, 202] width 60 height 48
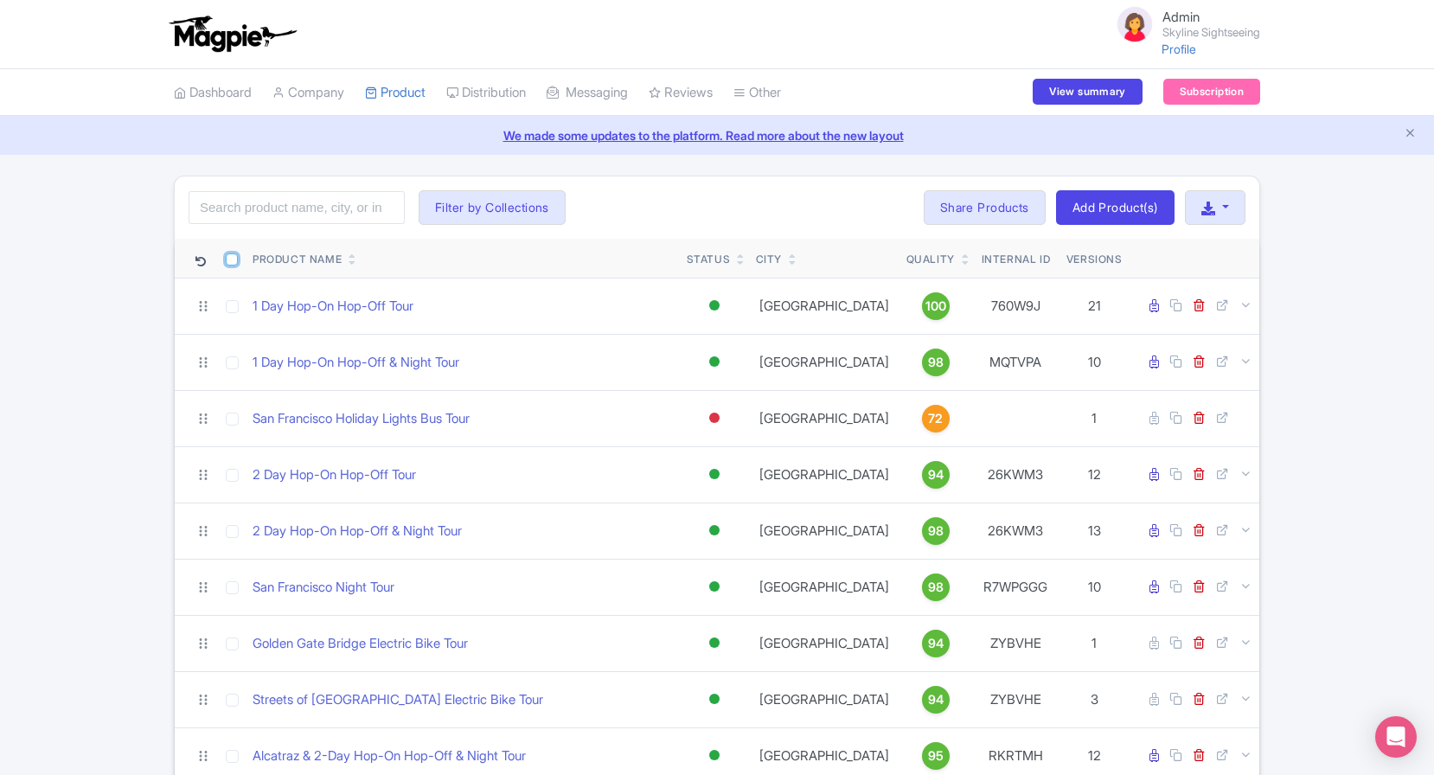
click at [228, 261] on input "checkbox" at bounding box center [232, 259] width 12 height 12
checkbox input "true"
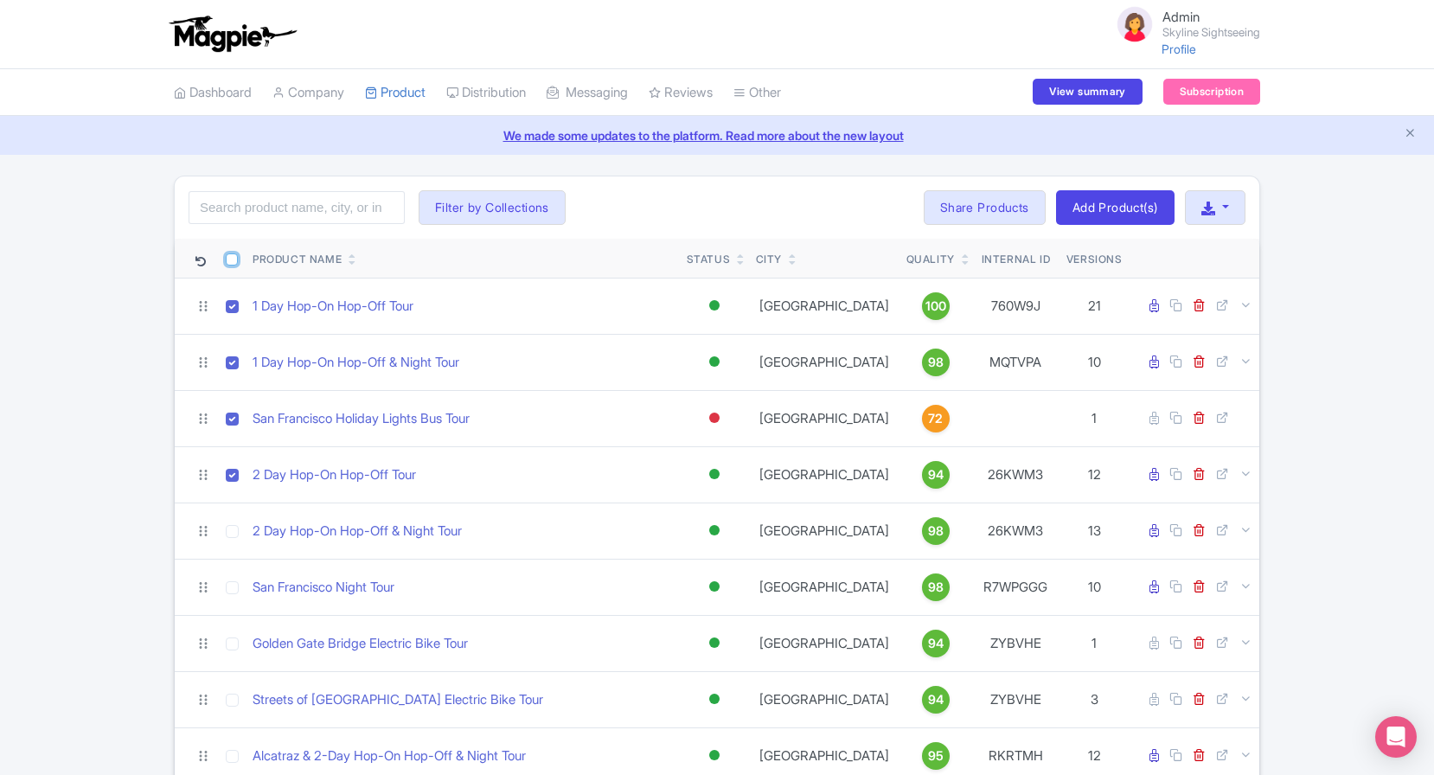
checkbox input "true"
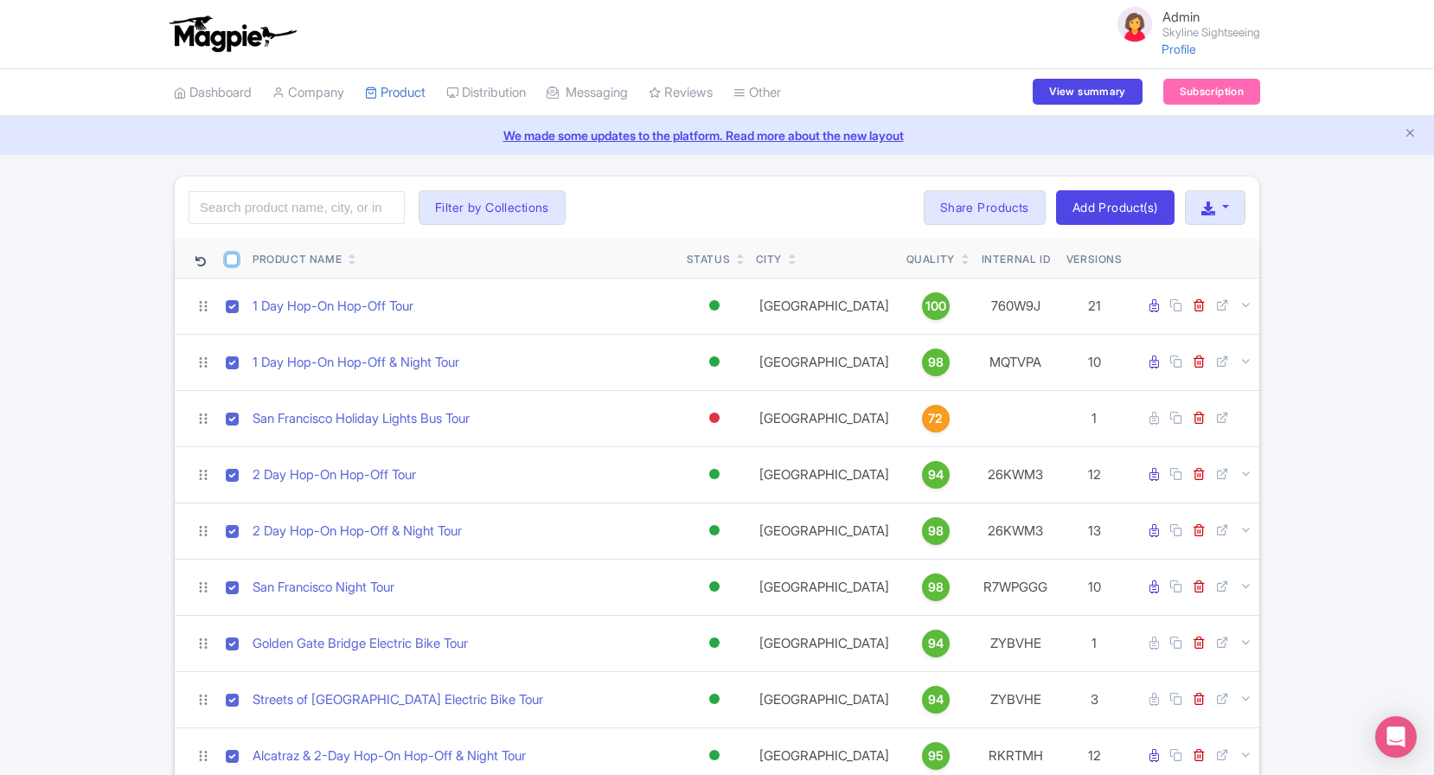
checkbox input "true"
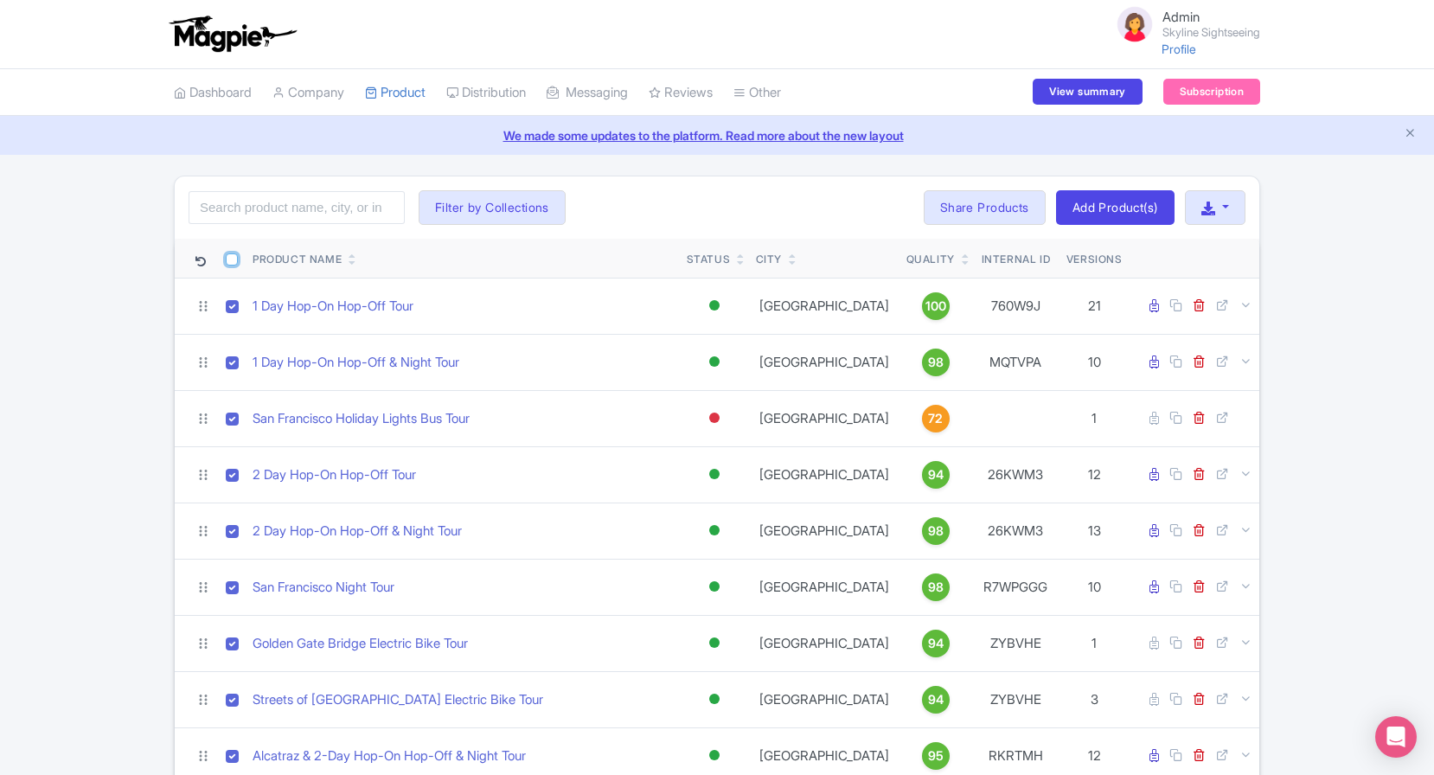
checkbox input "true"
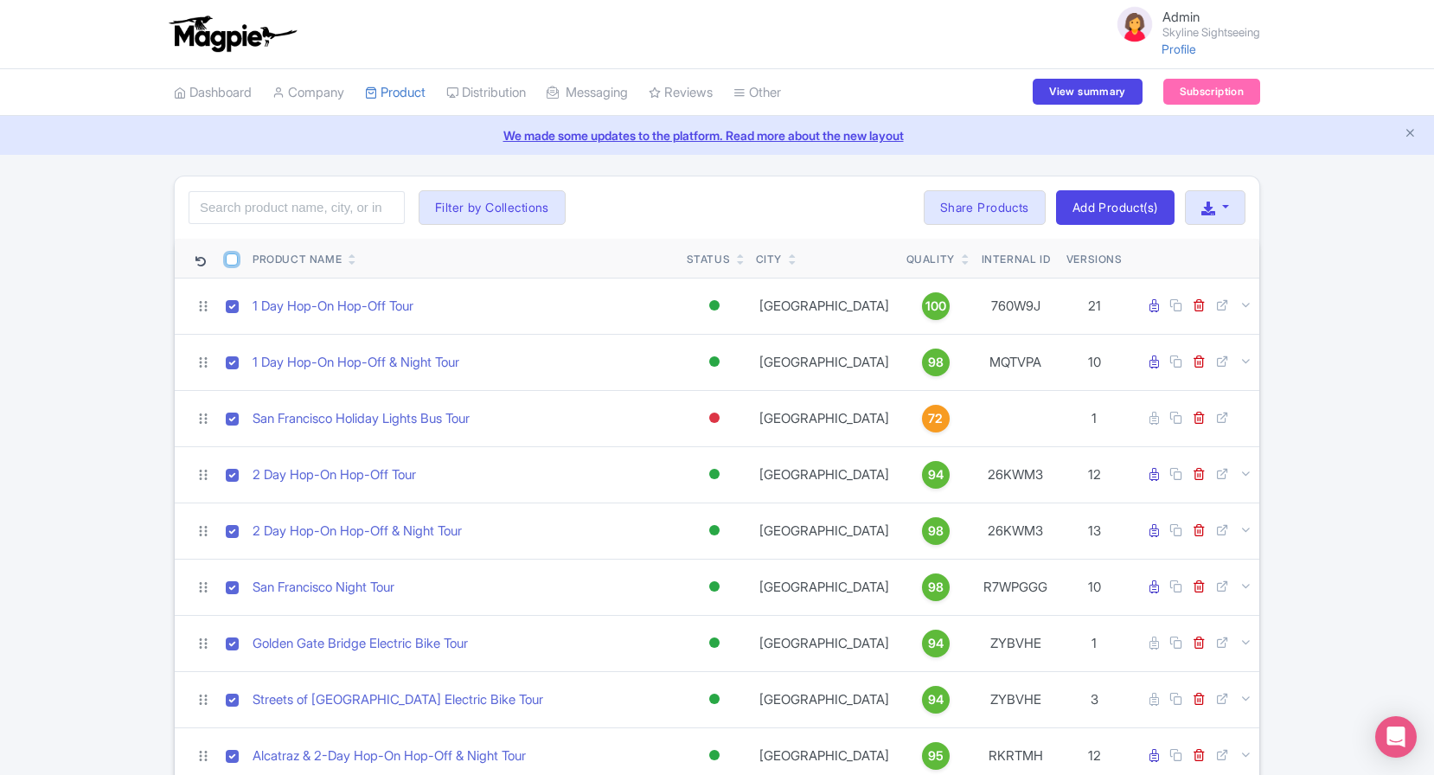
checkbox input "true"
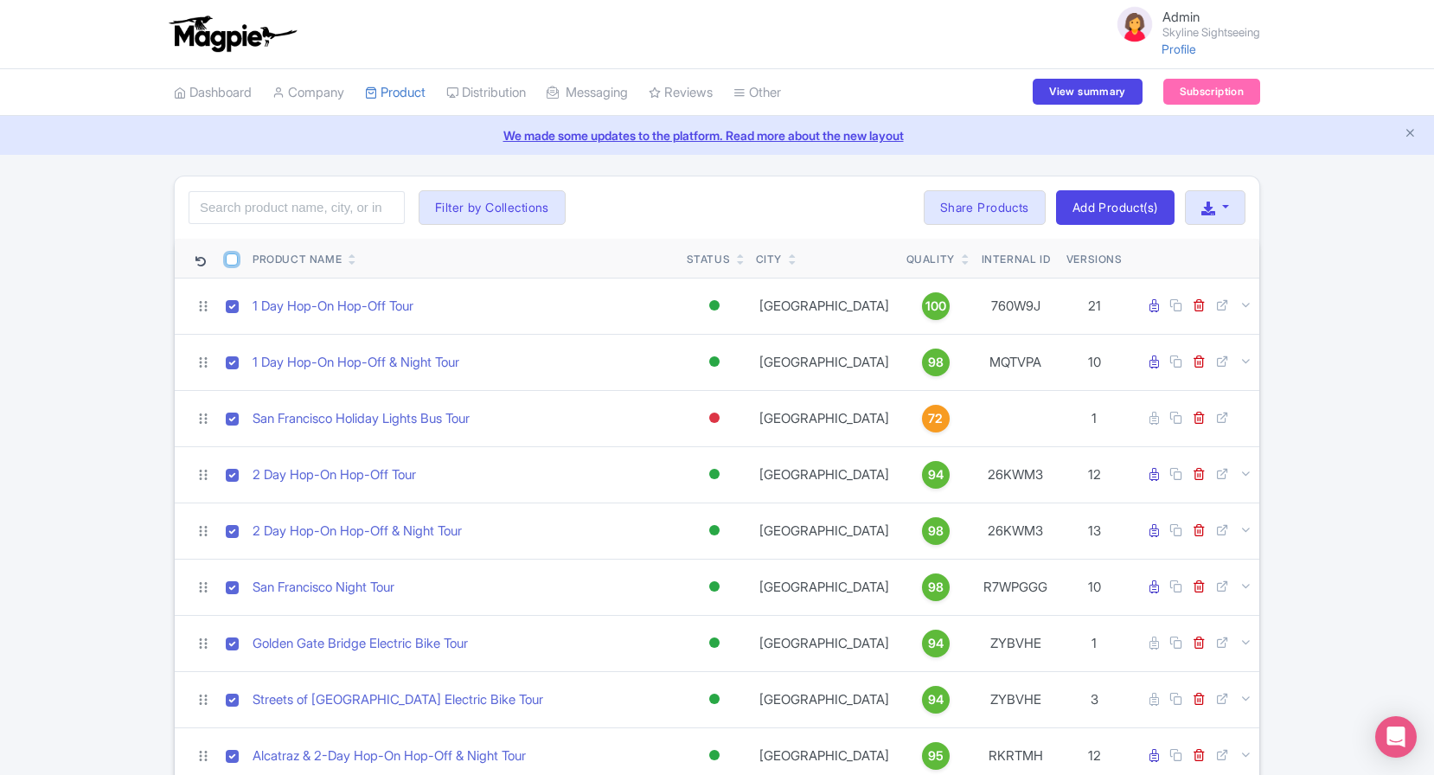
checkbox input "true"
click at [820, 224] on button "Bulk Actions" at bounding box center [856, 207] width 114 height 35
click at [844, 304] on link "Translate" at bounding box center [882, 300] width 164 height 27
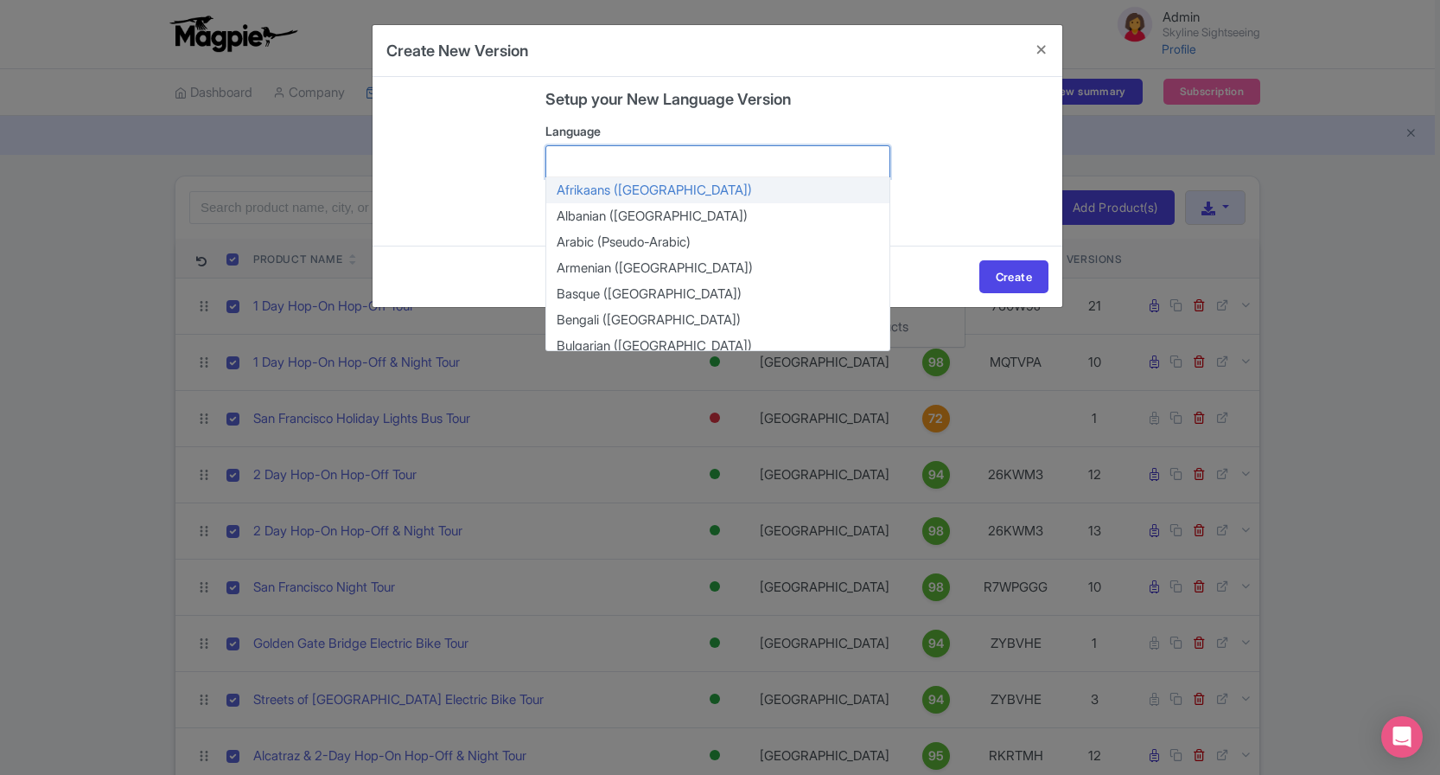
click at [724, 176] on div "Afrikaans (South Africa) Albanian (Albania) Arabic (Pseudo-Arabic) Armenian (Ar…" at bounding box center [718, 161] width 345 height 33
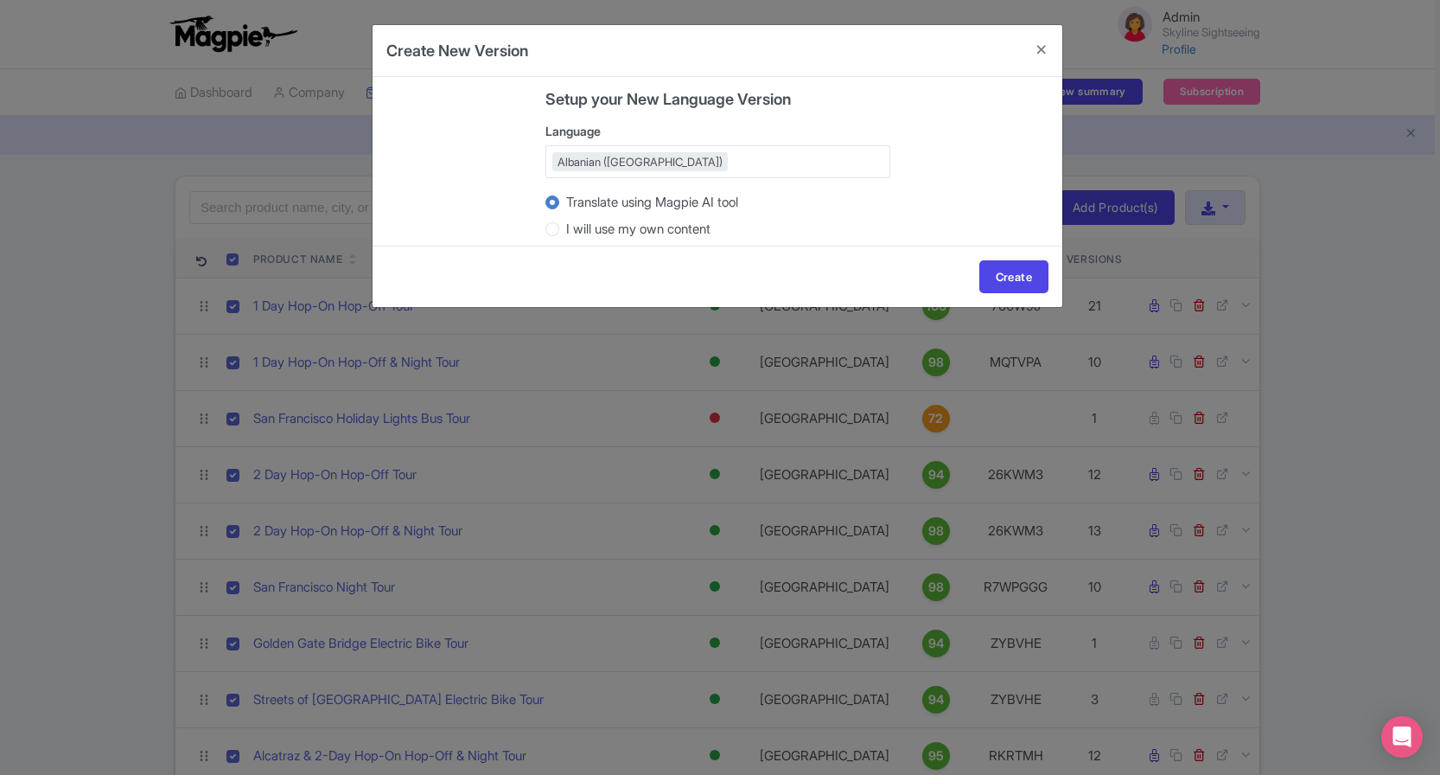
click at [970, 191] on form "4a1ac6f6-2190-4c53-ba1b-b79304a1b60b,1fb7a9bc-3479-43a3-afe3-a788e508feba,8357d…" at bounding box center [718, 215] width 690 height 186
click at [1039, 48] on button "Close" at bounding box center [1042, 49] width 42 height 49
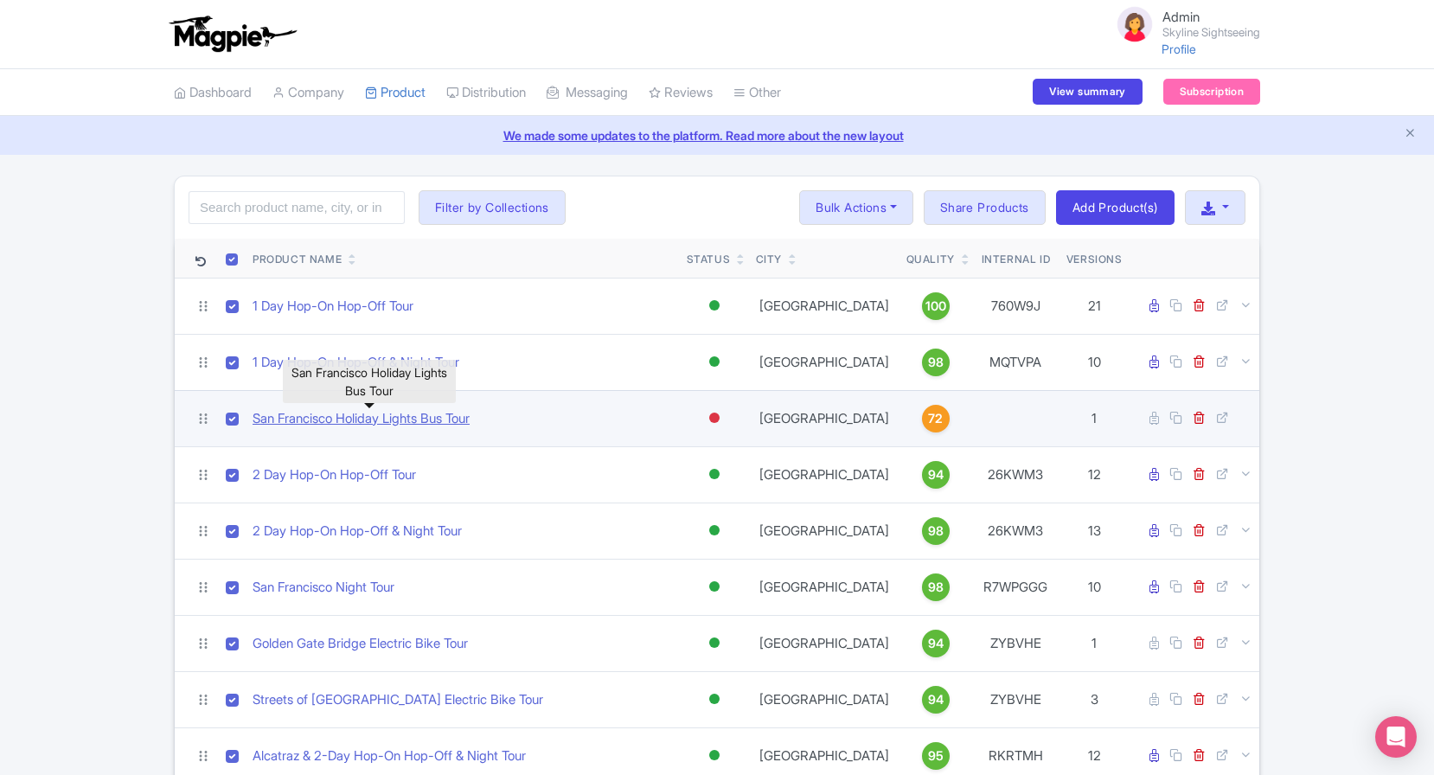
click at [331, 417] on link "San Francisco Holiday Lights Bus Tour" at bounding box center [360, 419] width 217 height 20
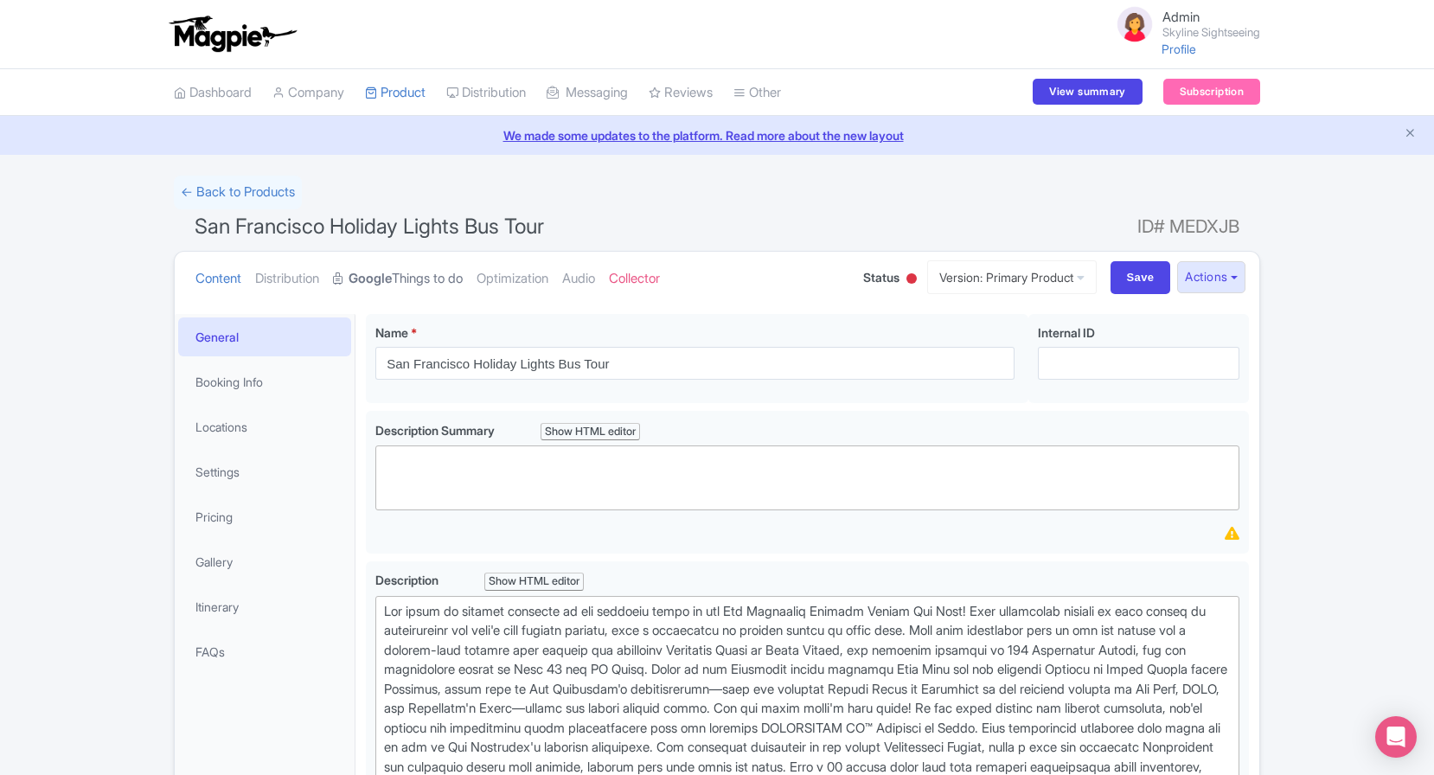
click at [420, 285] on link "Google Things to do" at bounding box center [398, 279] width 130 height 54
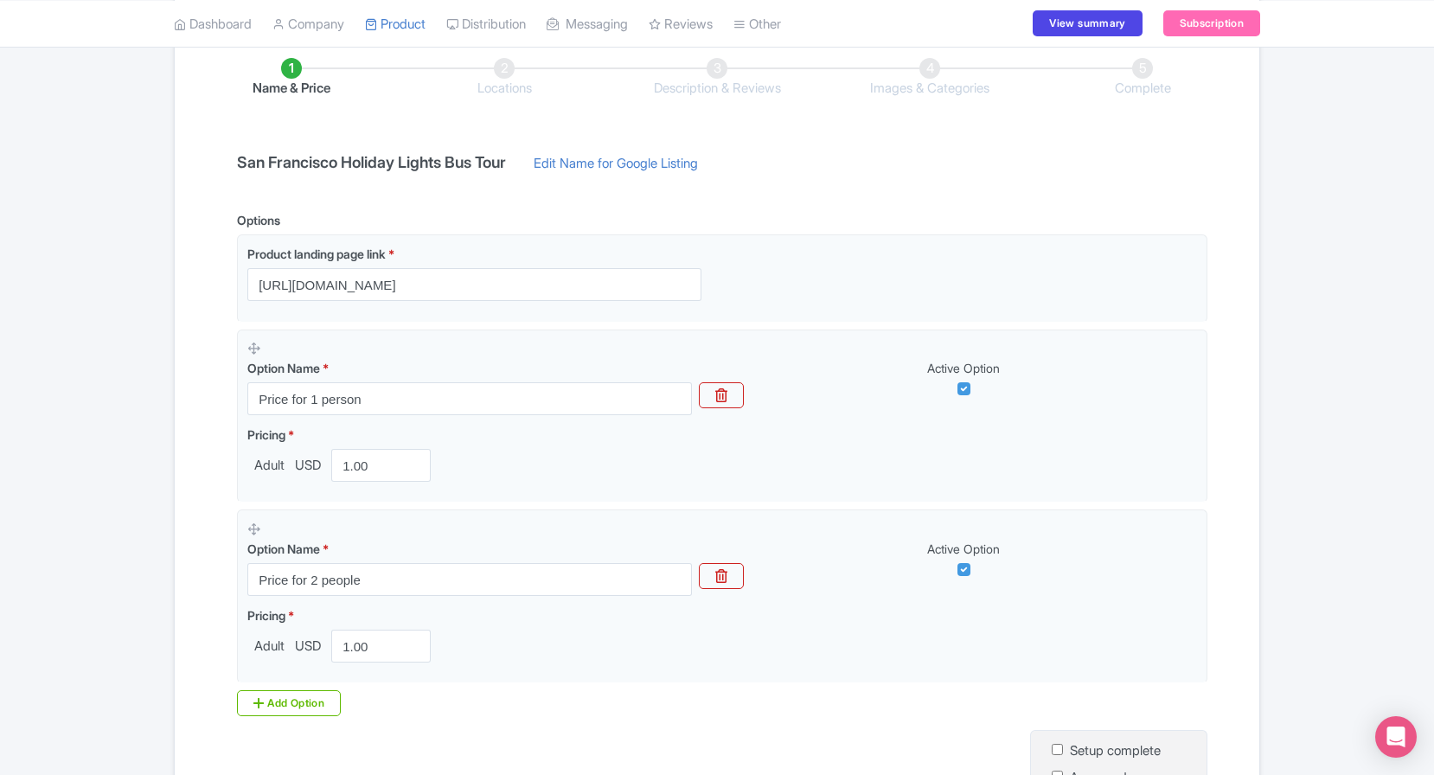
scroll to position [305, 0]
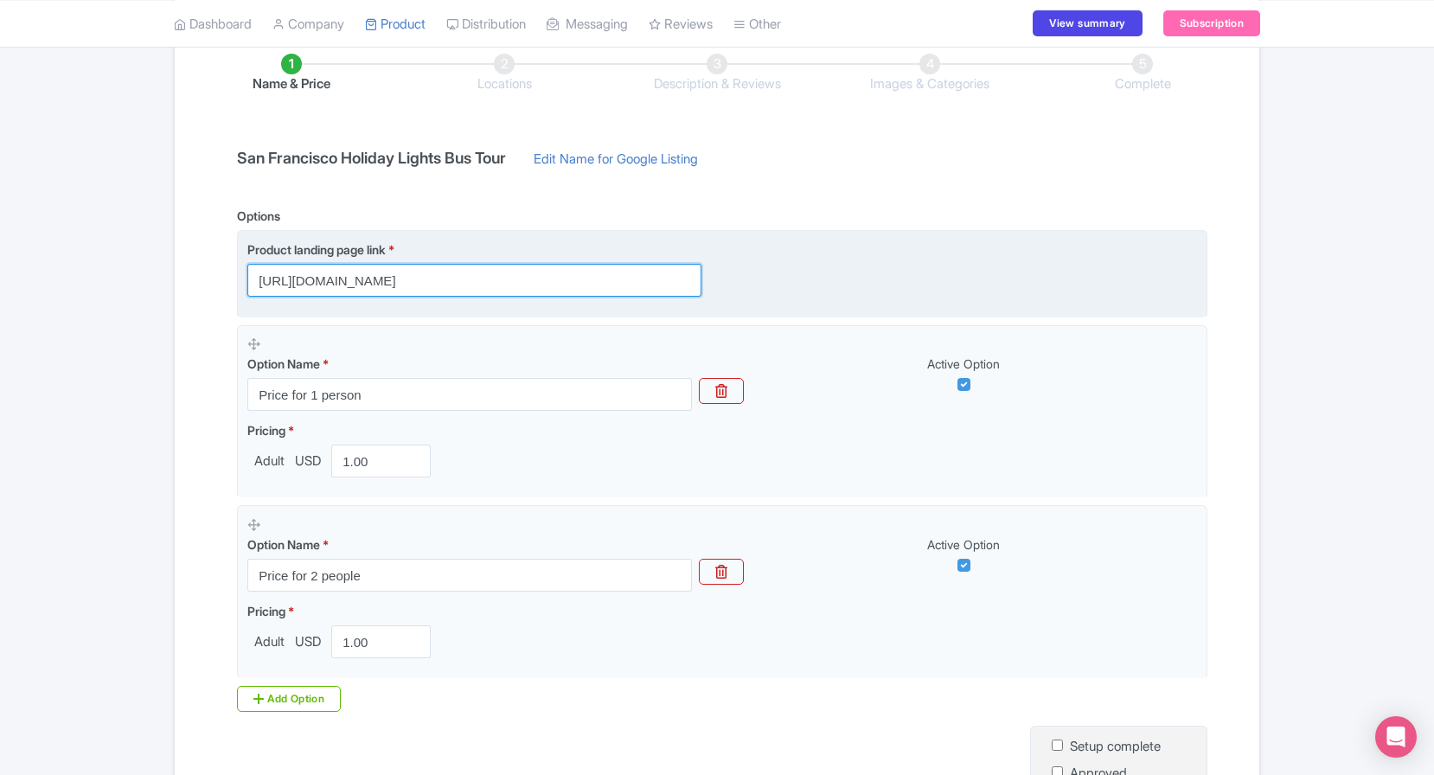
click at [642, 288] on input "[URL][DOMAIN_NAME]" at bounding box center [474, 280] width 454 height 33
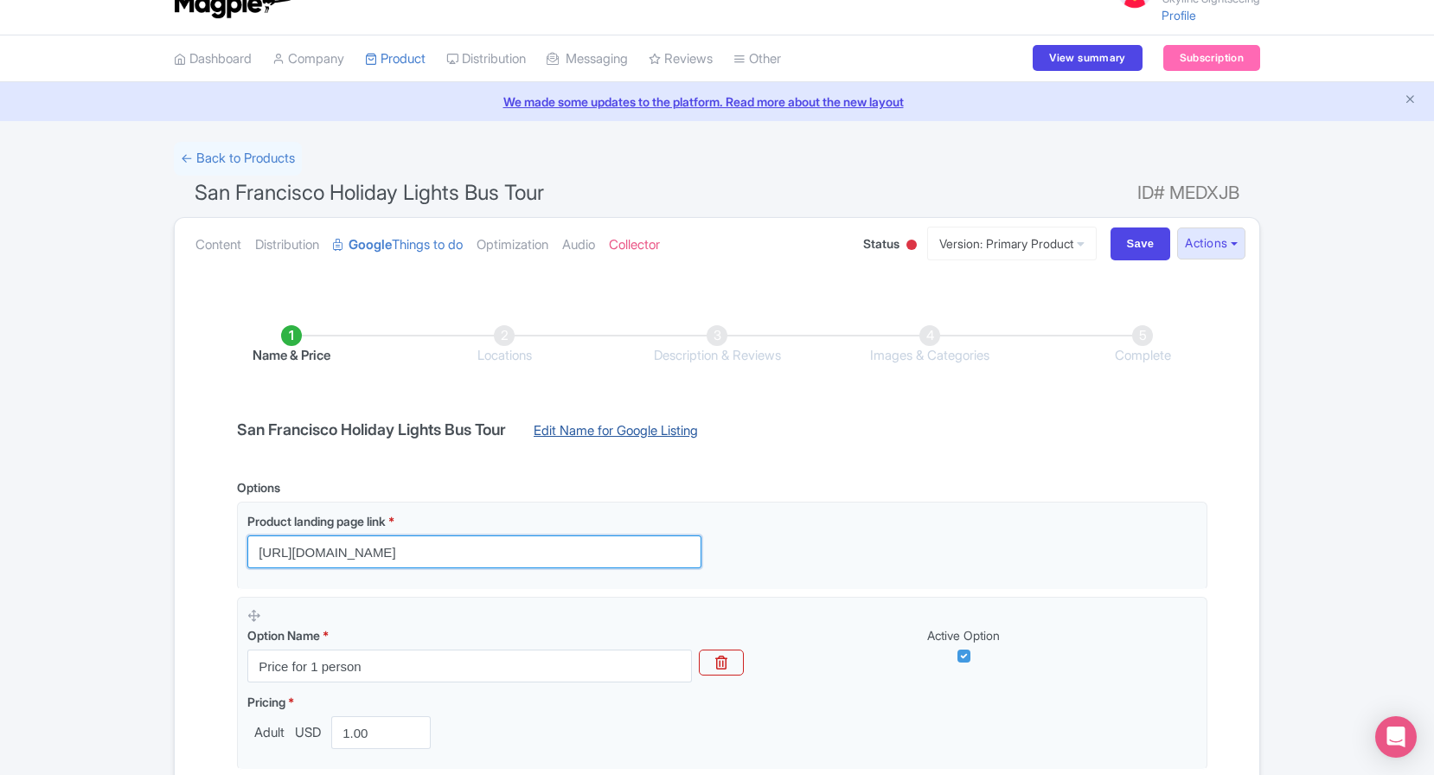
scroll to position [0, 0]
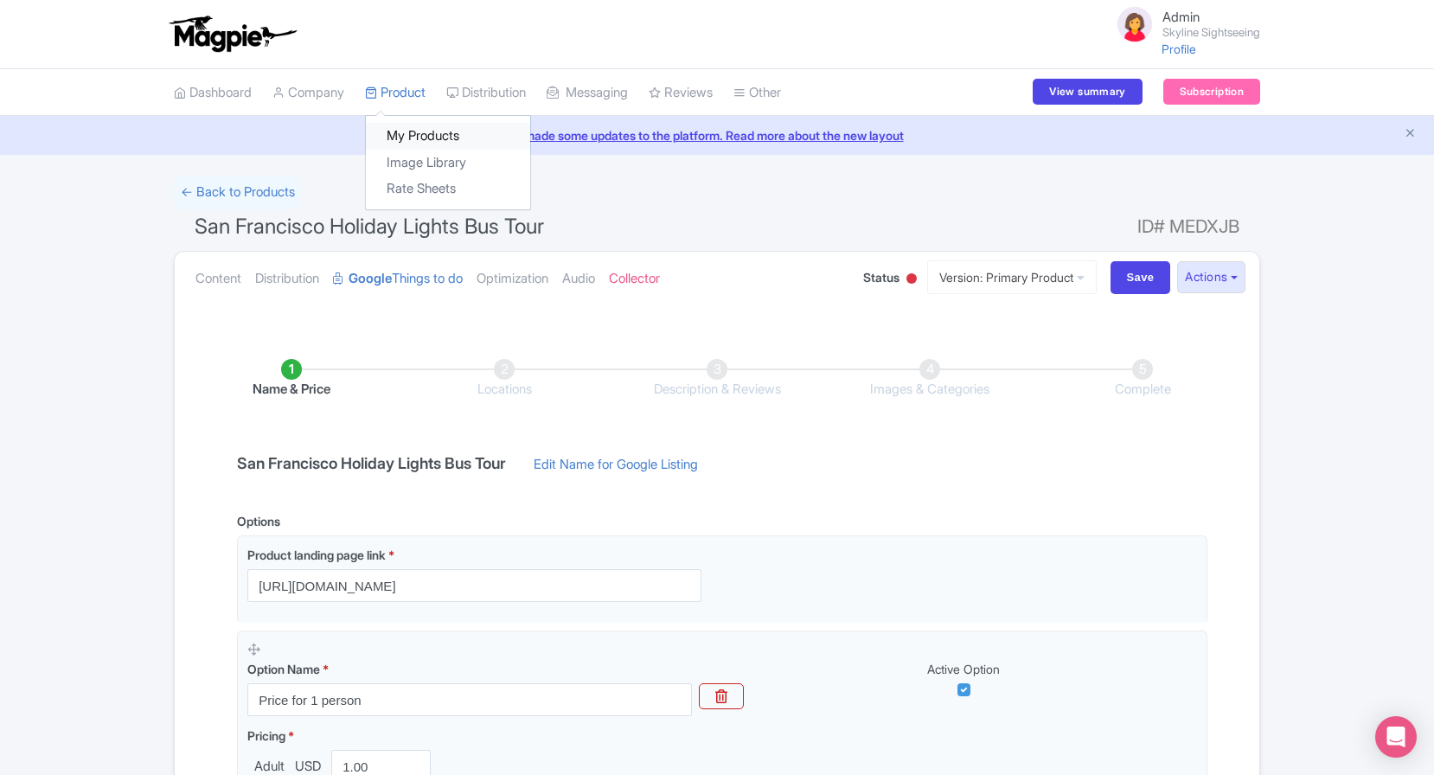
click at [406, 130] on link "My Products" at bounding box center [448, 136] width 164 height 27
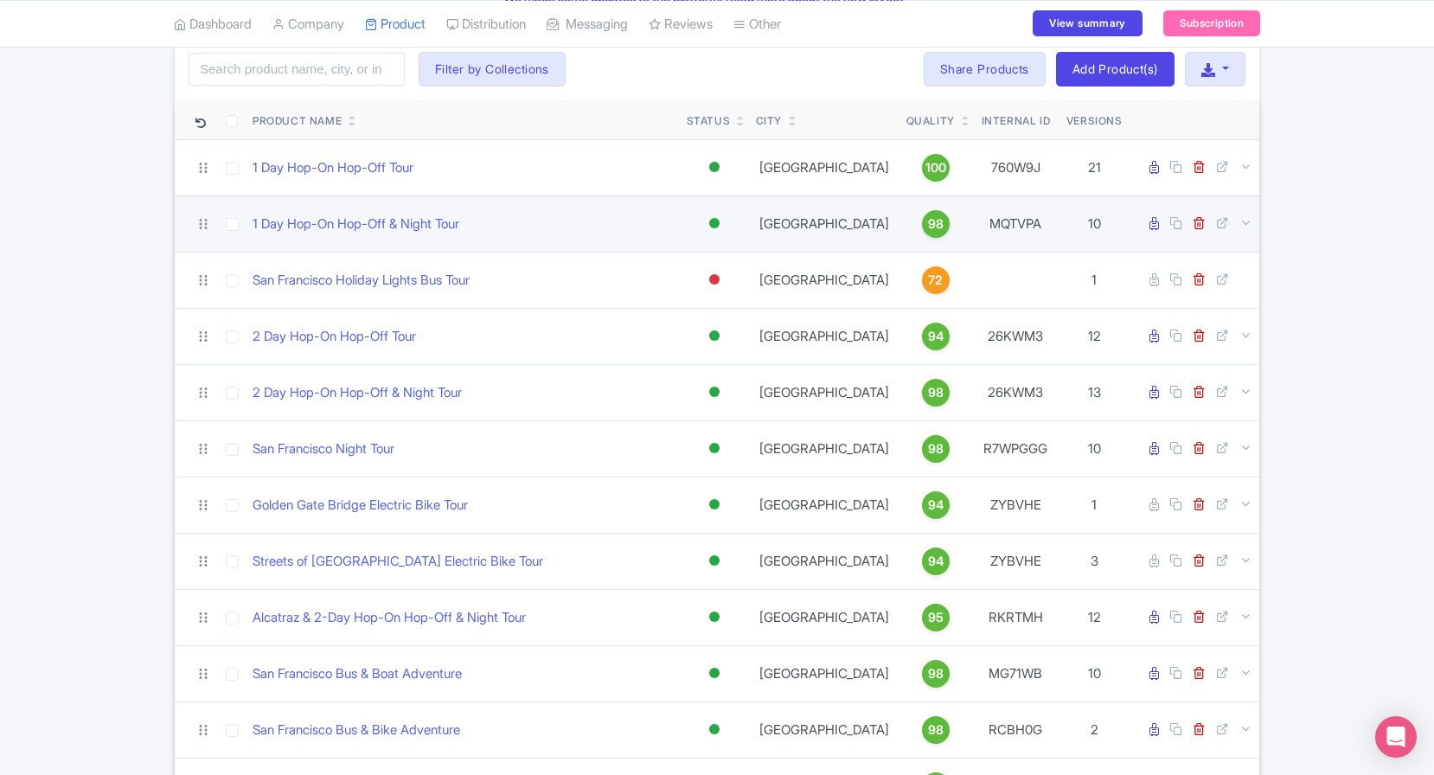
scroll to position [140, 0]
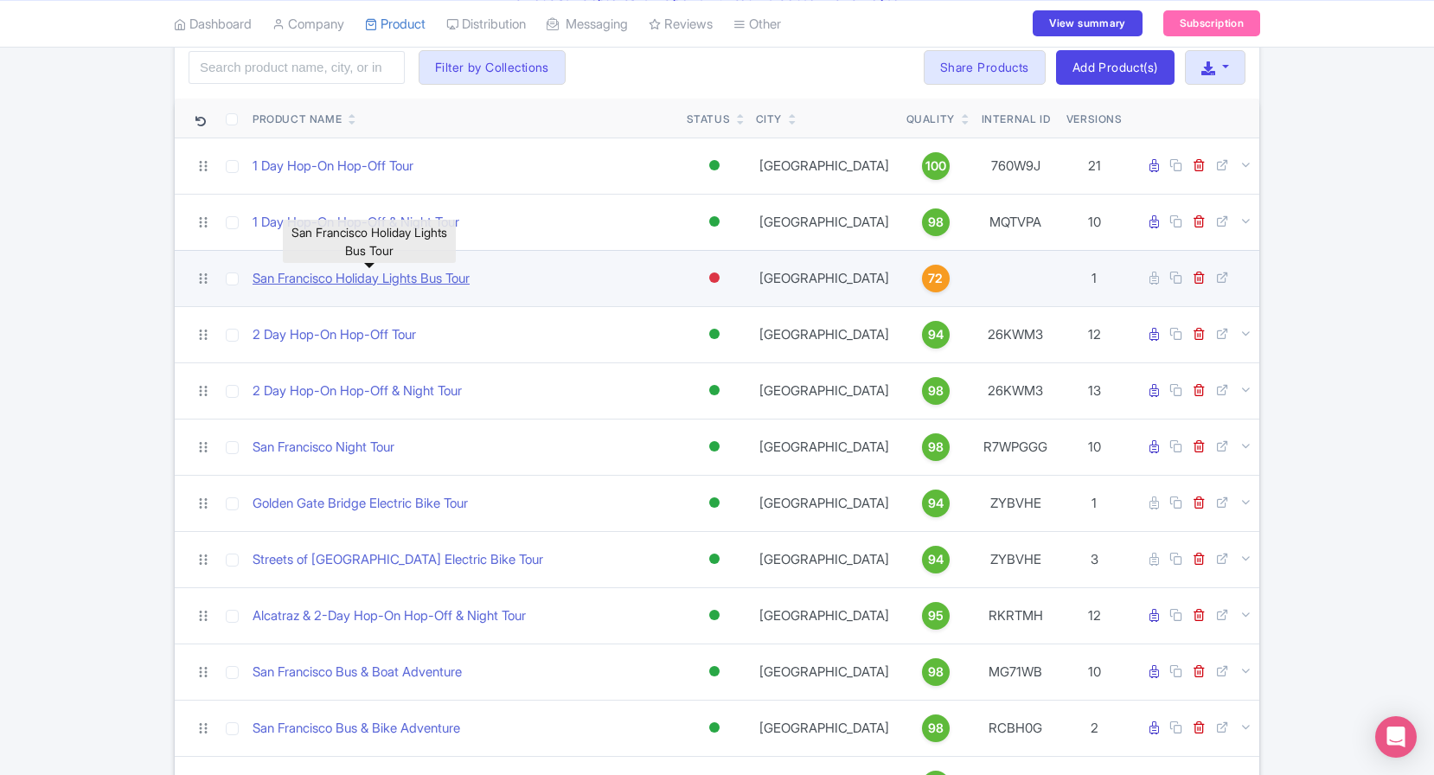
click at [436, 285] on link "San Francisco Holiday Lights Bus Tour" at bounding box center [360, 279] width 217 height 20
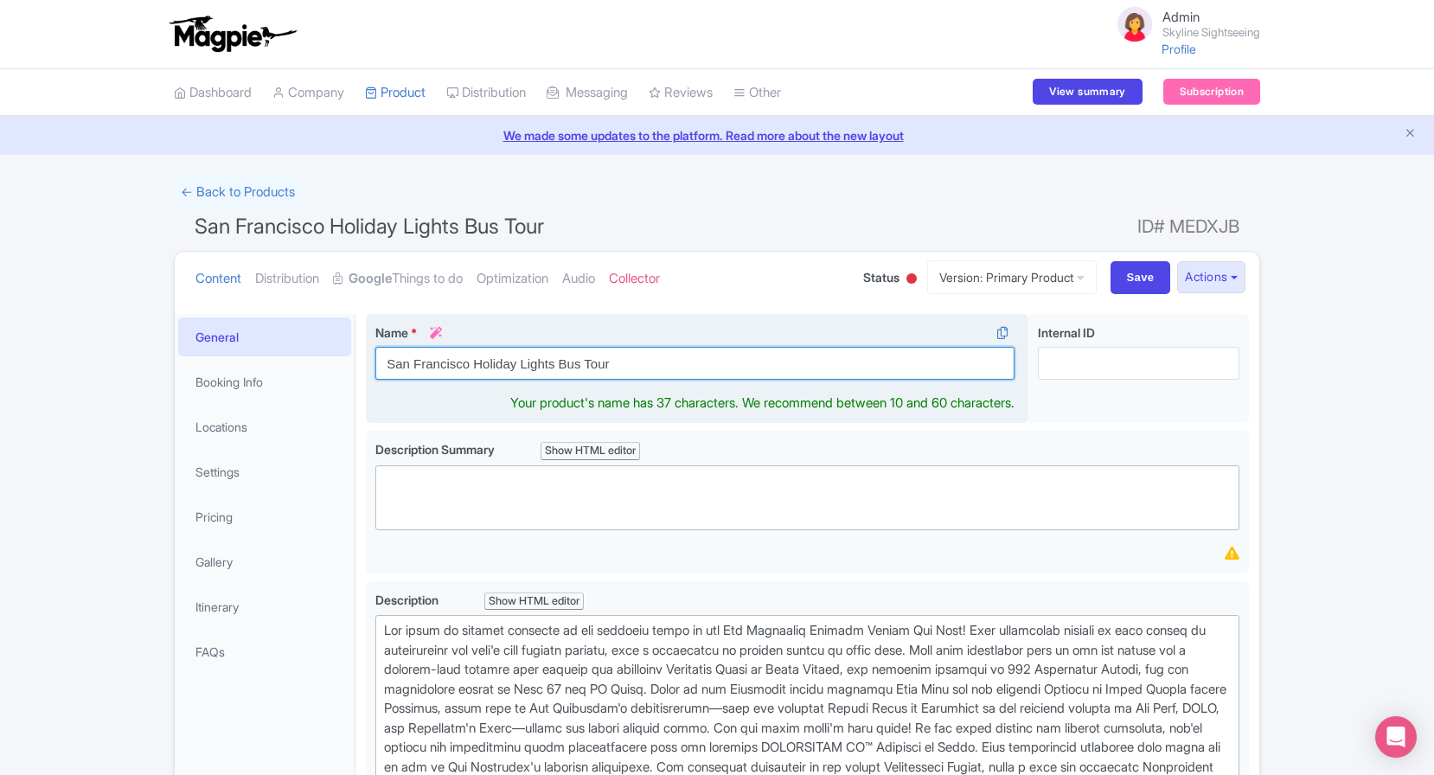
click at [654, 365] on input "San Francisco Holiday Lights Bus Tour" at bounding box center [694, 363] width 639 height 33
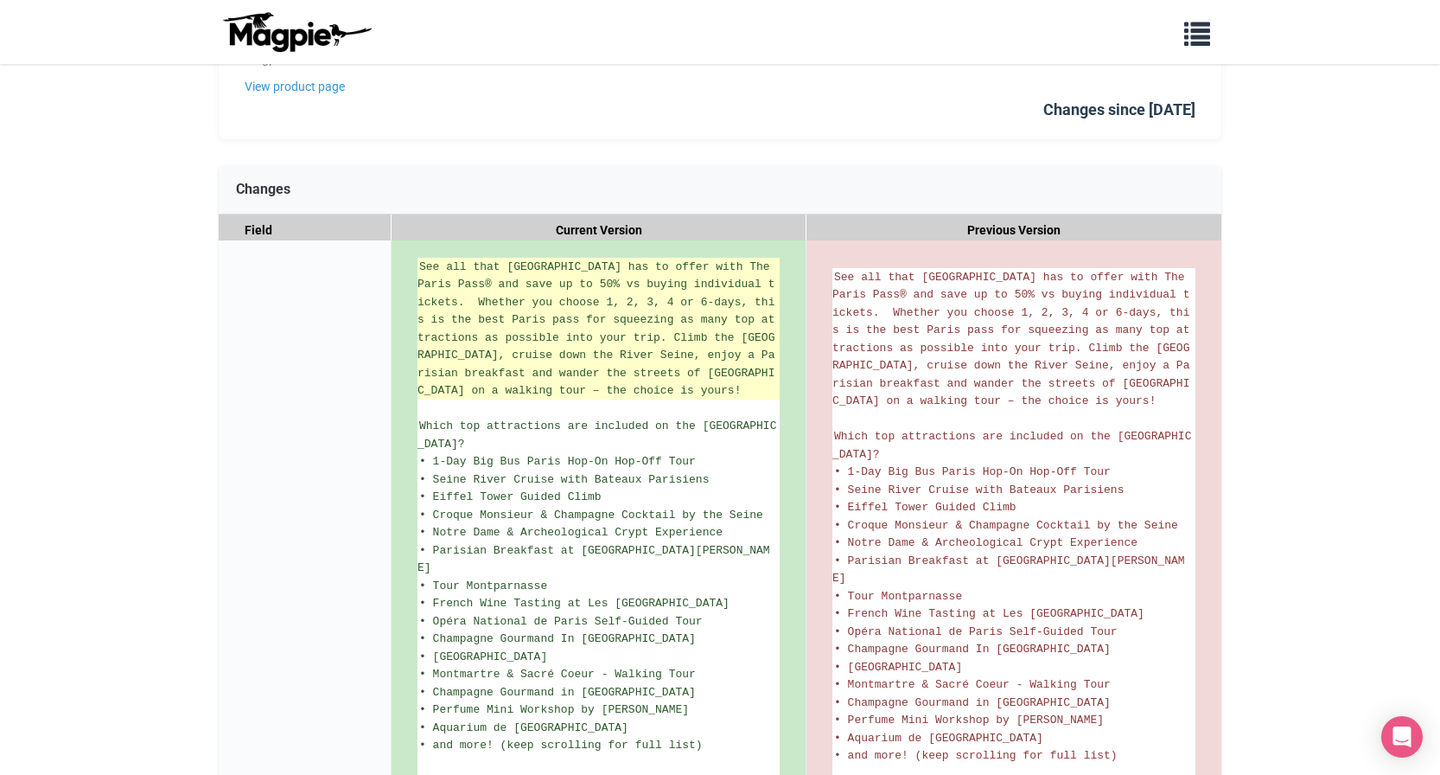
scroll to position [263, 0]
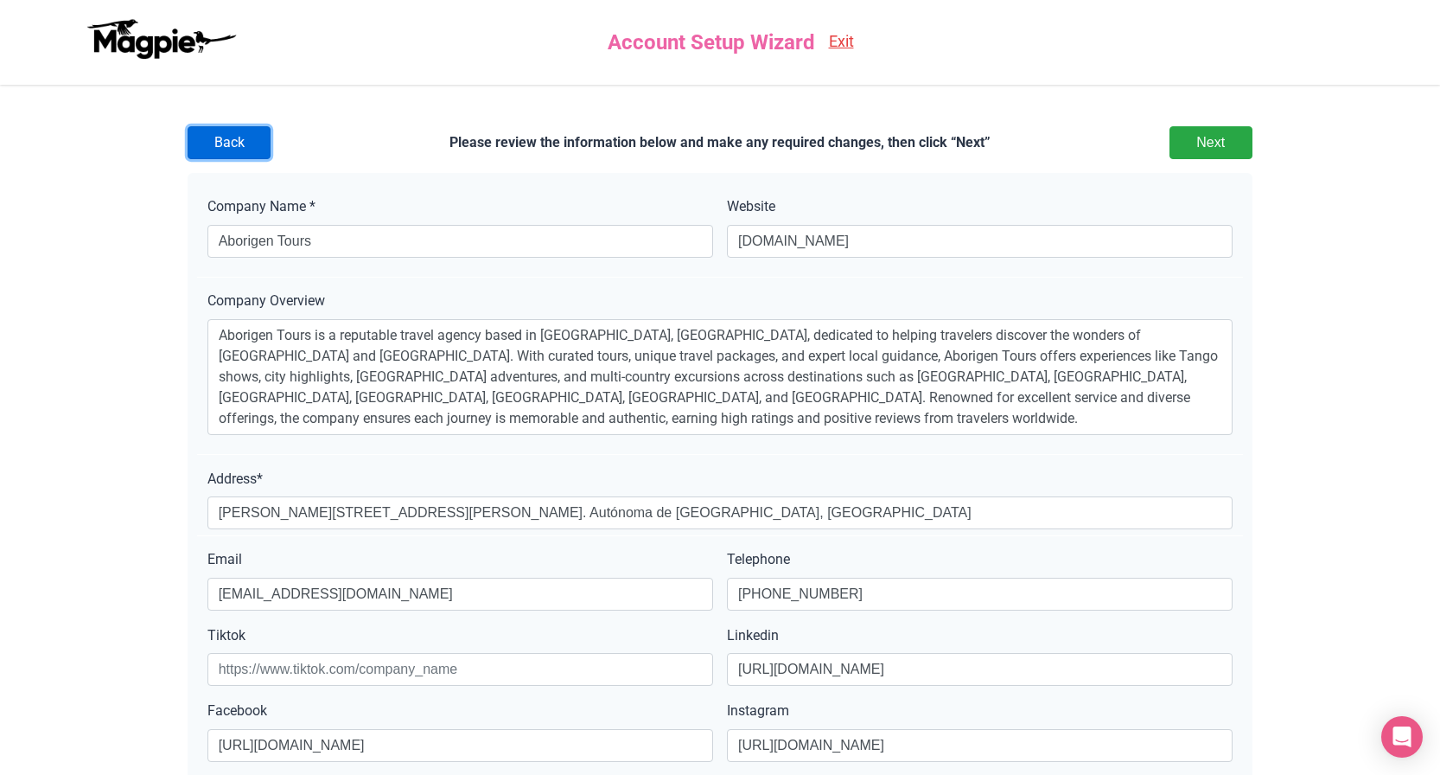
click at [246, 144] on link "Back" at bounding box center [229, 142] width 83 height 33
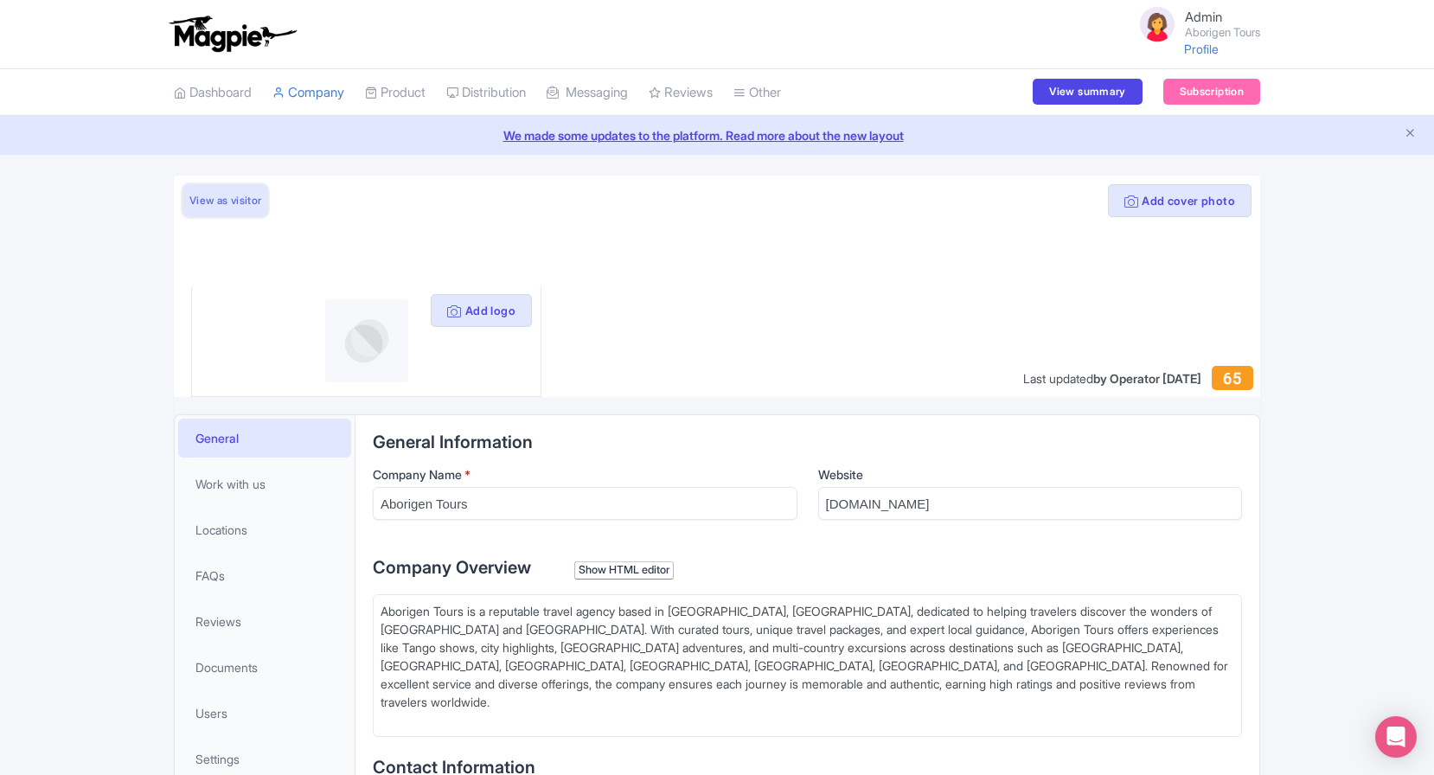
click at [223, 199] on link "View as visitor" at bounding box center [225, 200] width 86 height 33
